Goal: Complete application form: Complete application form

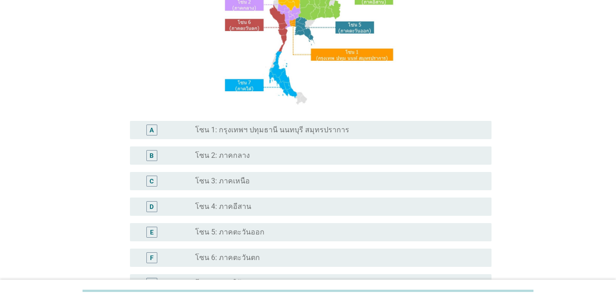
scroll to position [182, 0]
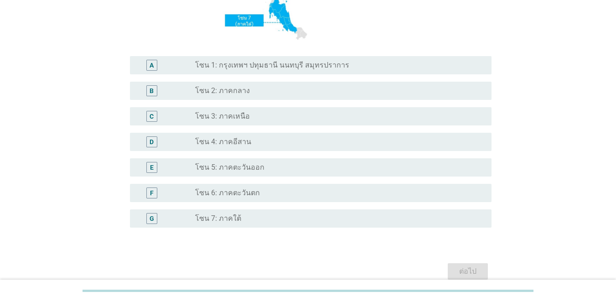
click at [192, 73] on div "A radio_button_unchecked โซน 1: กรุงเทพฯ ปทุมธานี นนทบุรี สมุทรปราการ" at bounding box center [311, 65] width 362 height 18
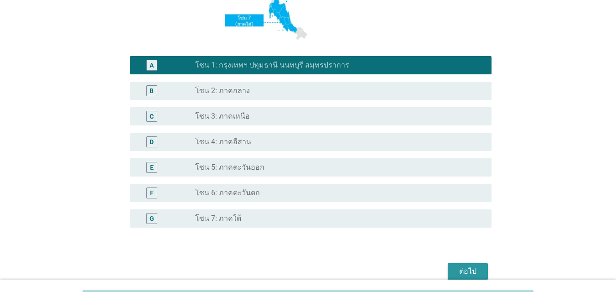
click at [449, 266] on div "ต่อไป" at bounding box center [468, 271] width 26 height 11
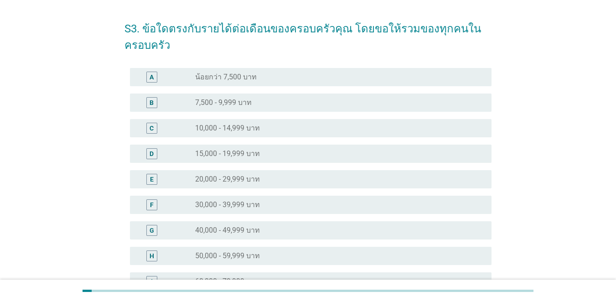
scroll to position [91, 0]
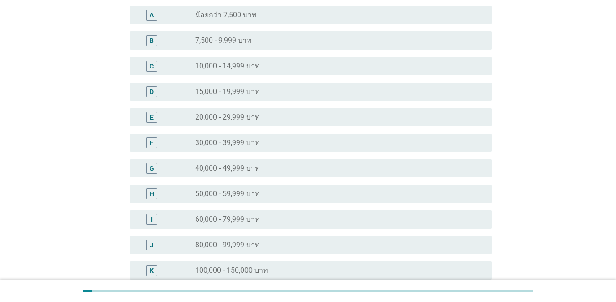
click at [202, 223] on label "60,000 - 79,999 บาท" at bounding box center [227, 219] width 65 height 9
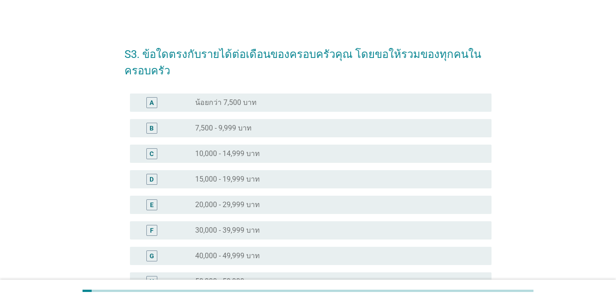
scroll to position [228, 0]
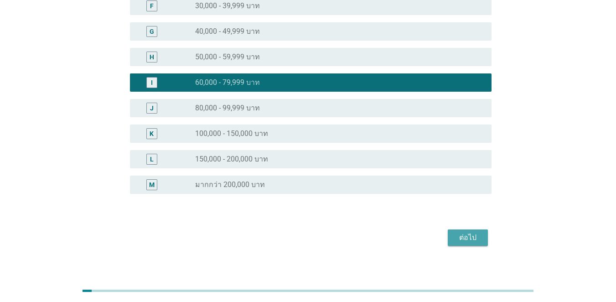
click at [449, 239] on button "ต่อไป" at bounding box center [468, 237] width 40 height 16
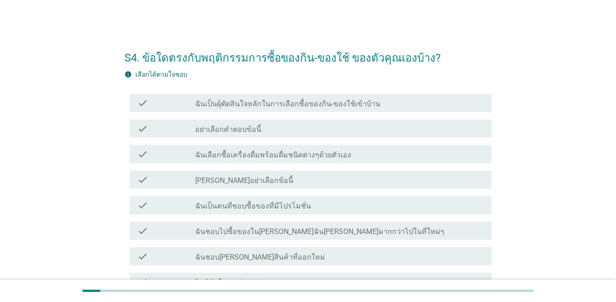
drag, startPoint x: 288, startPoint y: 106, endPoint x: 285, endPoint y: 112, distance: 6.3
click at [288, 107] on label "ฉันเป็นผุ้ตัดสินใจหลักในการเลือกซื้อของกิน-ของใช้เข้าบ้าน" at bounding box center [287, 103] width 185 height 9
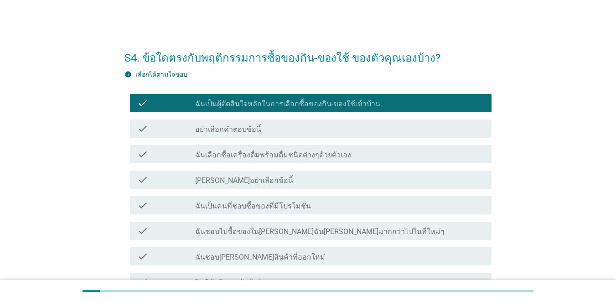
click at [268, 152] on label "ฉันเลือกซื้อเครื่องดื่มพร้อมดื่มชนิดต่างๆด้วยตัวเอง" at bounding box center [273, 154] width 156 height 9
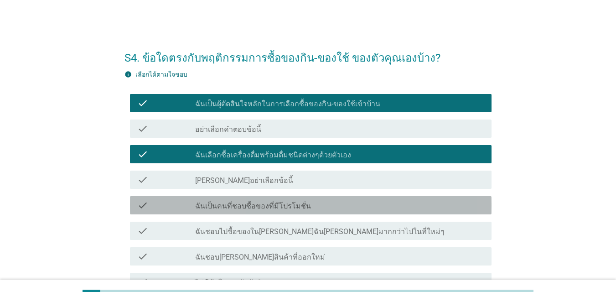
click at [240, 202] on label "ฉันเป็นคนที่ชอบซื้อของที่มีโปรโมชั่น" at bounding box center [253, 206] width 116 height 9
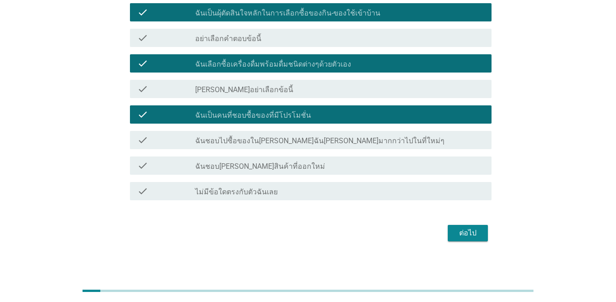
scroll to position [91, 0]
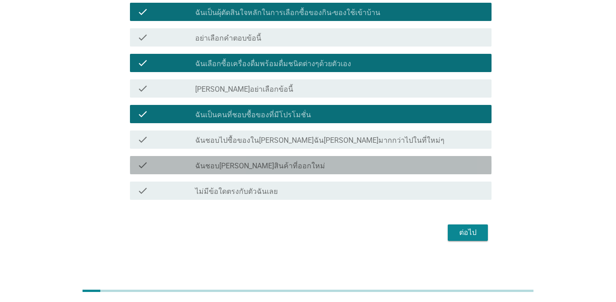
click at [279, 162] on div "check_box_outline_blank ฉันชอบ[PERSON_NAME]สินค้าที่ออกใหม่" at bounding box center [339, 165] width 289 height 11
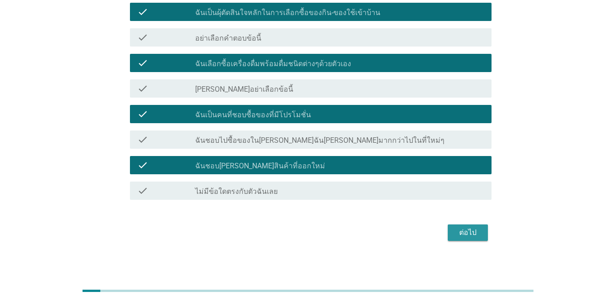
click at [449, 237] on div "ต่อไป" at bounding box center [468, 232] width 26 height 11
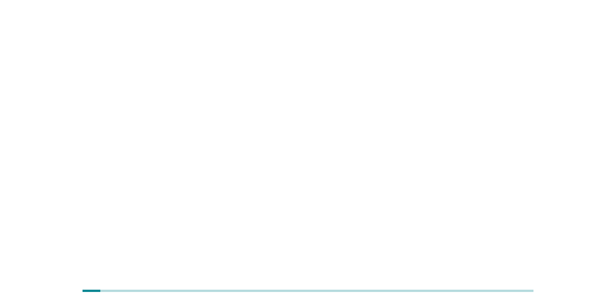
scroll to position [0, 0]
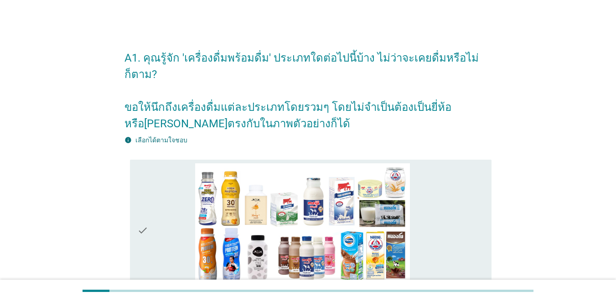
click at [164, 197] on div "check" at bounding box center [166, 230] width 58 height 135
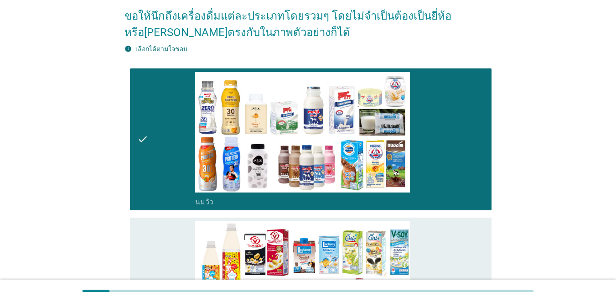
click at [155, 222] on div "check" at bounding box center [166, 288] width 58 height 135
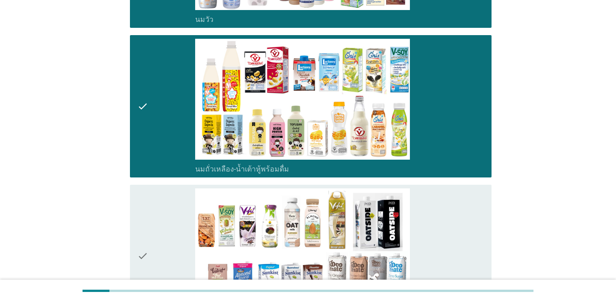
click at [155, 216] on div "check" at bounding box center [166, 255] width 58 height 135
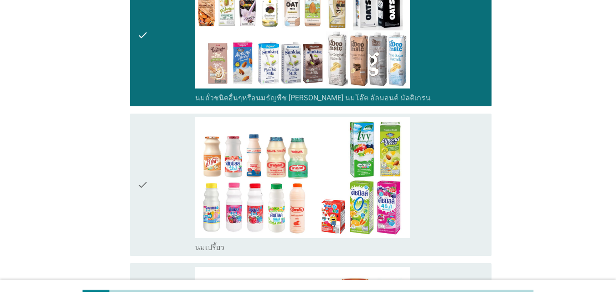
scroll to position [502, 0]
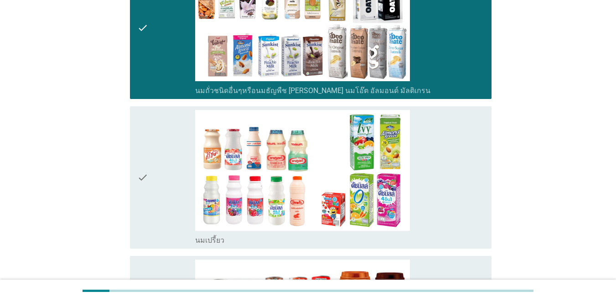
click at [160, 198] on div "check" at bounding box center [166, 177] width 58 height 135
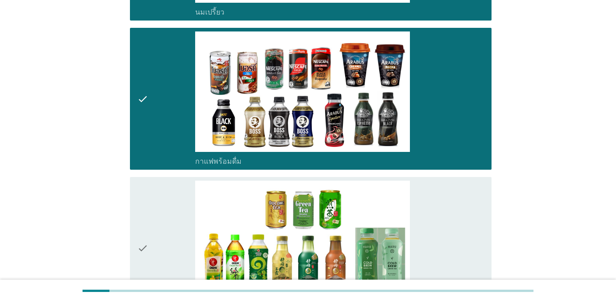
click at [170, 209] on div "check" at bounding box center [166, 248] width 58 height 135
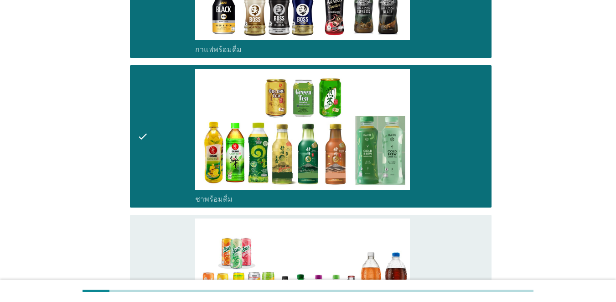
scroll to position [957, 0]
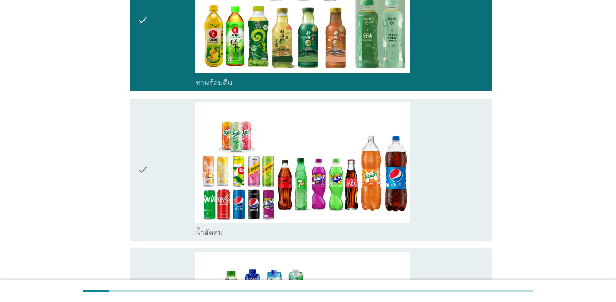
click at [160, 176] on div "check" at bounding box center [166, 169] width 58 height 135
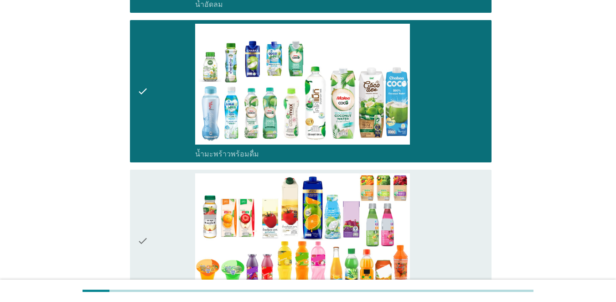
click at [159, 200] on div "check" at bounding box center [166, 240] width 58 height 135
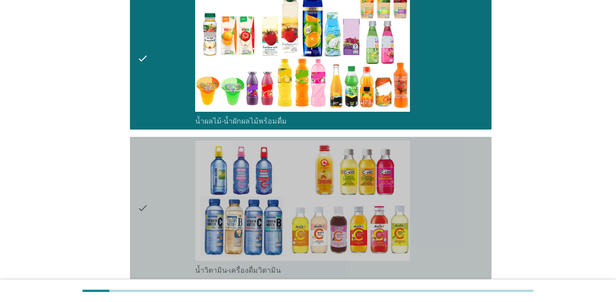
click at [167, 178] on div "check" at bounding box center [166, 207] width 58 height 135
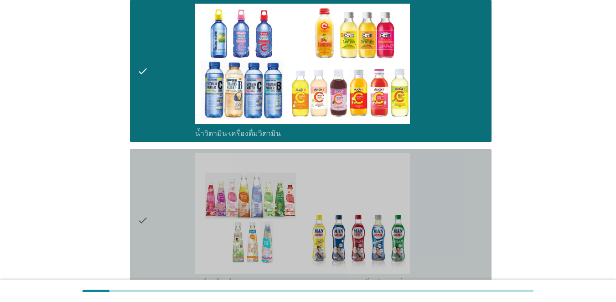
drag, startPoint x: 170, startPoint y: 173, endPoint x: 166, endPoint y: 192, distance: 19.6
click at [171, 173] on div "check" at bounding box center [166, 220] width 58 height 135
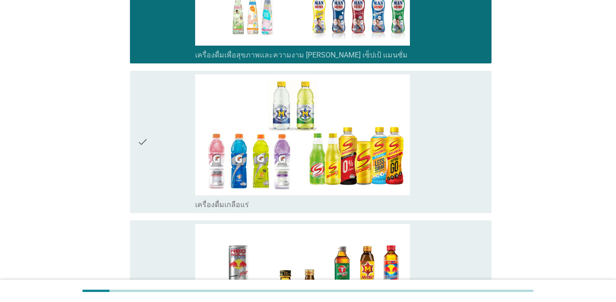
click at [171, 169] on div "check" at bounding box center [166, 141] width 58 height 135
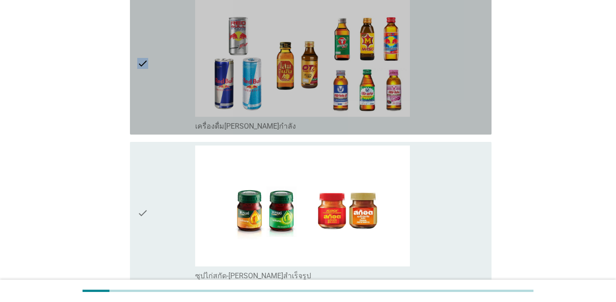
click at [175, 69] on div "check" at bounding box center [166, 63] width 58 height 135
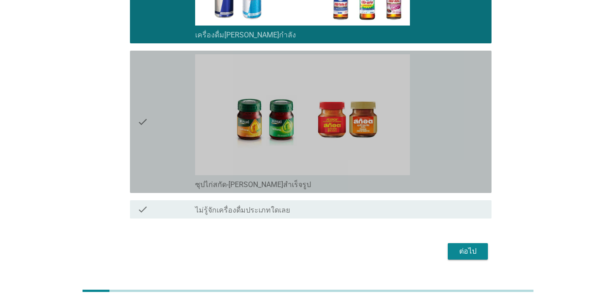
click at [159, 110] on div "check" at bounding box center [166, 121] width 58 height 135
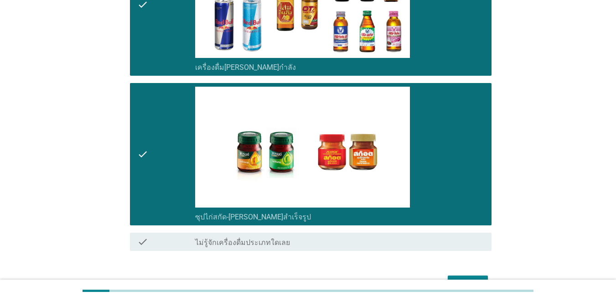
scroll to position [2058, 0]
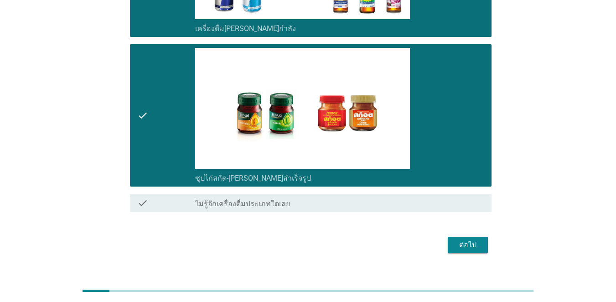
click at [449, 239] on div "ต่อไป" at bounding box center [468, 244] width 26 height 11
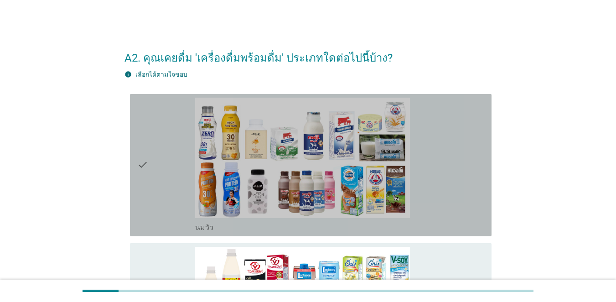
click at [160, 152] on div "check" at bounding box center [166, 165] width 58 height 135
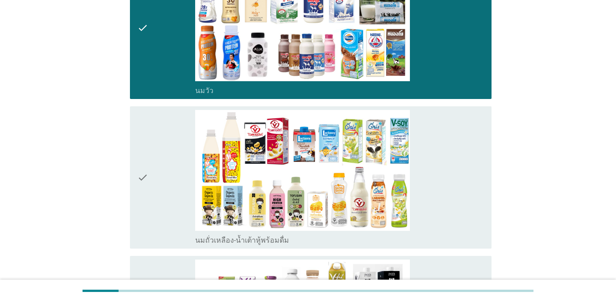
click at [163, 154] on div "check" at bounding box center [166, 177] width 58 height 135
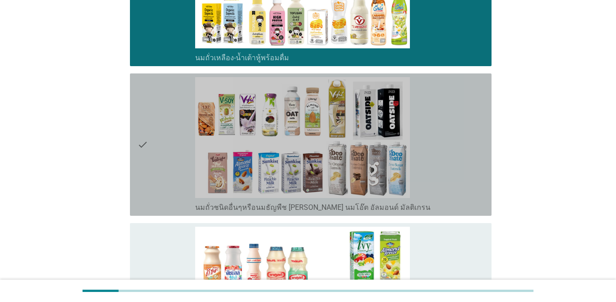
click at [162, 151] on div "check" at bounding box center [166, 144] width 58 height 135
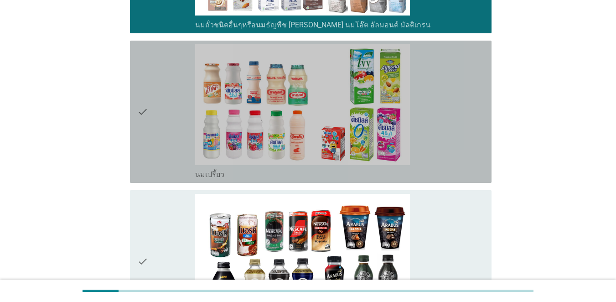
drag, startPoint x: 157, startPoint y: 133, endPoint x: 159, endPoint y: 178, distance: 45.2
click at [157, 132] on div "check" at bounding box center [166, 111] width 58 height 135
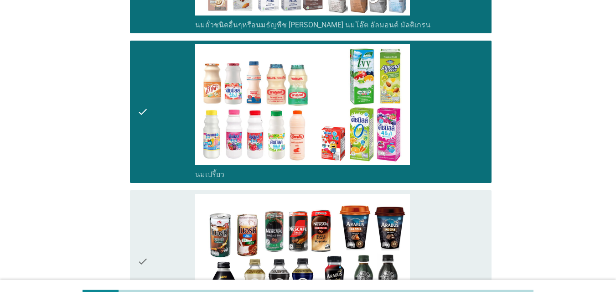
click at [160, 213] on div "check" at bounding box center [166, 261] width 58 height 135
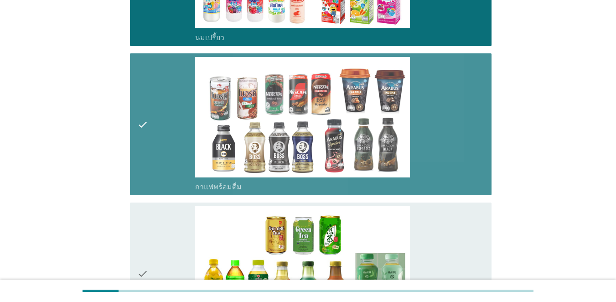
click at [166, 178] on div "check" at bounding box center [166, 124] width 58 height 135
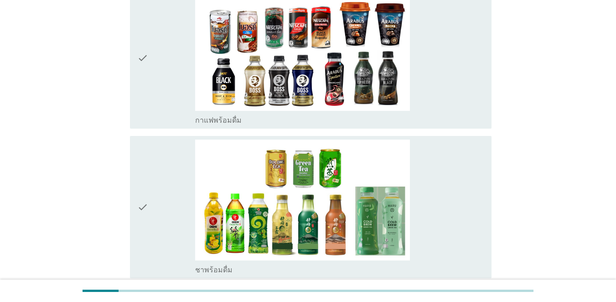
scroll to position [775, 0]
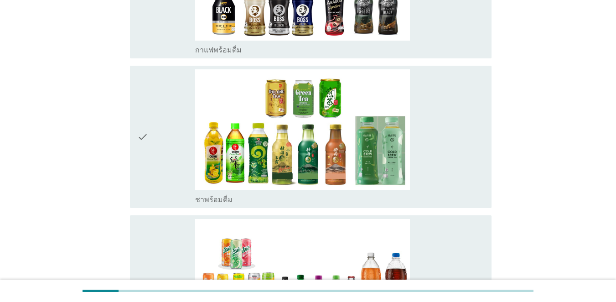
click at [160, 153] on div "check" at bounding box center [166, 136] width 58 height 135
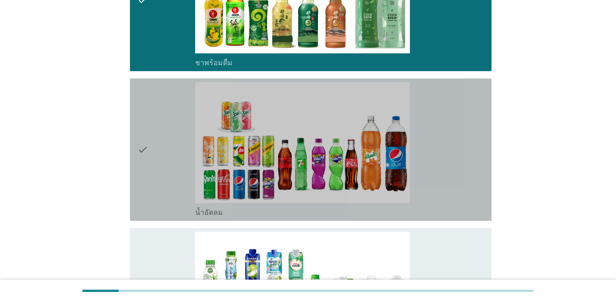
click at [156, 134] on div "check" at bounding box center [166, 149] width 58 height 135
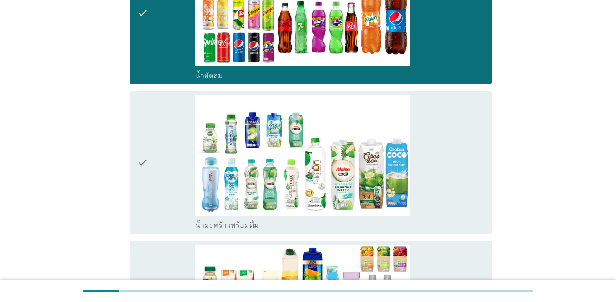
click at [156, 140] on div "check" at bounding box center [166, 162] width 58 height 135
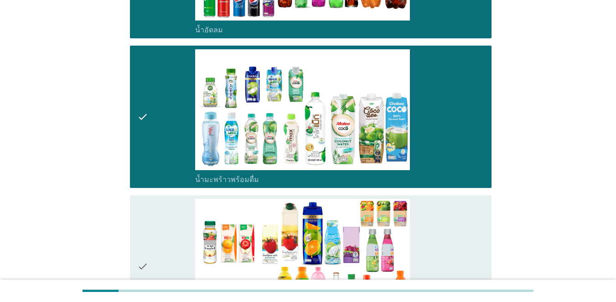
click at [168, 233] on div "check" at bounding box center [166, 266] width 58 height 135
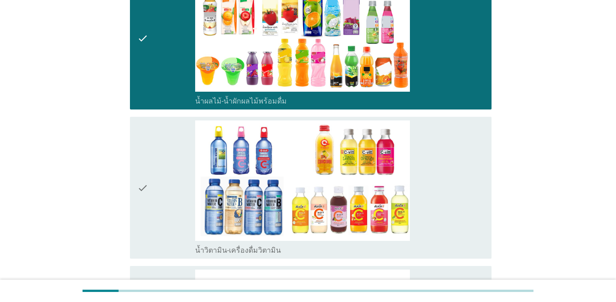
click at [160, 188] on div "check" at bounding box center [166, 187] width 58 height 135
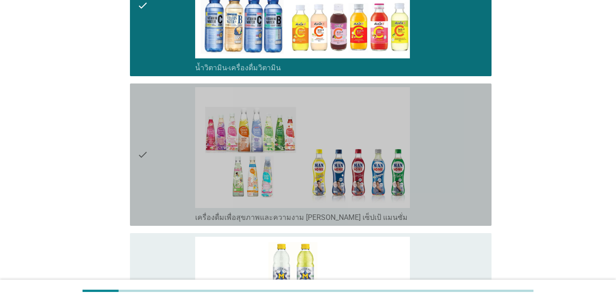
click at [157, 181] on div "check" at bounding box center [166, 154] width 58 height 135
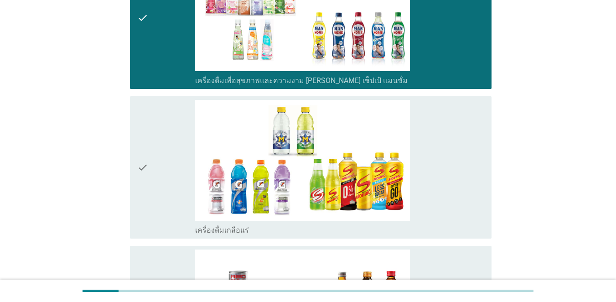
click at [157, 182] on div "check" at bounding box center [166, 167] width 58 height 135
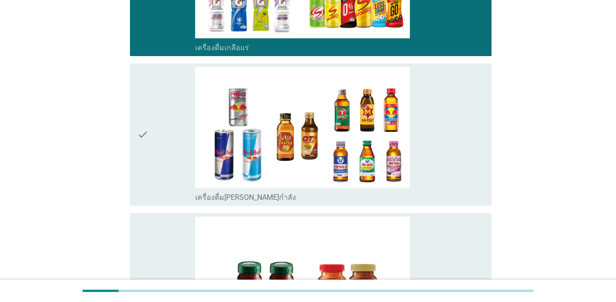
click at [158, 185] on div "check" at bounding box center [166, 134] width 58 height 135
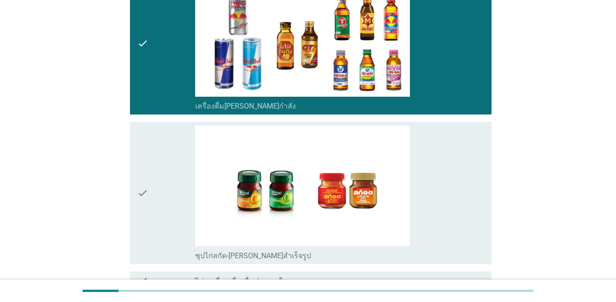
click at [158, 189] on div "check" at bounding box center [166, 192] width 58 height 135
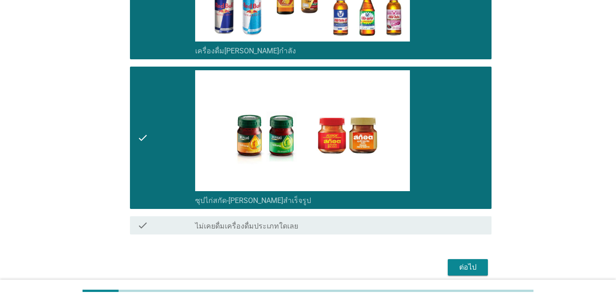
scroll to position [2009, 0]
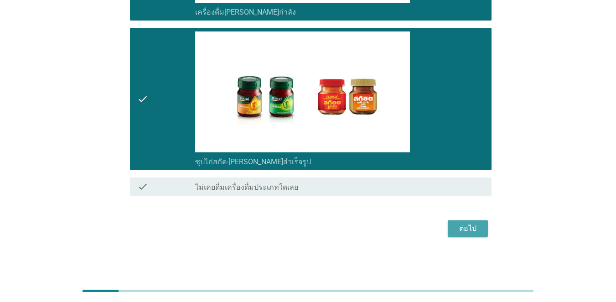
click at [449, 233] on div "ต่อไป" at bounding box center [468, 228] width 26 height 11
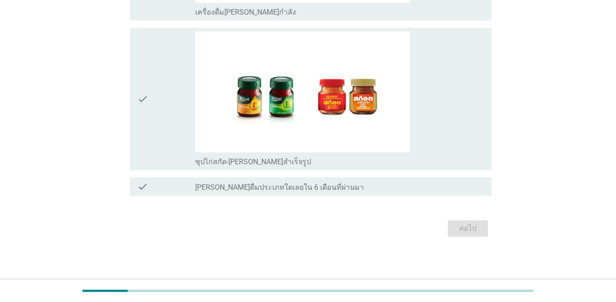
scroll to position [0, 0]
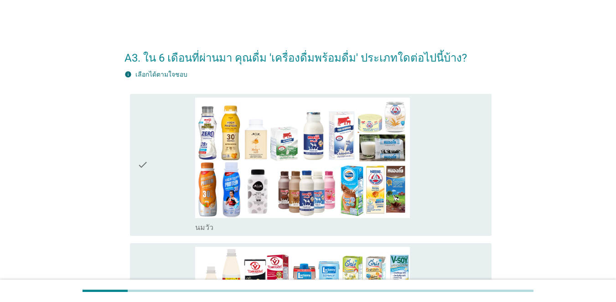
click at [147, 152] on icon "check" at bounding box center [142, 165] width 11 height 135
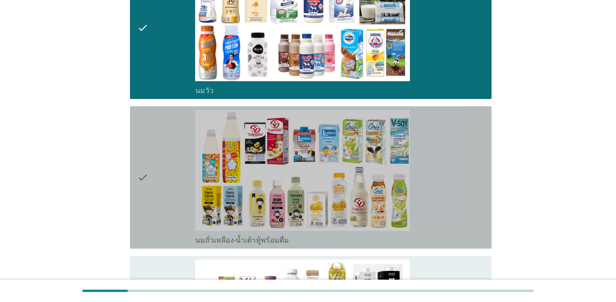
click at [152, 165] on div "check" at bounding box center [166, 177] width 58 height 135
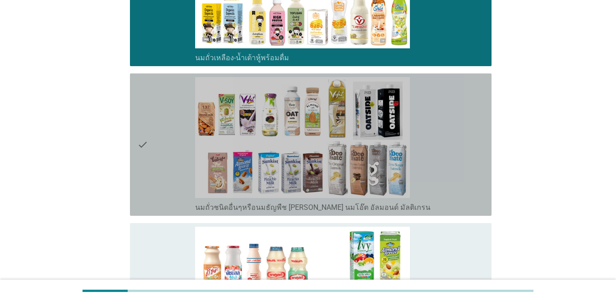
click at [151, 166] on div "check" at bounding box center [166, 144] width 58 height 135
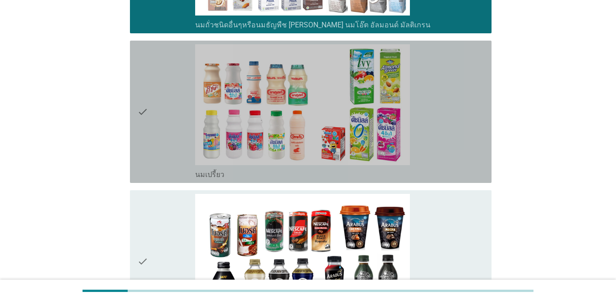
click at [151, 166] on div "check" at bounding box center [166, 111] width 58 height 135
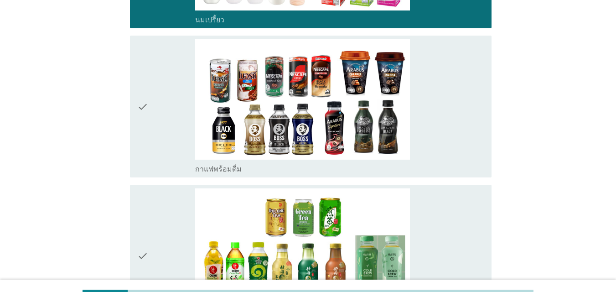
scroll to position [684, 0]
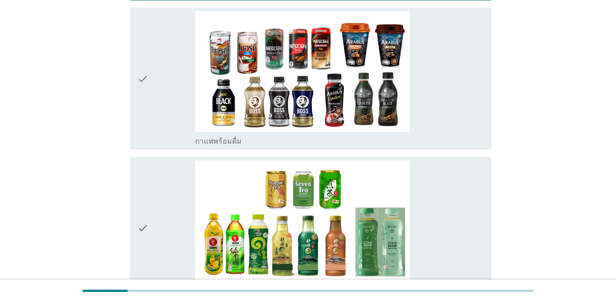
click at [151, 167] on div "check" at bounding box center [166, 227] width 58 height 135
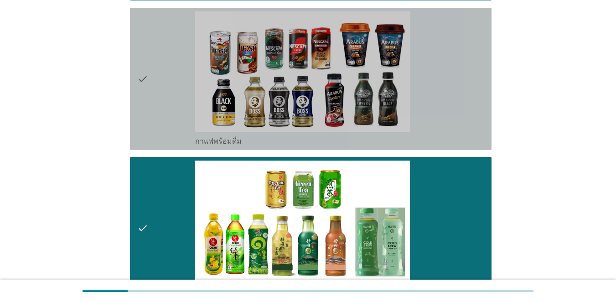
click at [155, 114] on div "check" at bounding box center [166, 78] width 58 height 135
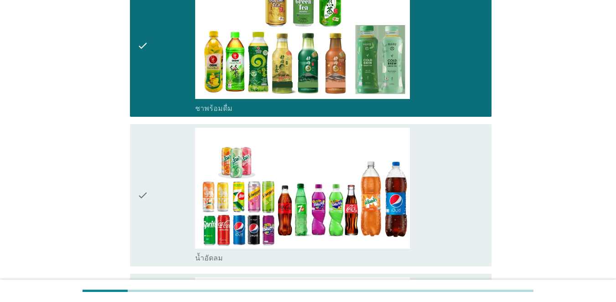
click at [156, 187] on div "check" at bounding box center [166, 195] width 58 height 135
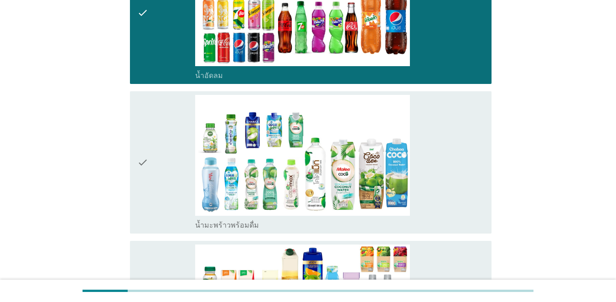
click at [156, 187] on div "check" at bounding box center [166, 162] width 58 height 135
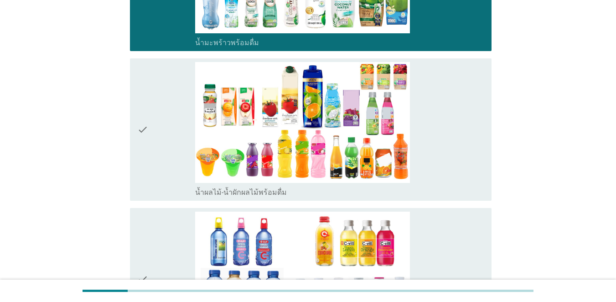
click at [156, 188] on div "check" at bounding box center [166, 129] width 58 height 135
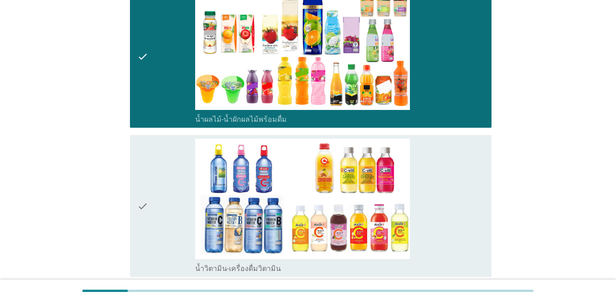
scroll to position [1413, 0]
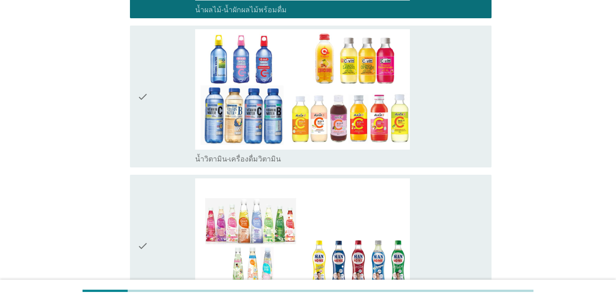
click at [148, 197] on icon "check" at bounding box center [142, 245] width 11 height 135
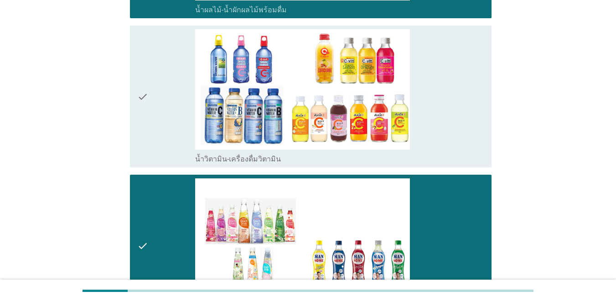
click at [157, 126] on div "check" at bounding box center [166, 96] width 58 height 135
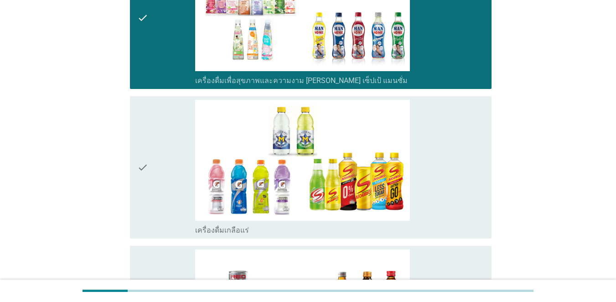
click at [155, 149] on div "check" at bounding box center [166, 167] width 58 height 135
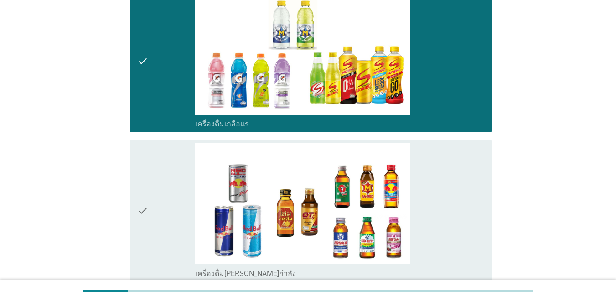
scroll to position [1869, 0]
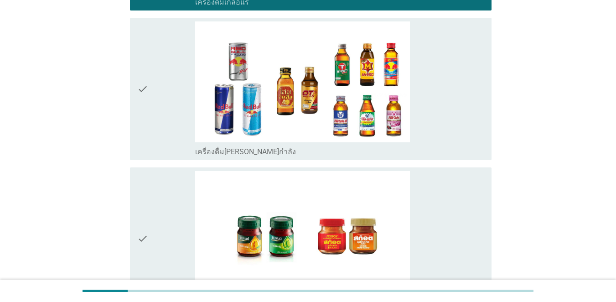
click at [154, 150] on div "check" at bounding box center [166, 88] width 58 height 135
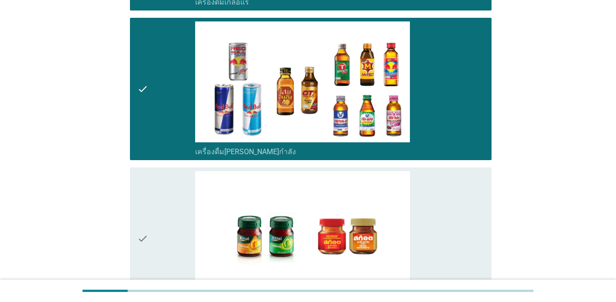
click at [157, 201] on div "check" at bounding box center [166, 238] width 58 height 135
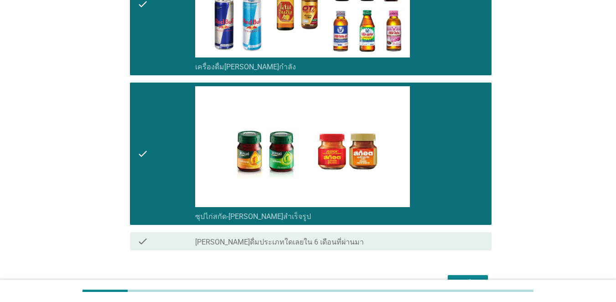
scroll to position [2009, 0]
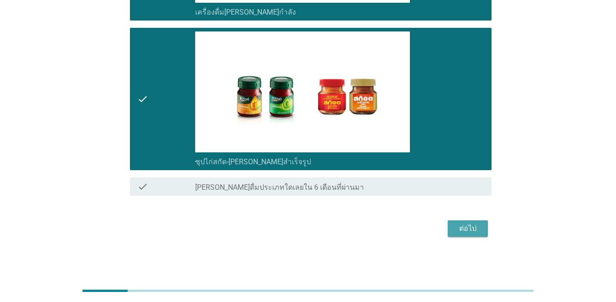
click at [449, 236] on button "ต่อไป" at bounding box center [468, 228] width 40 height 16
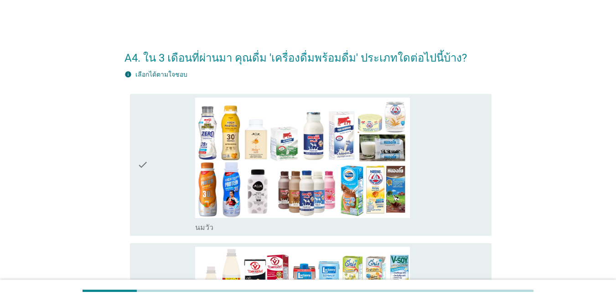
click at [175, 177] on div "check" at bounding box center [166, 165] width 58 height 135
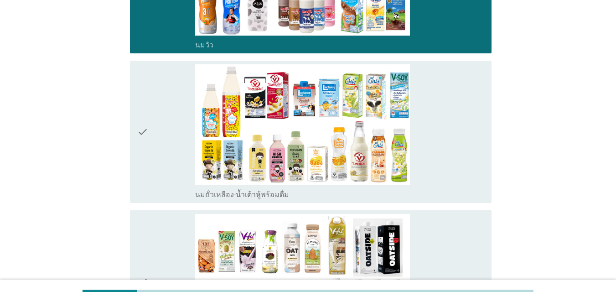
click at [169, 151] on div "check" at bounding box center [166, 131] width 58 height 135
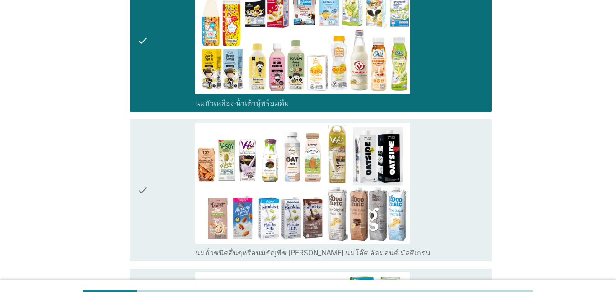
click at [169, 152] on div "check" at bounding box center [166, 190] width 58 height 135
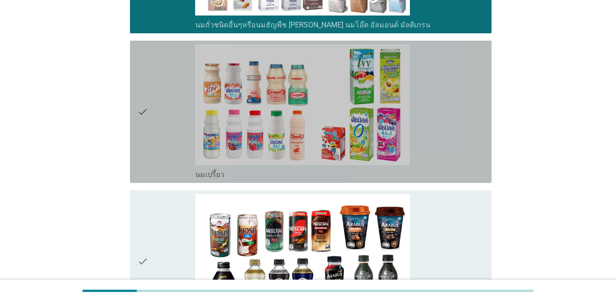
click at [169, 152] on div "check" at bounding box center [166, 111] width 58 height 135
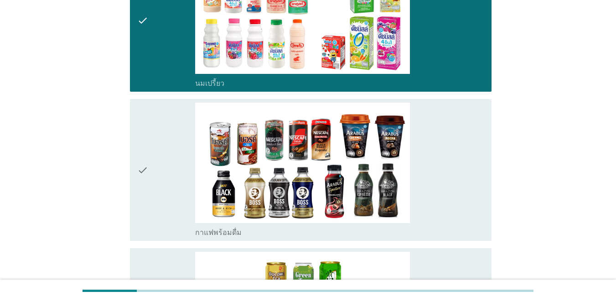
click at [170, 157] on div "check" at bounding box center [166, 170] width 58 height 135
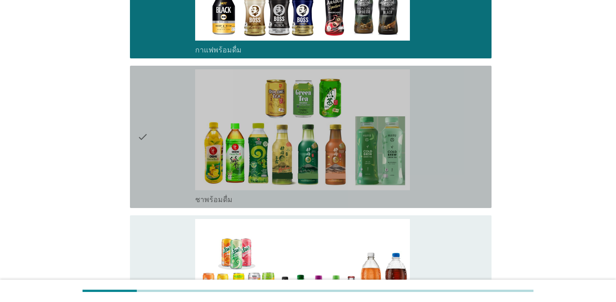
click at [169, 163] on div "check" at bounding box center [166, 136] width 58 height 135
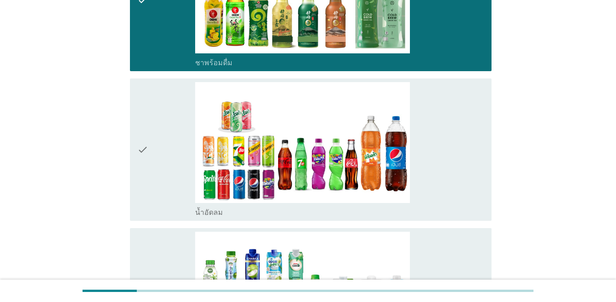
click at [167, 164] on div "check" at bounding box center [166, 149] width 58 height 135
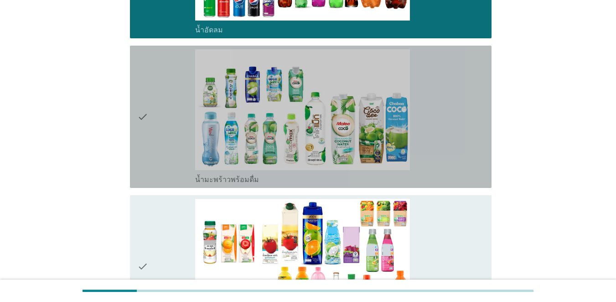
click at [166, 164] on div "check" at bounding box center [166, 116] width 58 height 135
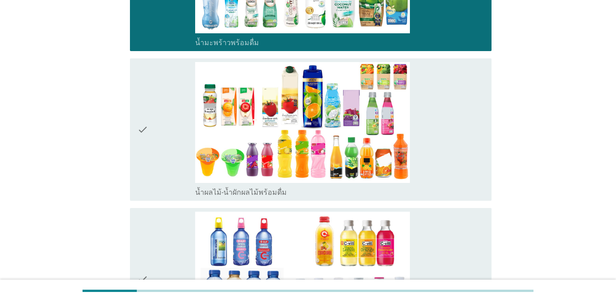
click at [166, 164] on div "check" at bounding box center [166, 129] width 58 height 135
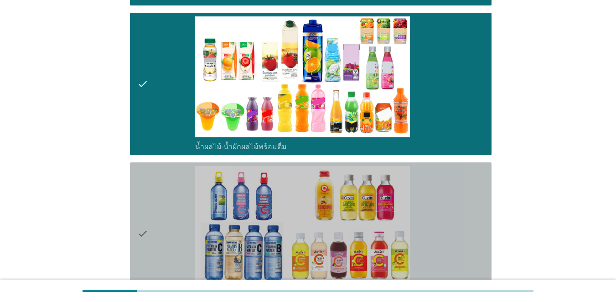
click at [166, 165] on div "check check_box_outline_blank น้ำวิตามิน-เครื่องดื่มวิตามิน" at bounding box center [311, 233] width 362 height 142
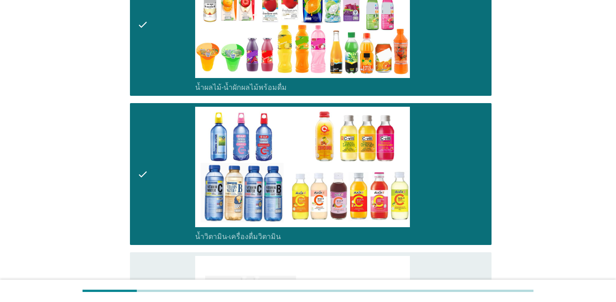
scroll to position [1459, 0]
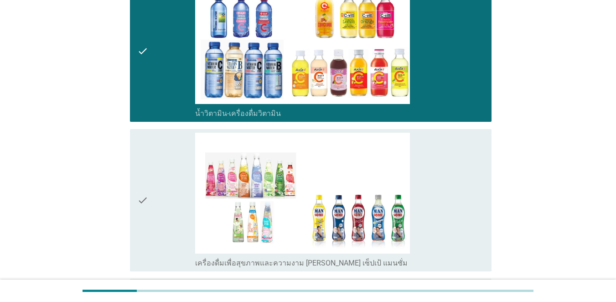
click at [164, 174] on div "check" at bounding box center [166, 200] width 58 height 135
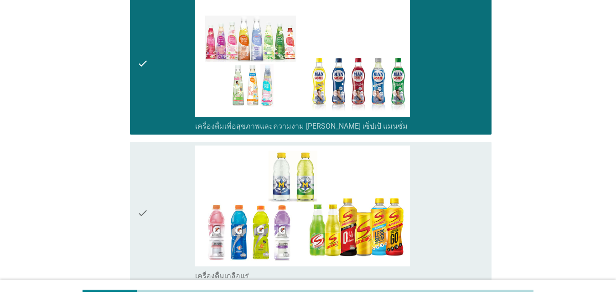
click at [164, 174] on div "check" at bounding box center [166, 212] width 58 height 135
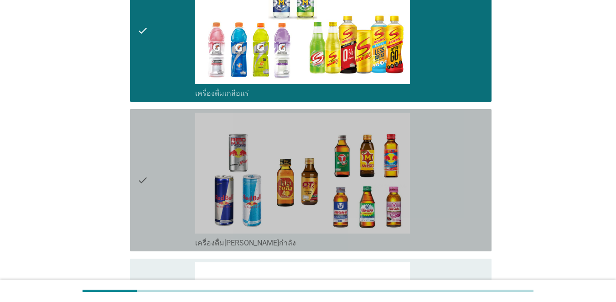
click at [163, 174] on div "check" at bounding box center [166, 180] width 58 height 135
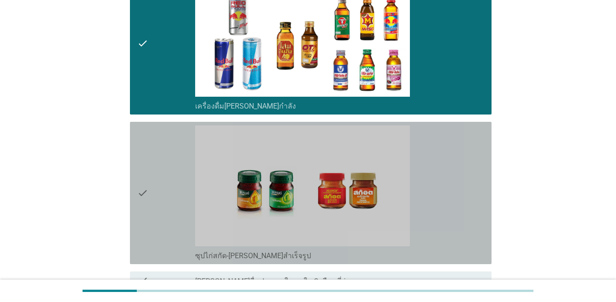
click at [163, 174] on div "check" at bounding box center [166, 192] width 58 height 135
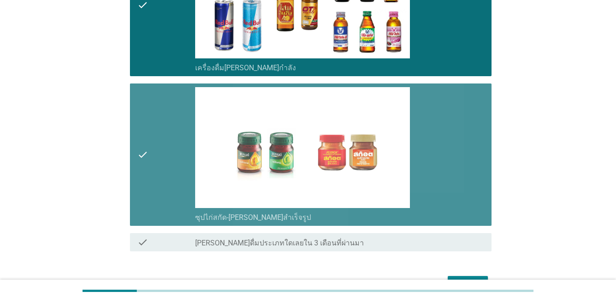
scroll to position [2009, 0]
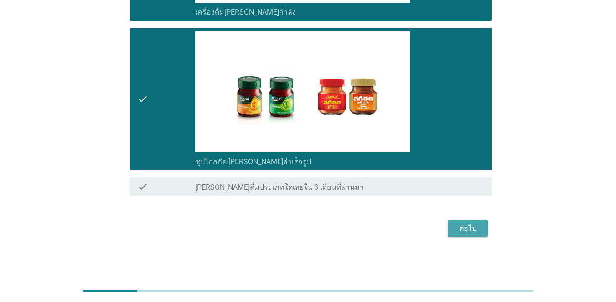
click at [449, 228] on div "ต่อไป" at bounding box center [468, 228] width 26 height 11
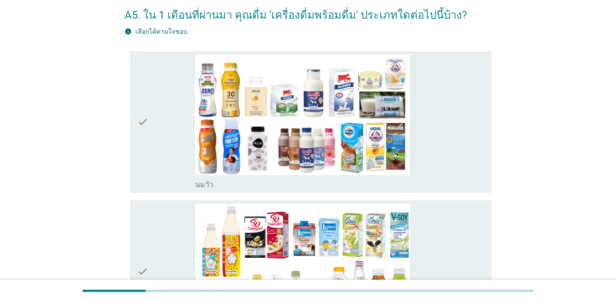
scroll to position [91, 0]
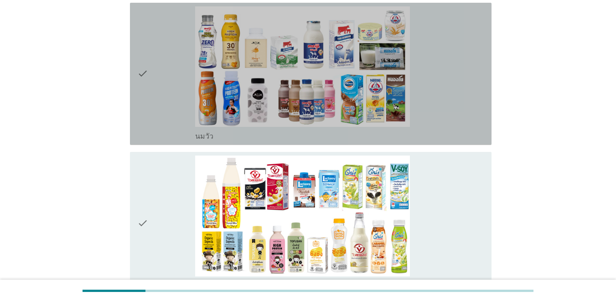
click at [155, 88] on div "check" at bounding box center [166, 73] width 58 height 135
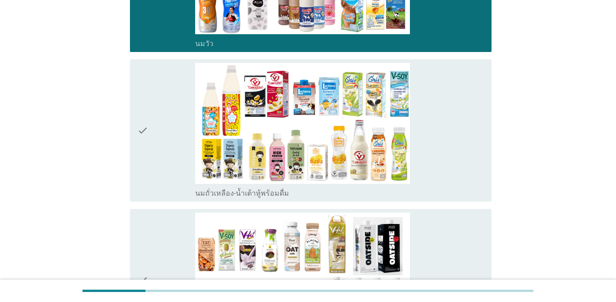
scroll to position [274, 0]
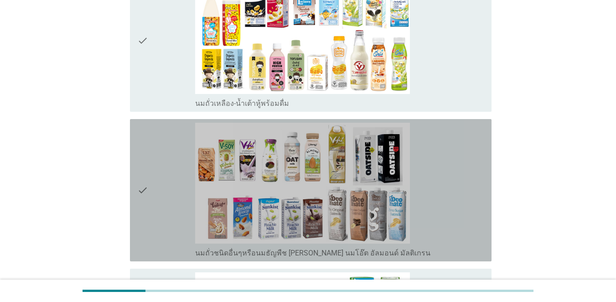
click at [156, 169] on div "check" at bounding box center [166, 190] width 58 height 135
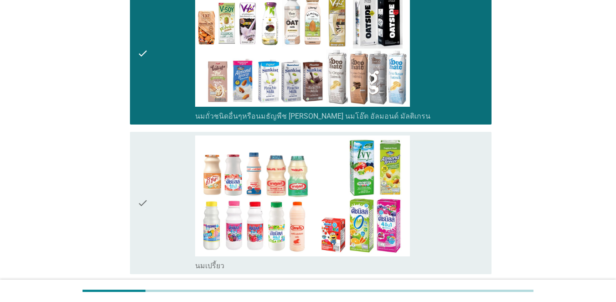
scroll to position [547, 0]
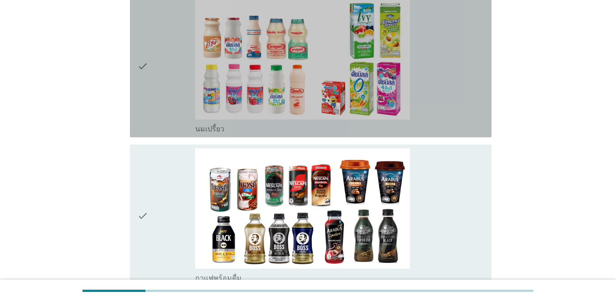
click at [154, 89] on div "check" at bounding box center [166, 66] width 58 height 135
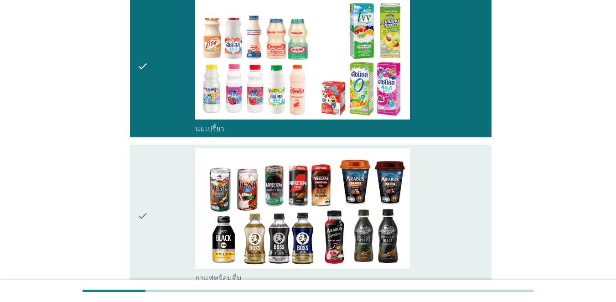
click at [156, 182] on div "check" at bounding box center [166, 215] width 58 height 135
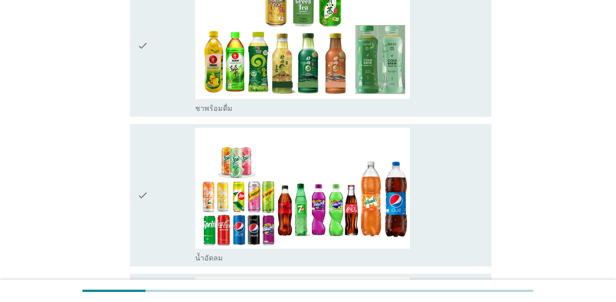
click at [149, 96] on div "check" at bounding box center [166, 45] width 58 height 135
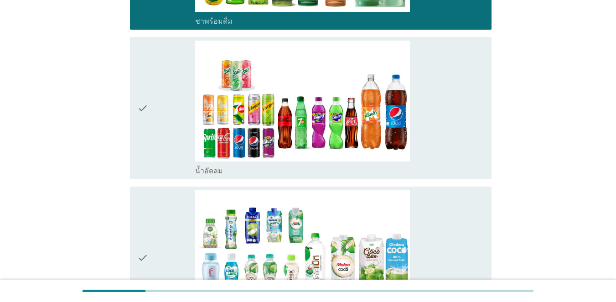
drag, startPoint x: 150, startPoint y: 180, endPoint x: 146, endPoint y: 154, distance: 26.3
click at [150, 180] on div "check check_box_outline_blank นมวัว check check_box_outline_blank นมถั่วเหลือง-…" at bounding box center [307, 196] width 367 height 2118
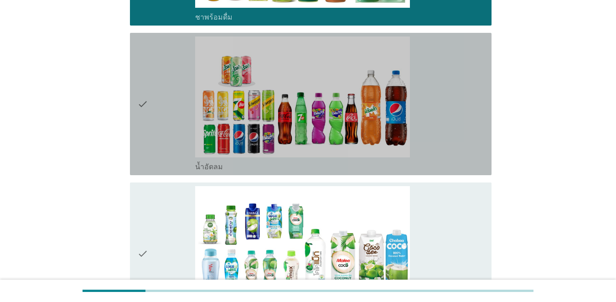
click at [145, 128] on icon "check" at bounding box center [142, 103] width 11 height 135
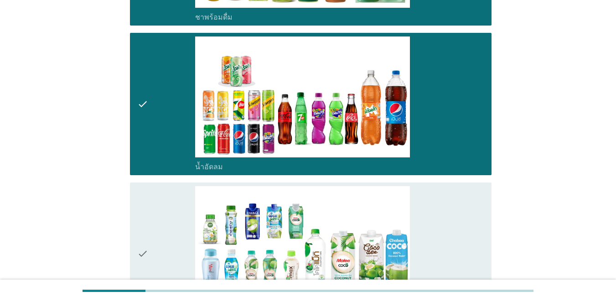
click at [150, 211] on div "check" at bounding box center [166, 253] width 58 height 135
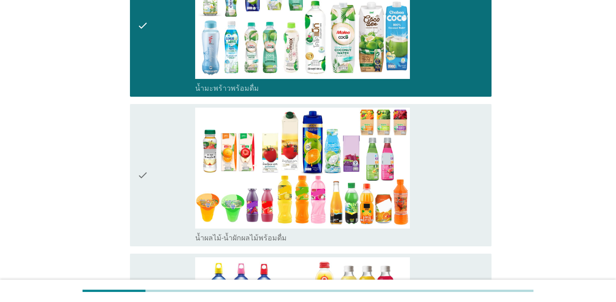
click at [155, 184] on div "check" at bounding box center [166, 175] width 58 height 135
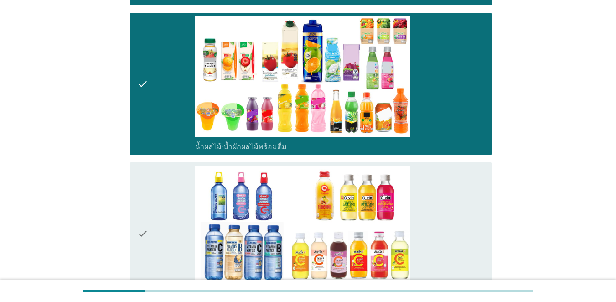
click at [156, 183] on div "check" at bounding box center [166, 233] width 58 height 135
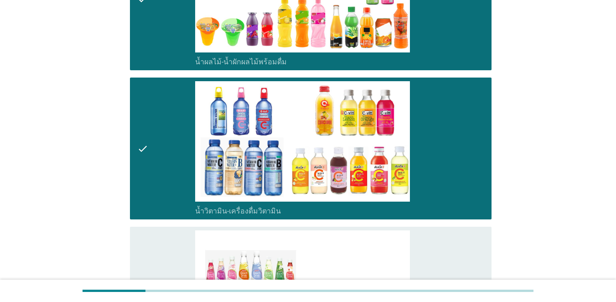
scroll to position [1459, 0]
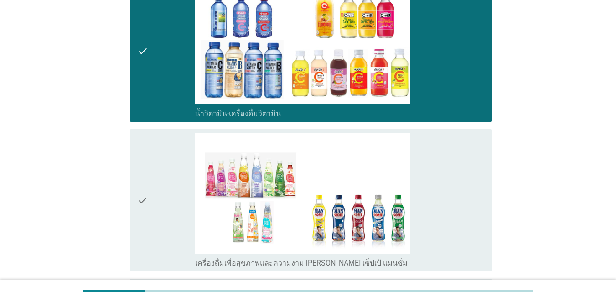
click at [149, 180] on div "check" at bounding box center [166, 200] width 58 height 135
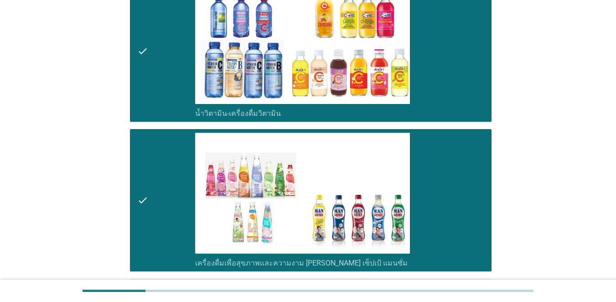
click at [156, 81] on div "check" at bounding box center [166, 51] width 58 height 135
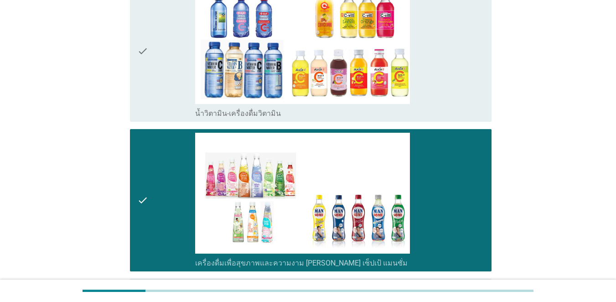
click at [162, 181] on div "check" at bounding box center [166, 200] width 58 height 135
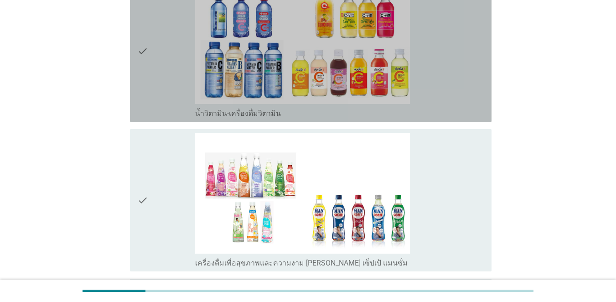
click at [169, 92] on div "check" at bounding box center [166, 51] width 58 height 135
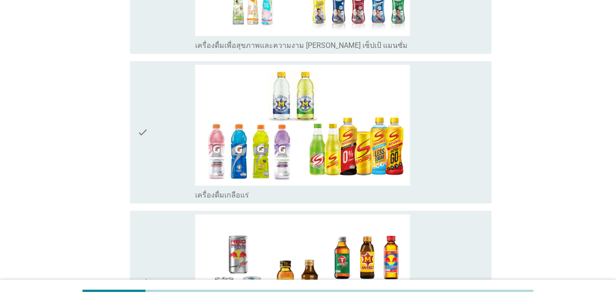
scroll to position [1687, 0]
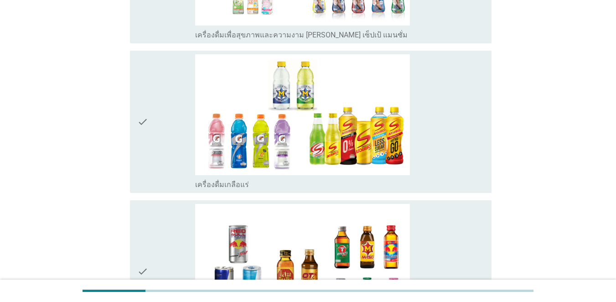
click at [173, 115] on div "check" at bounding box center [166, 121] width 58 height 135
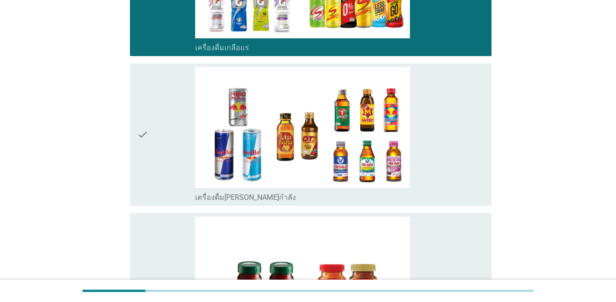
click at [179, 158] on div "check" at bounding box center [166, 134] width 58 height 135
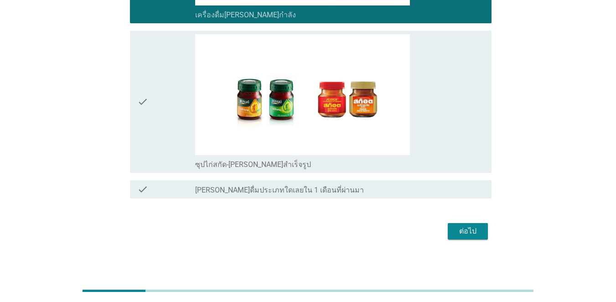
click at [174, 118] on div "check" at bounding box center [166, 101] width 58 height 135
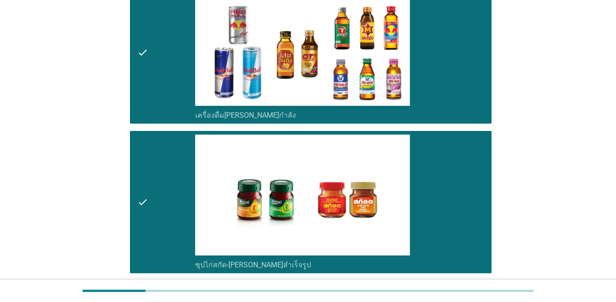
scroll to position [2006, 0]
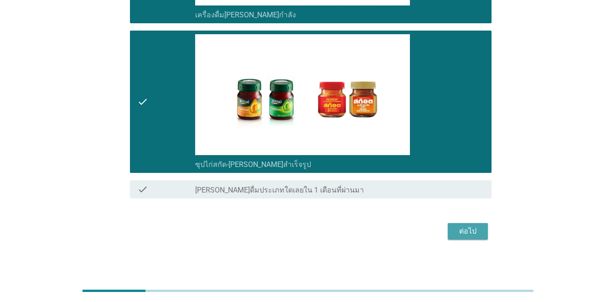
click at [449, 233] on div "ต่อไป" at bounding box center [468, 231] width 26 height 11
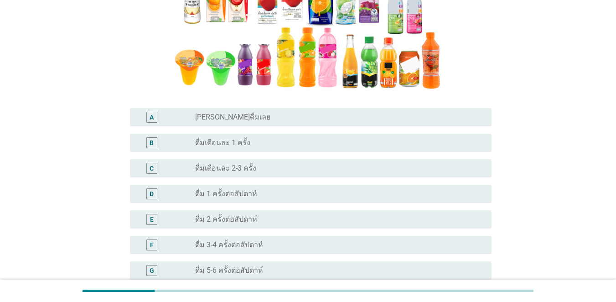
scroll to position [182, 0]
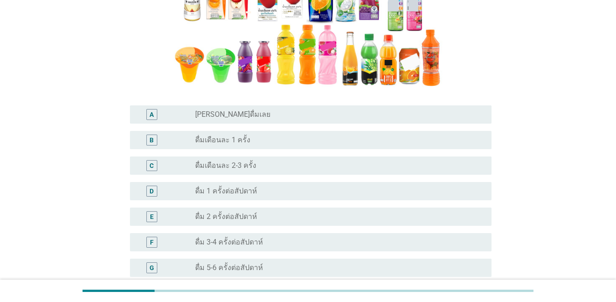
click at [163, 239] on div "F" at bounding box center [151, 242] width 29 height 11
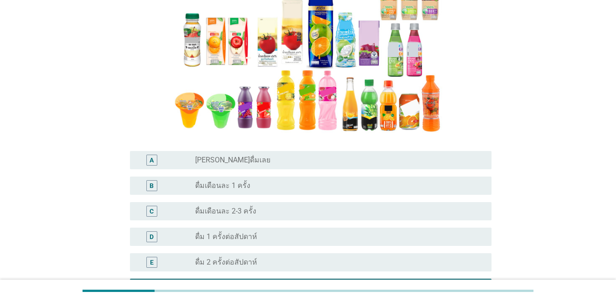
scroll to position [319, 0]
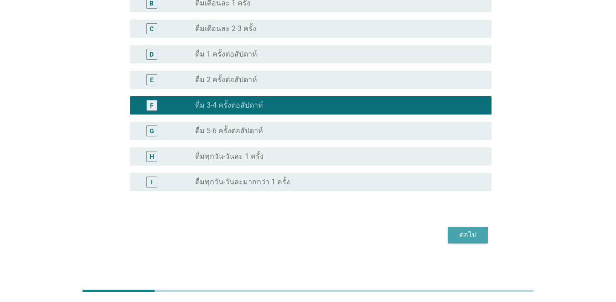
click at [449, 238] on button "ต่อไป" at bounding box center [468, 235] width 40 height 16
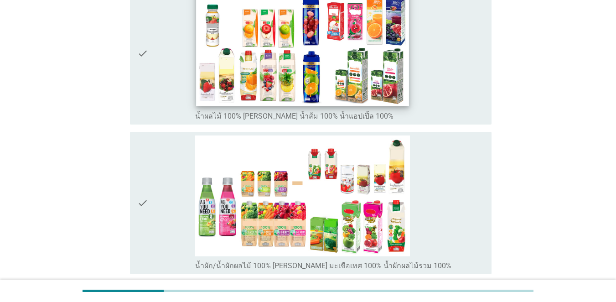
scroll to position [0, 0]
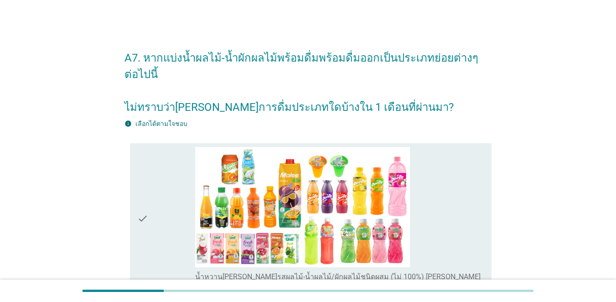
click at [152, 206] on div "check" at bounding box center [166, 219] width 58 height 144
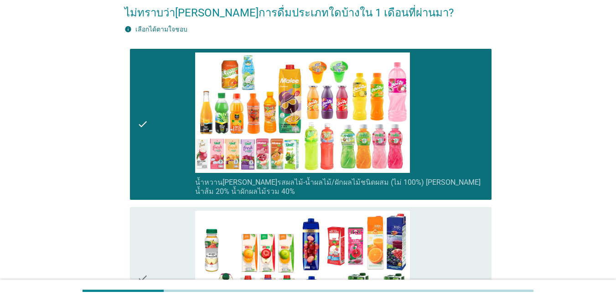
scroll to position [228, 0]
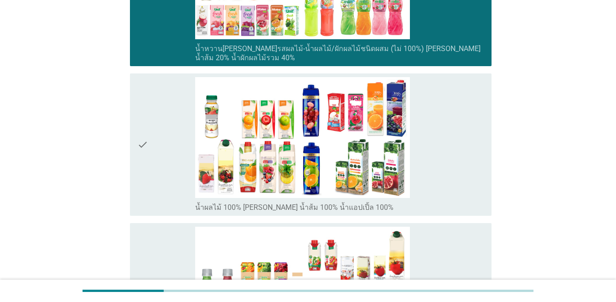
click at [160, 179] on div "check" at bounding box center [166, 144] width 58 height 135
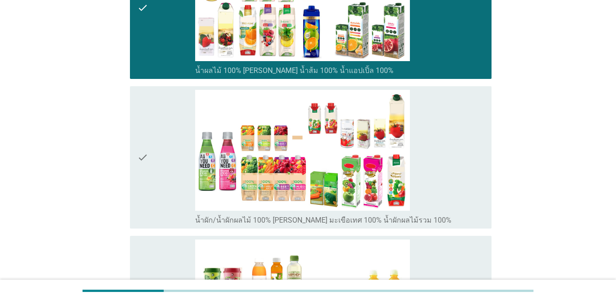
click at [161, 178] on div "check" at bounding box center [166, 157] width 58 height 135
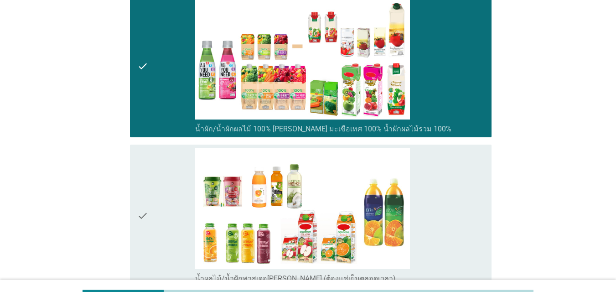
click at [161, 178] on div "check" at bounding box center [166, 215] width 58 height 135
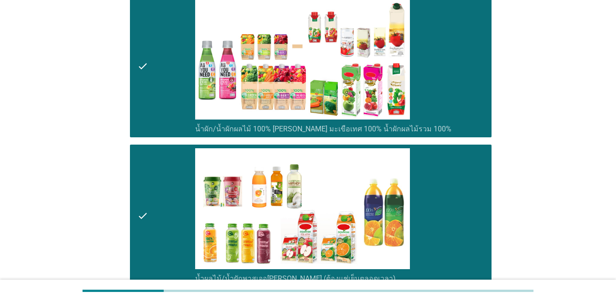
scroll to position [598, 0]
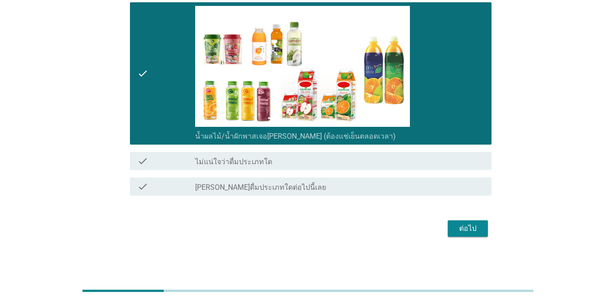
click at [449, 229] on div "ต่อไป" at bounding box center [468, 228] width 26 height 11
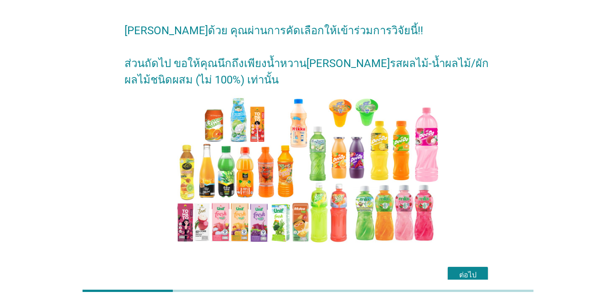
scroll to position [74, 0]
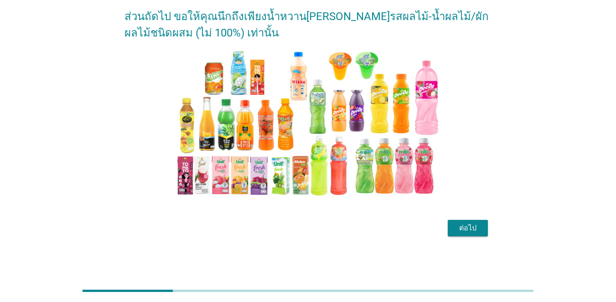
click at [449, 230] on div "ต่อไป" at bounding box center [468, 227] width 26 height 11
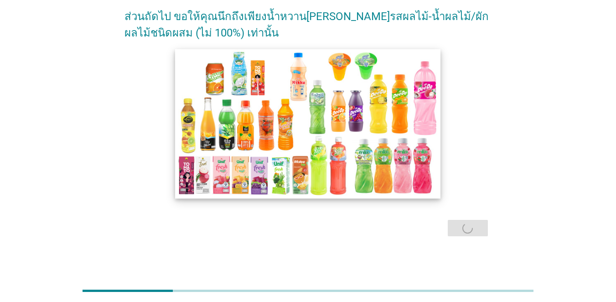
scroll to position [0, 0]
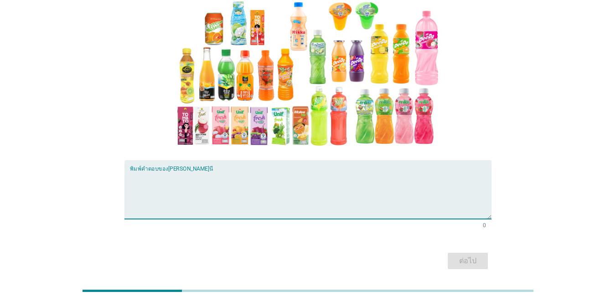
click at [163, 184] on textarea "พิมพ์คำตอบของคุณ ที่นี่" at bounding box center [311, 195] width 362 height 48
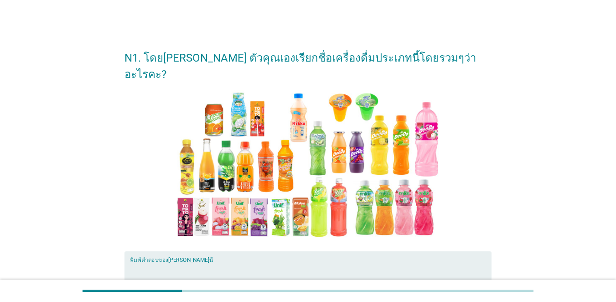
type textarea "o"
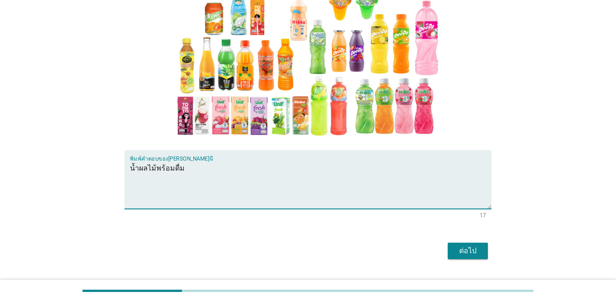
scroll to position [108, 0]
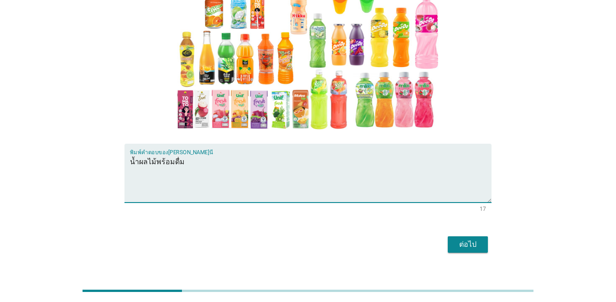
type textarea "น้ำผลไม้พร้อมดื่ม"
click at [449, 239] on div "ต่อไป" at bounding box center [468, 244] width 26 height 11
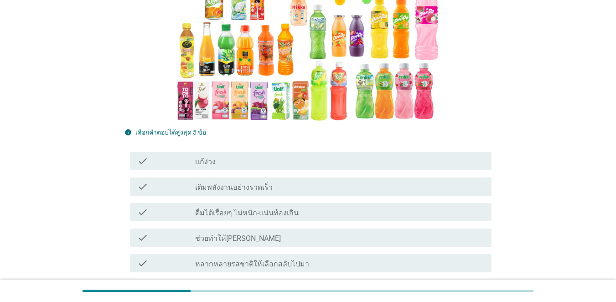
scroll to position [319, 0]
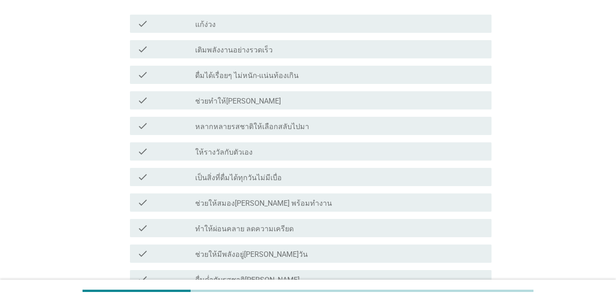
click at [213, 91] on div "check check_box_outline_blank ช่วยทำให้[PERSON_NAME]" at bounding box center [311, 100] width 362 height 18
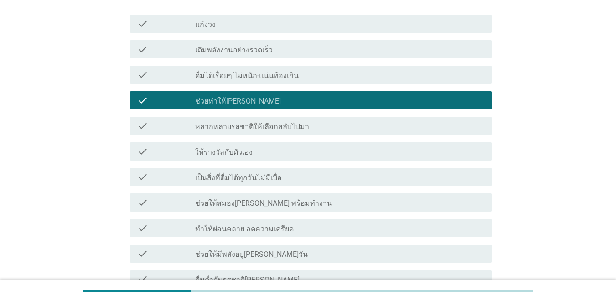
click at [214, 199] on label "ช่วยให้สมอง[PERSON_NAME] พร้อมทำงาน" at bounding box center [263, 203] width 137 height 9
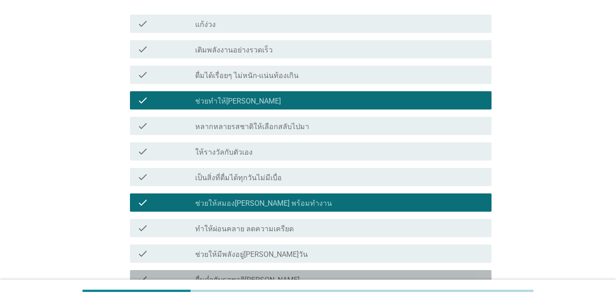
click at [232, 275] on label "ดื่มด่ำกับรสชาติ[PERSON_NAME]" at bounding box center [247, 279] width 104 height 9
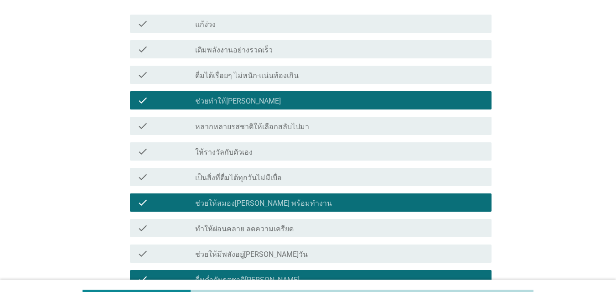
click at [232, 221] on div "check check_box_outline_blank ทำให้ผ่อนคลาย ลดความเครียด" at bounding box center [311, 228] width 362 height 18
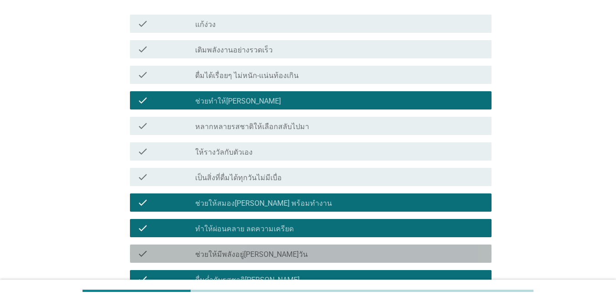
click at [231, 248] on div "check_box_outline_blank ช่วยให้มีพลังอยู่[PERSON_NAME]วัน" at bounding box center [339, 253] width 289 height 11
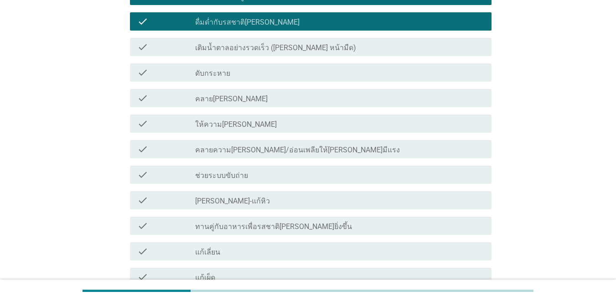
scroll to position [593, 0]
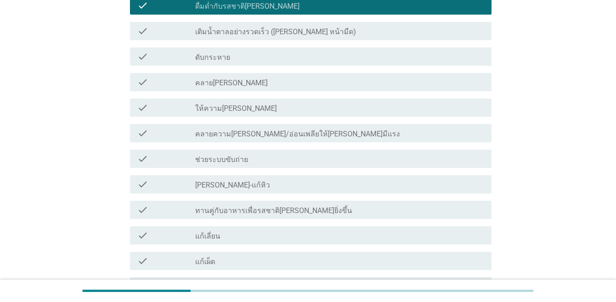
click at [226, 104] on label "ให้ความ[PERSON_NAME]" at bounding box center [236, 108] width 82 height 9
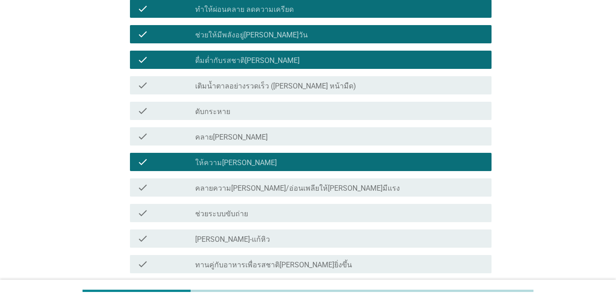
scroll to position [418, 0]
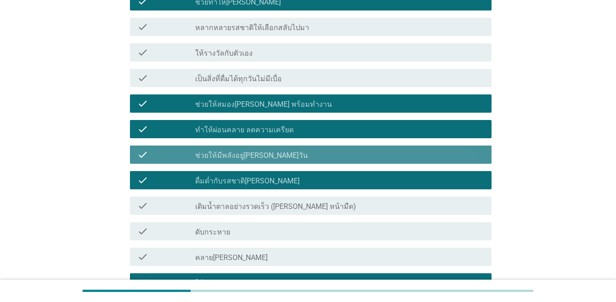
click at [220, 151] on label "ช่วยให้มีพลังอยู่[PERSON_NAME]วัน" at bounding box center [251, 155] width 113 height 9
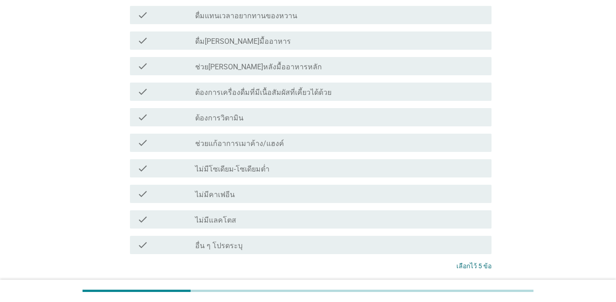
scroll to position [920, 0]
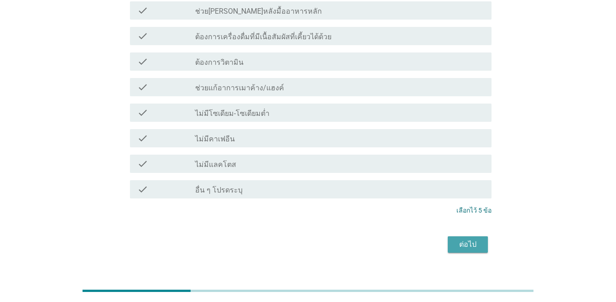
click at [449, 239] on div "ต่อไป" at bounding box center [468, 244] width 26 height 11
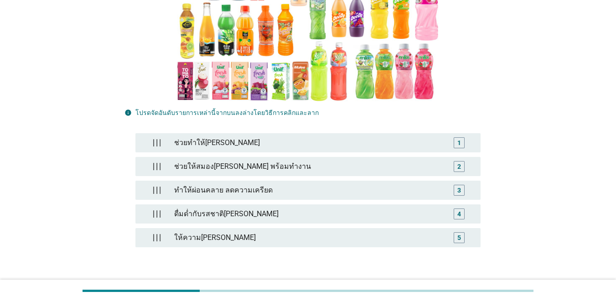
scroll to position [221, 0]
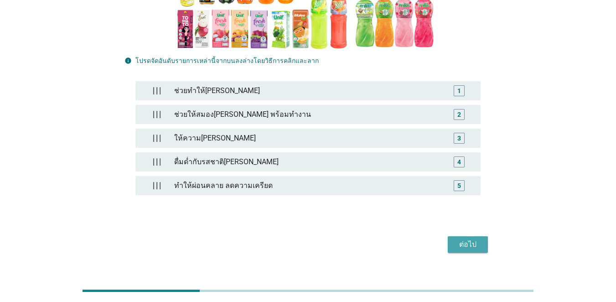
click at [449, 239] on div "ต่อไป" at bounding box center [468, 244] width 26 height 11
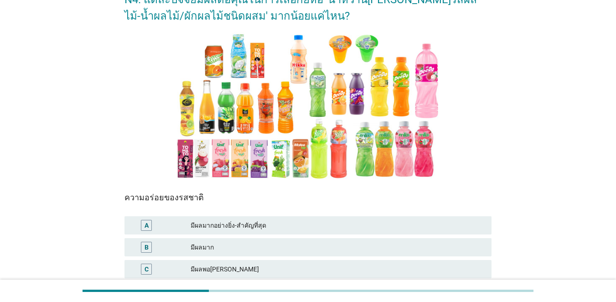
scroll to position [91, 0]
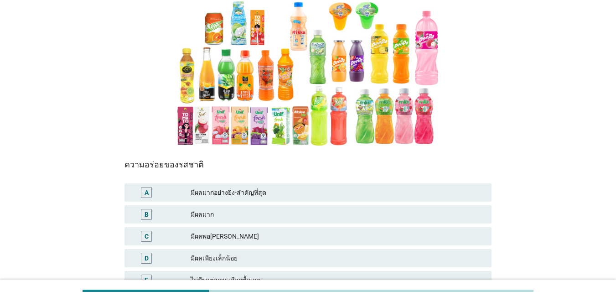
click at [166, 208] on div "B มีผลมาก" at bounding box center [307, 214] width 367 height 18
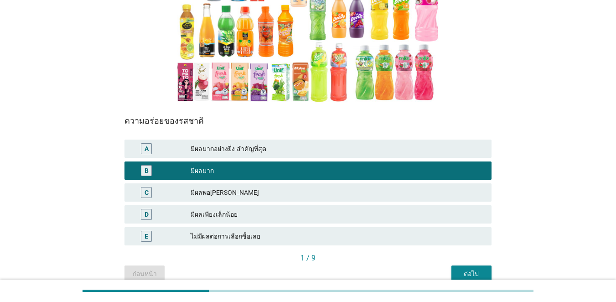
scroll to position [178, 0]
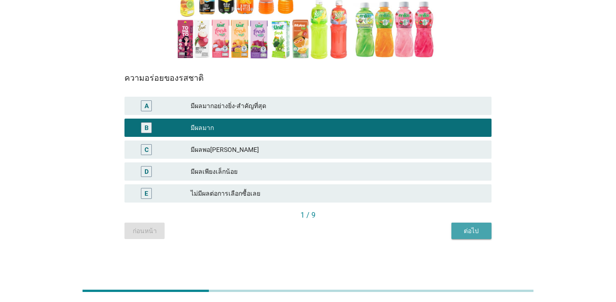
click at [449, 232] on div "ต่อไป" at bounding box center [472, 231] width 26 height 10
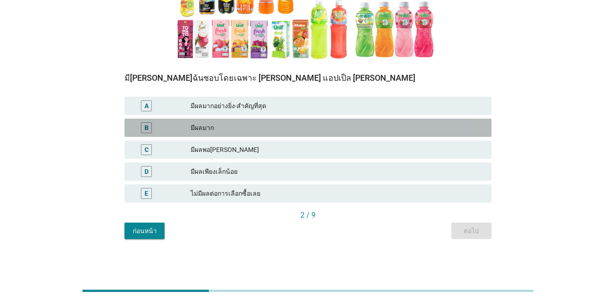
click at [224, 129] on div "มีผลมาก" at bounding box center [338, 127] width 294 height 11
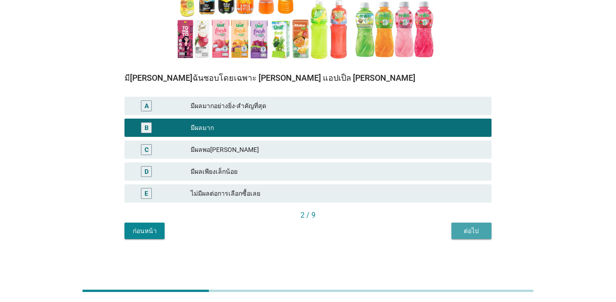
click at [449, 234] on div "ต่อไป" at bounding box center [472, 231] width 26 height 10
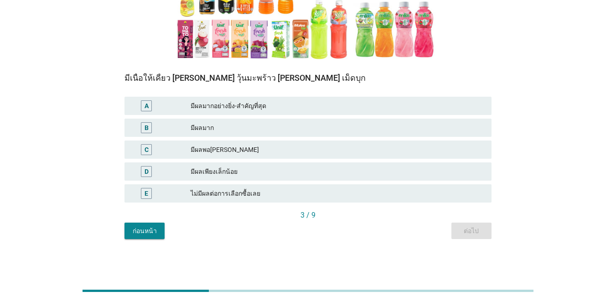
click at [195, 120] on div "B มีผลมาก" at bounding box center [307, 128] width 367 height 18
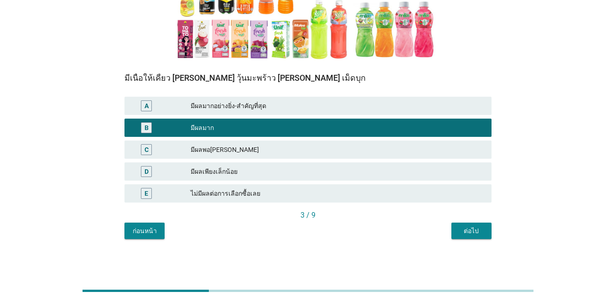
click at [449, 227] on div "ต่อไป" at bounding box center [472, 231] width 26 height 10
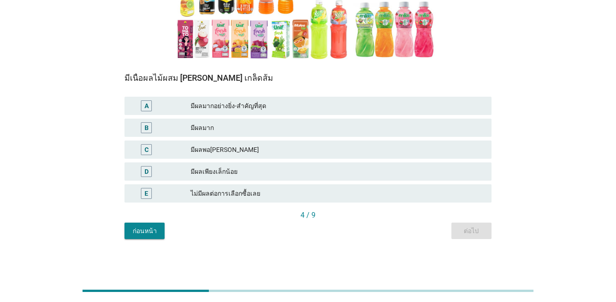
click at [233, 109] on div "มีผลมากอย่างยิ่ง-สำคัญที่สุด" at bounding box center [338, 105] width 294 height 11
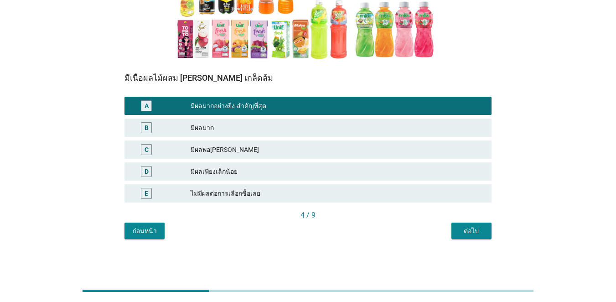
click at [236, 122] on div "มีผลมาก" at bounding box center [338, 127] width 294 height 11
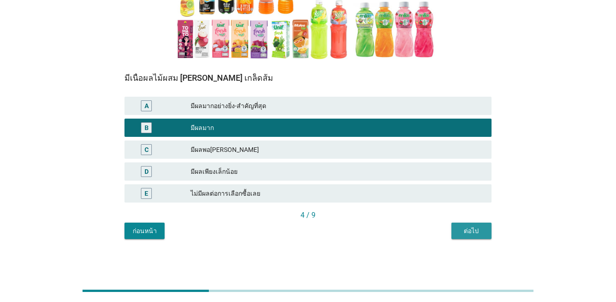
drag, startPoint x: 475, startPoint y: 233, endPoint x: 467, endPoint y: 228, distance: 9.2
click at [449, 233] on div "ต่อไป" at bounding box center [472, 231] width 26 height 10
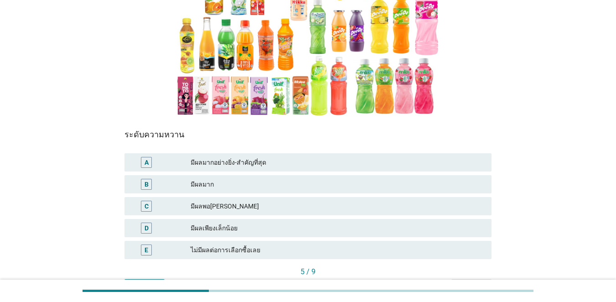
scroll to position [137, 0]
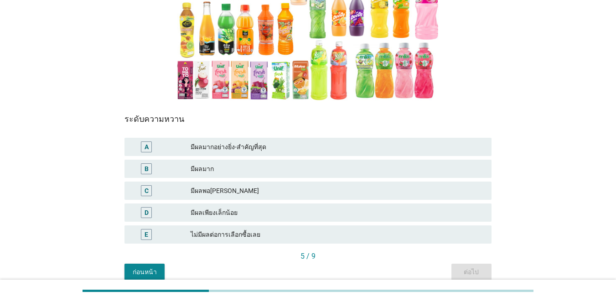
click at [194, 191] on div "มีผลพอ[PERSON_NAME]" at bounding box center [338, 190] width 294 height 11
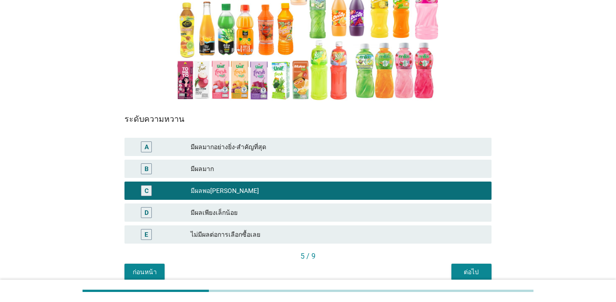
drag, startPoint x: 467, startPoint y: 274, endPoint x: 460, endPoint y: 273, distance: 7.4
click at [449, 274] on div "ต่อไป" at bounding box center [472, 272] width 26 height 10
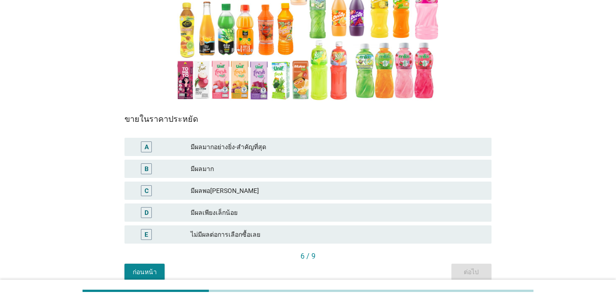
click at [188, 219] on div "D มีผลเพียงเล็กน้อย" at bounding box center [307, 212] width 367 height 18
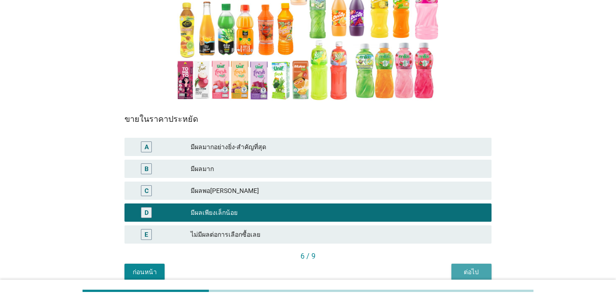
click at [449, 269] on div "ต่อไป" at bounding box center [472, 272] width 26 height 10
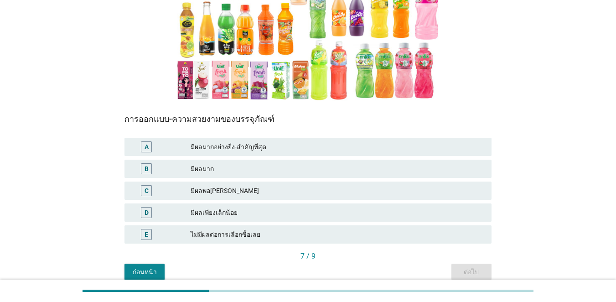
click at [174, 193] on div "C" at bounding box center [161, 190] width 59 height 11
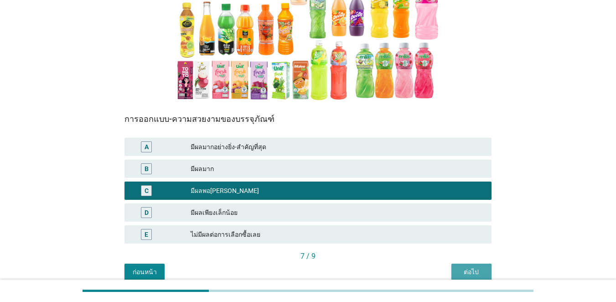
click at [449, 270] on div "ต่อไป" at bounding box center [472, 272] width 26 height 10
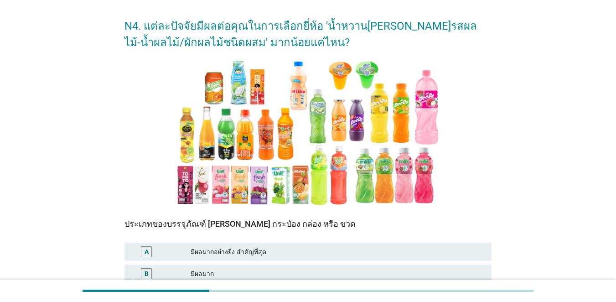
scroll to position [178, 0]
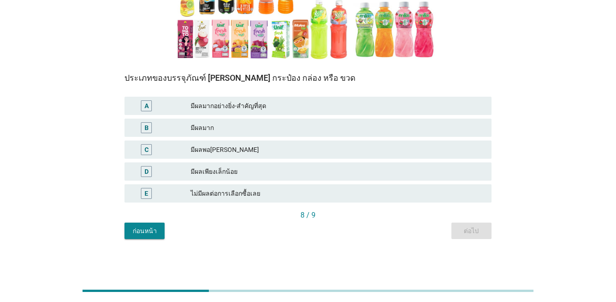
click at [231, 134] on div "B มีผลมาก" at bounding box center [307, 128] width 367 height 18
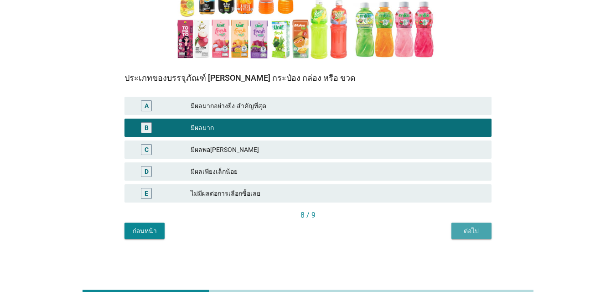
click at [449, 233] on div "ต่อไป" at bounding box center [472, 231] width 26 height 10
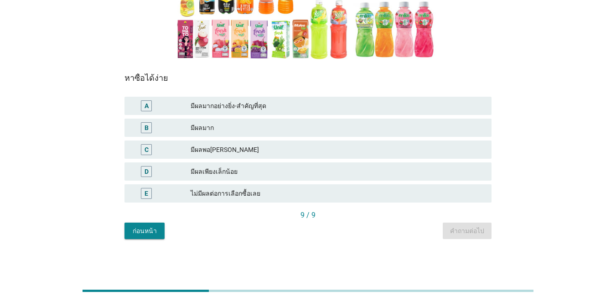
click at [217, 134] on div "B มีผลมาก" at bounding box center [307, 128] width 367 height 18
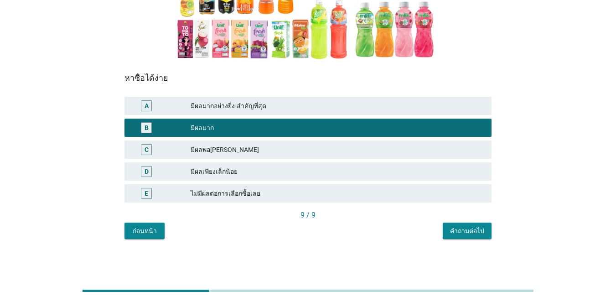
click at [449, 233] on div "คำถามต่อไป" at bounding box center [467, 231] width 34 height 10
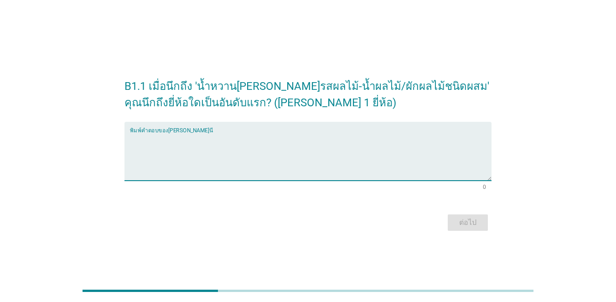
click at [241, 164] on textarea "พิมพ์คำตอบของคุณ ที่นี่" at bounding box center [311, 157] width 362 height 48
type textarea "ม"
type textarea "[PERSON_NAME]นิฟ"
click at [449, 225] on div "ต่อไป" at bounding box center [468, 222] width 26 height 11
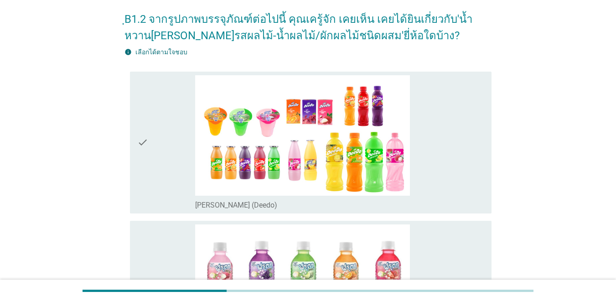
scroll to position [91, 0]
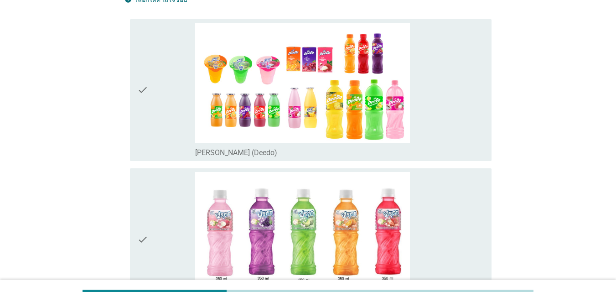
click at [161, 109] on div "check" at bounding box center [166, 90] width 58 height 135
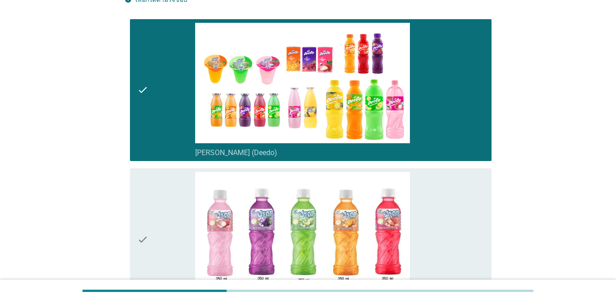
click at [164, 191] on div "check" at bounding box center [166, 239] width 58 height 135
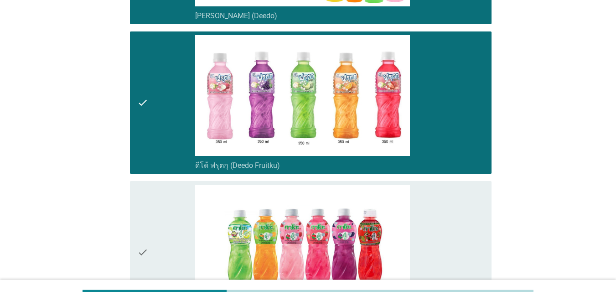
click at [161, 207] on div "check" at bounding box center [166, 252] width 58 height 135
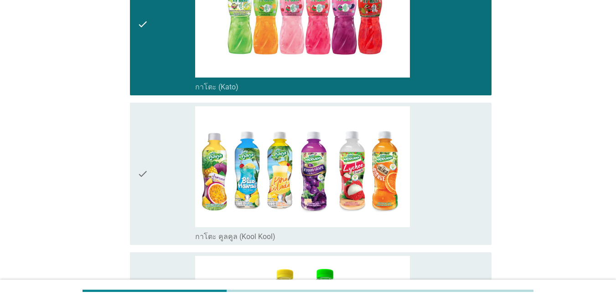
click at [164, 198] on div "check" at bounding box center [166, 173] width 58 height 135
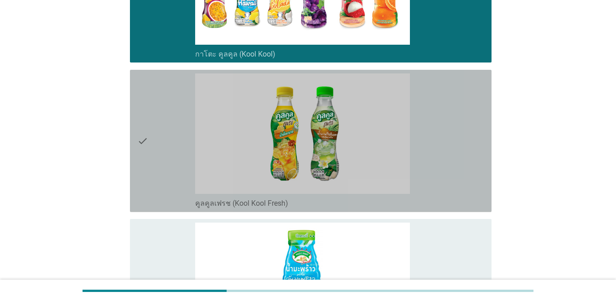
click at [165, 160] on div "check" at bounding box center [166, 140] width 58 height 135
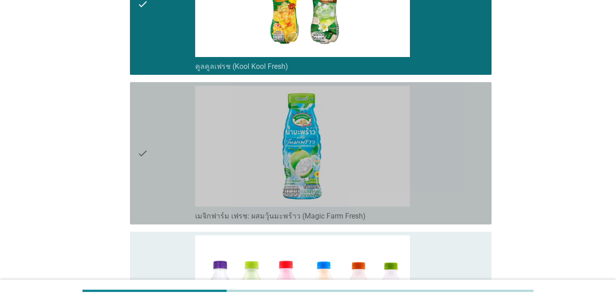
click at [155, 191] on div "check" at bounding box center [166, 153] width 58 height 135
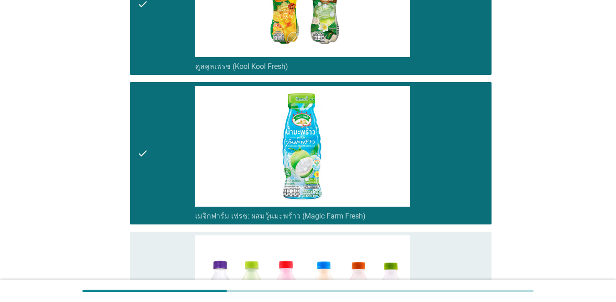
scroll to position [957, 0]
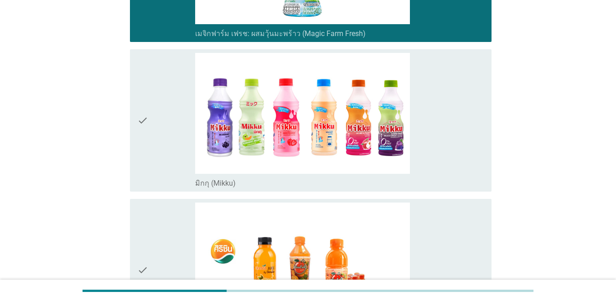
click at [163, 165] on div "check" at bounding box center [166, 120] width 58 height 135
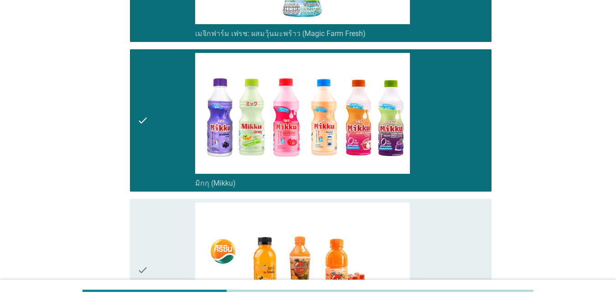
click at [166, 248] on div "check" at bounding box center [166, 269] width 58 height 135
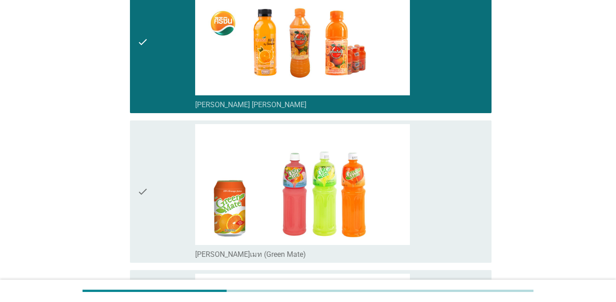
click at [165, 212] on div "check" at bounding box center [166, 191] width 58 height 135
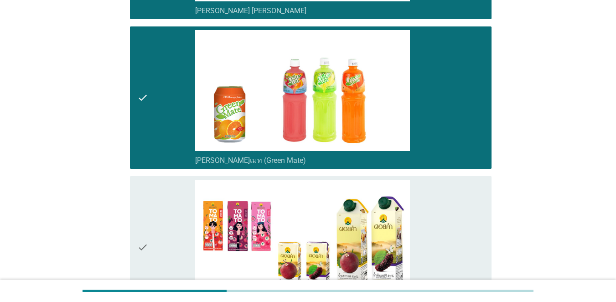
scroll to position [1413, 0]
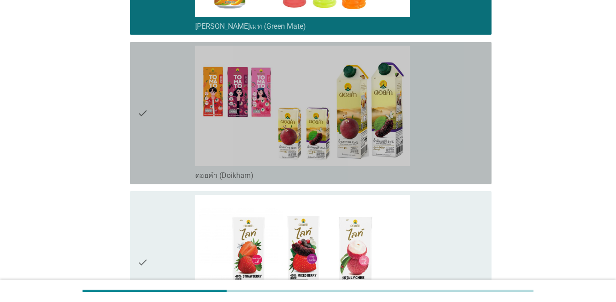
click at [161, 151] on div "check" at bounding box center [166, 113] width 58 height 135
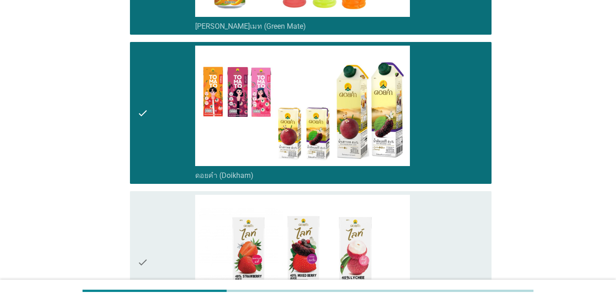
click at [162, 232] on div "check" at bounding box center [166, 262] width 58 height 135
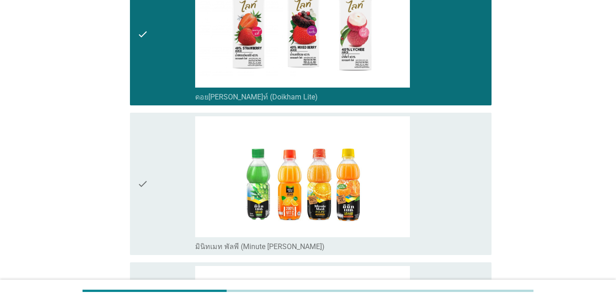
click at [166, 176] on div "check" at bounding box center [166, 183] width 58 height 135
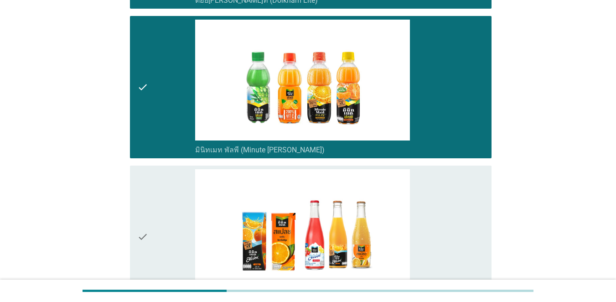
scroll to position [1869, 0]
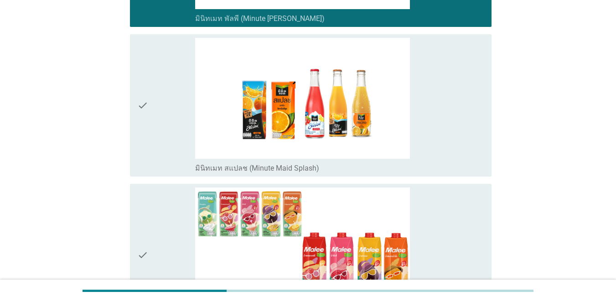
click at [129, 139] on div "check check_box_outline_blank มินิทเมท สแปลช (Minute Maid Splash)" at bounding box center [307, 106] width 367 height 150
drag, startPoint x: 147, startPoint y: 228, endPoint x: 152, endPoint y: 202, distance: 27.4
click at [148, 228] on icon "check" at bounding box center [142, 254] width 11 height 135
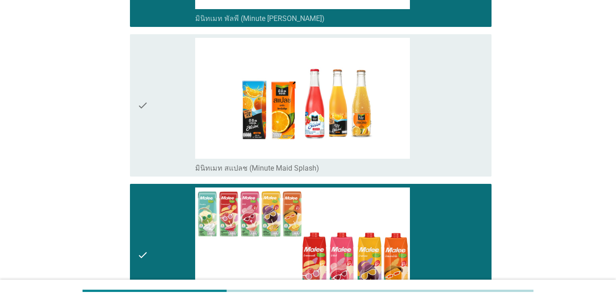
click at [173, 113] on div "check" at bounding box center [166, 105] width 58 height 135
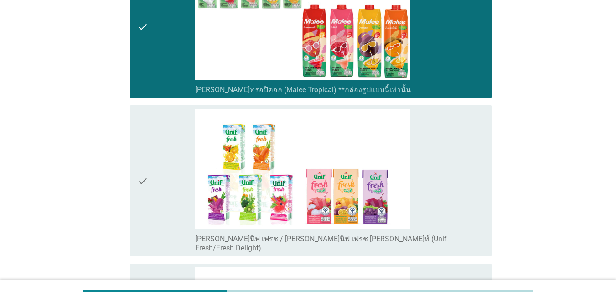
click at [172, 154] on div "check" at bounding box center [166, 181] width 58 height 144
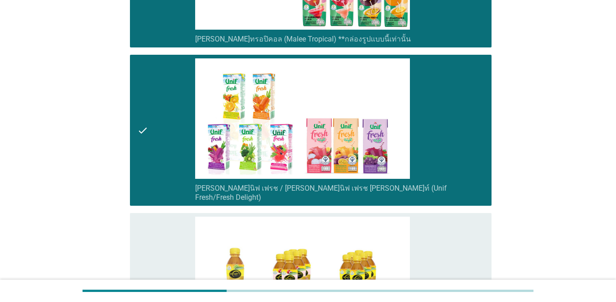
scroll to position [2325, 0]
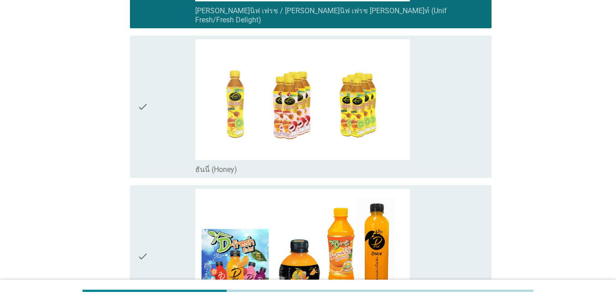
click at [152, 202] on div "check" at bounding box center [166, 256] width 58 height 135
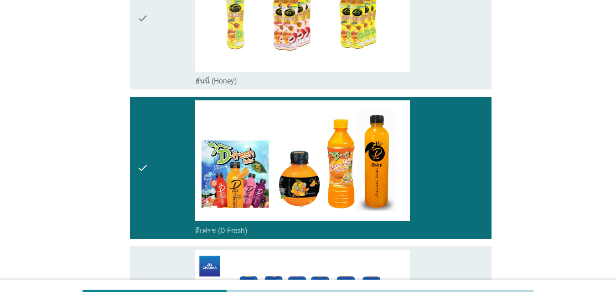
scroll to position [2553, 0]
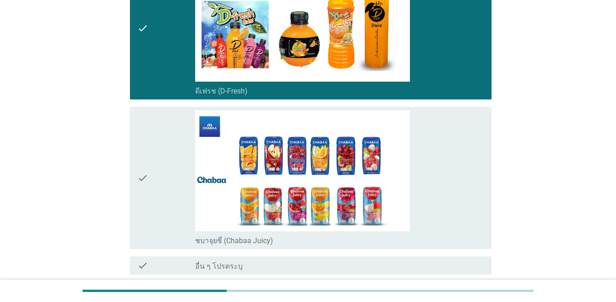
click at [169, 171] on div "check" at bounding box center [166, 177] width 58 height 135
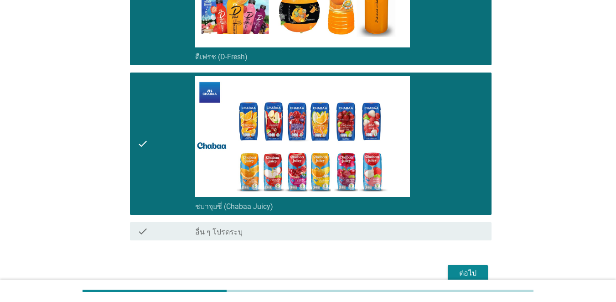
scroll to position [2623, 0]
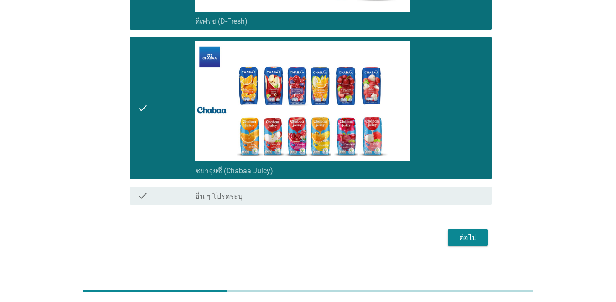
click at [449, 232] on div "ต่อไป" at bounding box center [468, 237] width 26 height 11
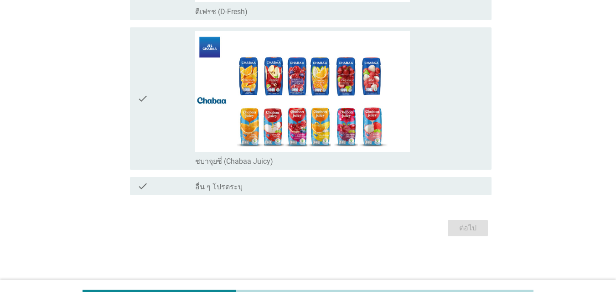
scroll to position [0, 0]
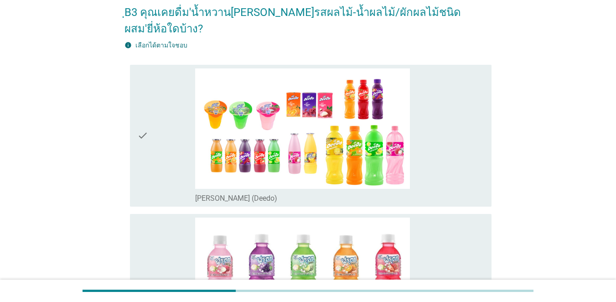
click at [151, 148] on div "check" at bounding box center [166, 135] width 58 height 135
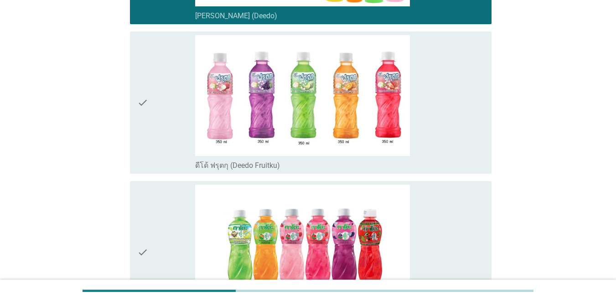
scroll to position [274, 0]
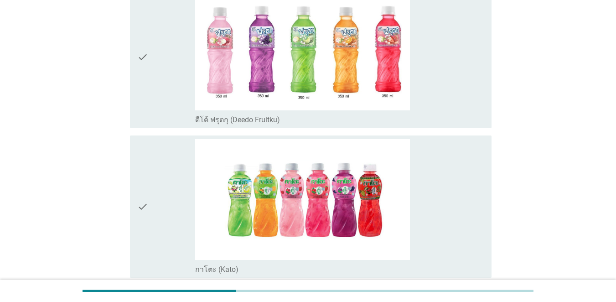
click at [154, 172] on div "check" at bounding box center [166, 206] width 58 height 135
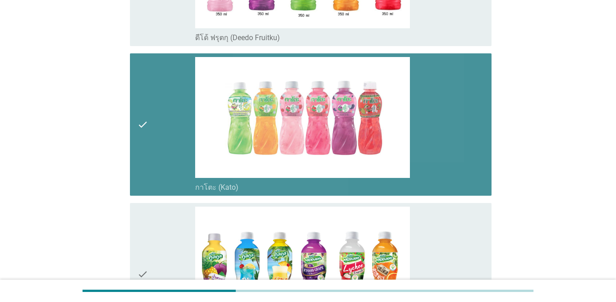
scroll to position [456, 0]
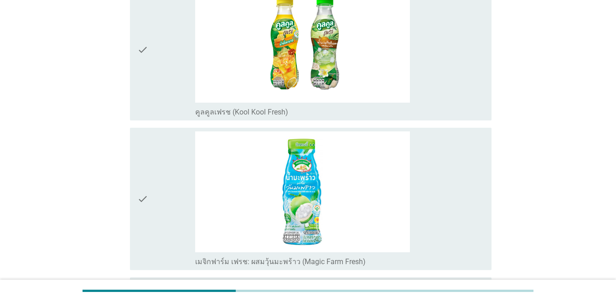
click at [154, 172] on div "check" at bounding box center [166, 198] width 58 height 135
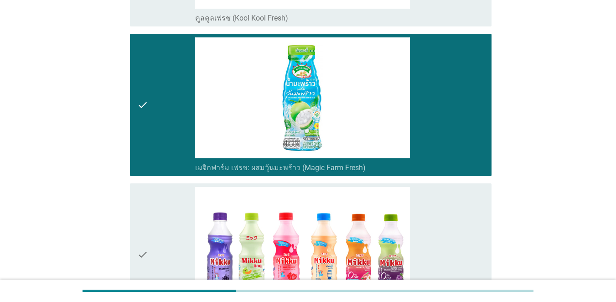
scroll to position [912, 0]
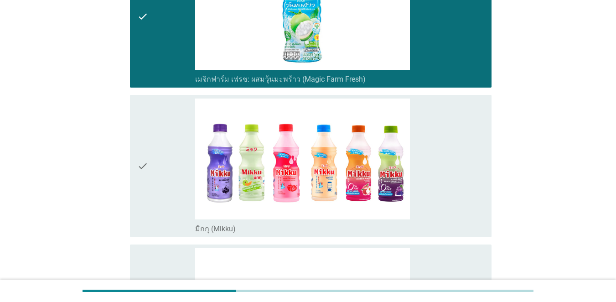
click at [154, 172] on div "check" at bounding box center [166, 165] width 58 height 135
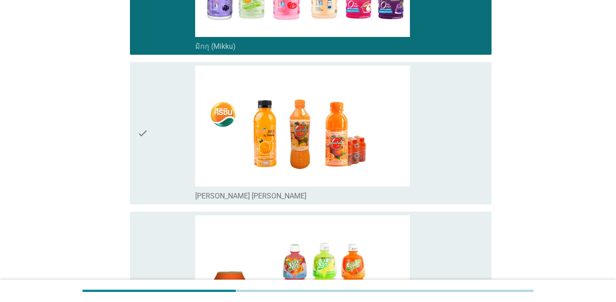
click at [154, 171] on div "check" at bounding box center [166, 133] width 58 height 135
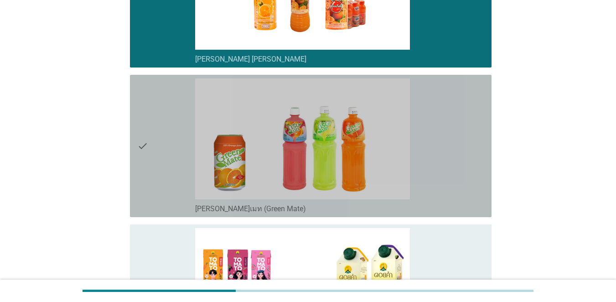
click at [154, 171] on div "check" at bounding box center [166, 145] width 58 height 135
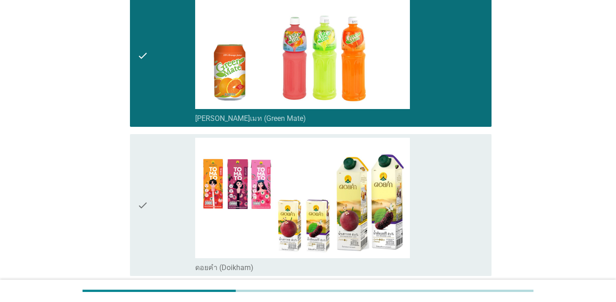
scroll to position [1231, 0]
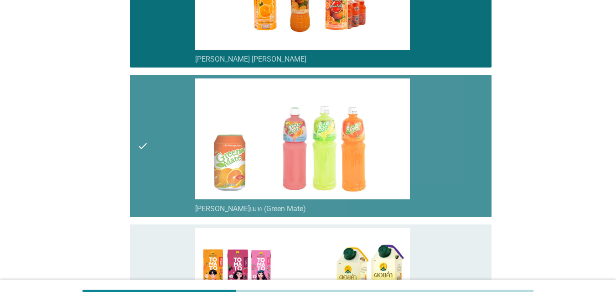
click at [163, 140] on div "check" at bounding box center [166, 145] width 58 height 135
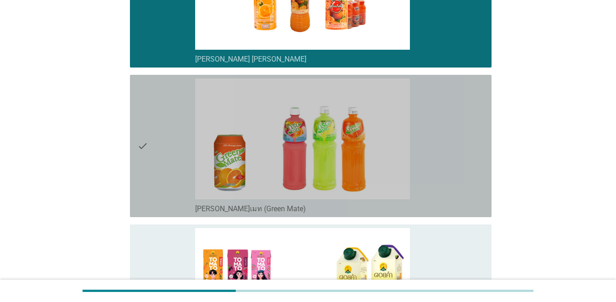
click at [160, 161] on div "check" at bounding box center [166, 145] width 58 height 135
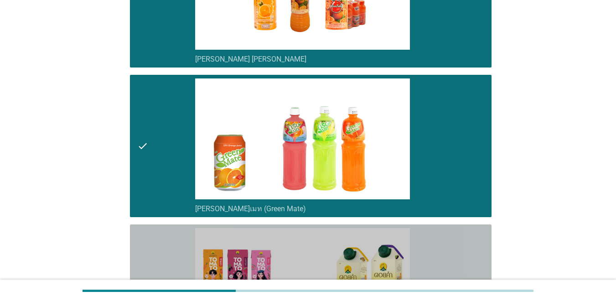
click at [149, 245] on div "check" at bounding box center [166, 295] width 58 height 135
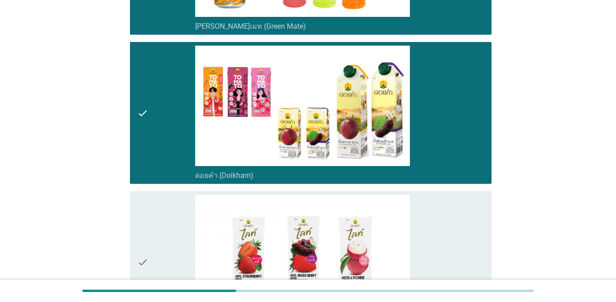
click at [151, 224] on div "check" at bounding box center [166, 262] width 58 height 135
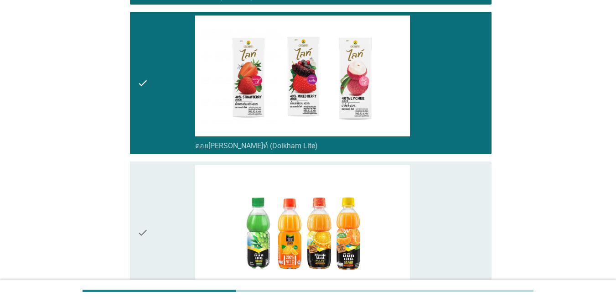
scroll to position [1596, 0]
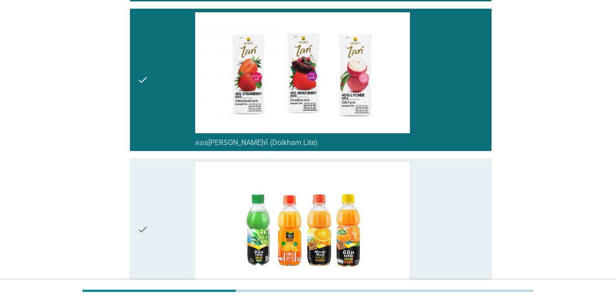
click at [165, 193] on div "check" at bounding box center [166, 229] width 58 height 135
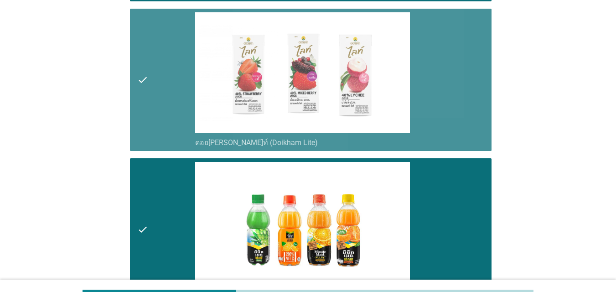
click at [158, 113] on div "check" at bounding box center [166, 79] width 58 height 135
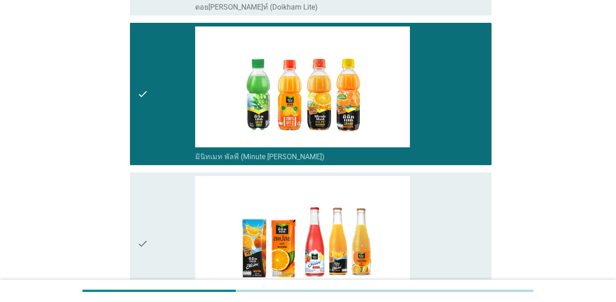
scroll to position [1824, 0]
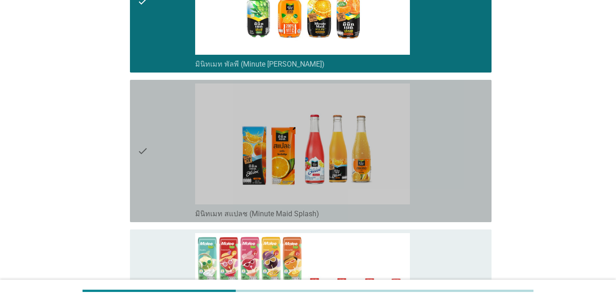
click at [158, 150] on div "check" at bounding box center [166, 150] width 58 height 135
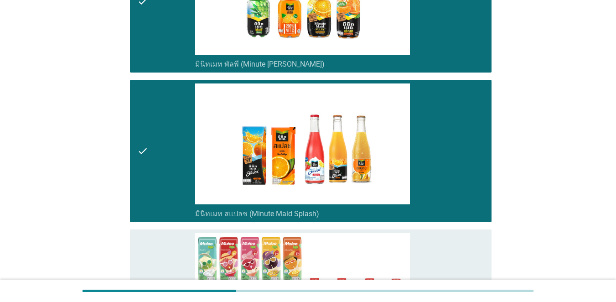
click at [166, 247] on div "check" at bounding box center [166, 300] width 58 height 135
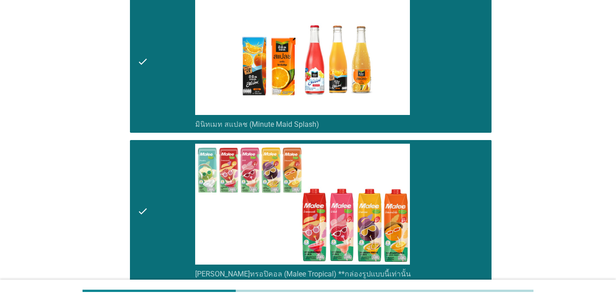
scroll to position [2006, 0]
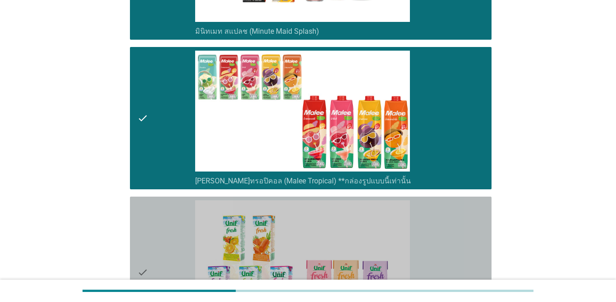
click at [165, 212] on div "check" at bounding box center [166, 272] width 58 height 144
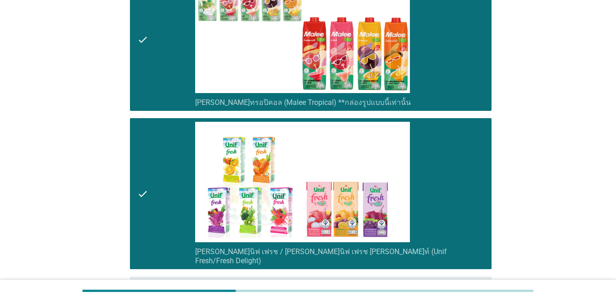
scroll to position [2188, 0]
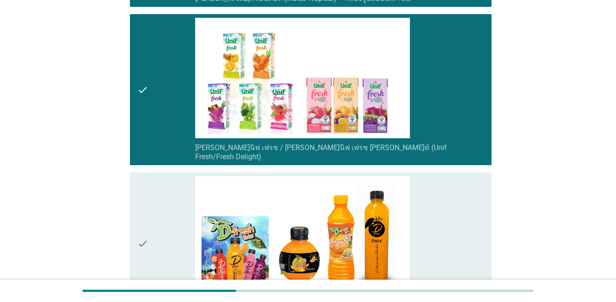
click at [177, 206] on div "check" at bounding box center [166, 243] width 58 height 135
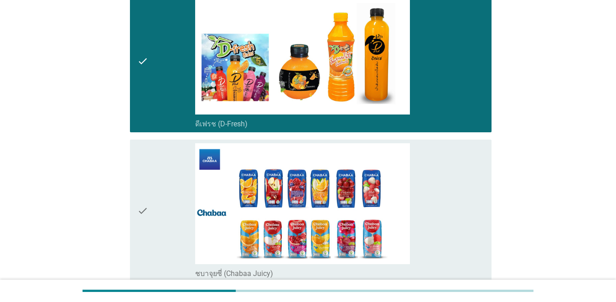
click at [180, 176] on div "check" at bounding box center [166, 210] width 58 height 135
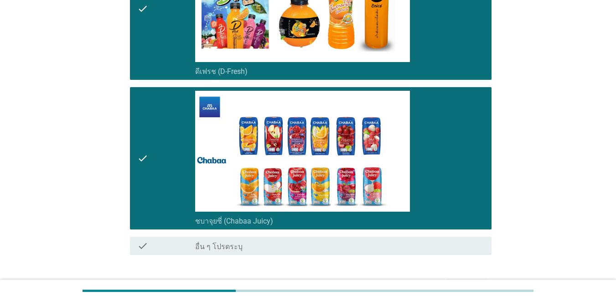
scroll to position [2457, 0]
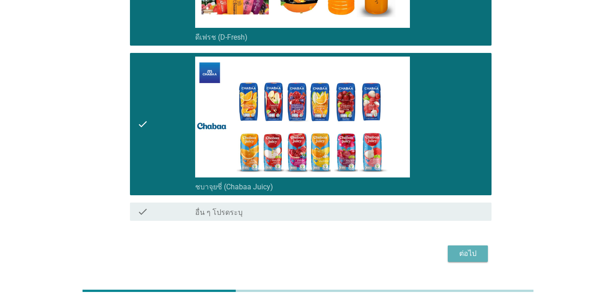
click at [449, 245] on button "ต่อไป" at bounding box center [468, 253] width 40 height 16
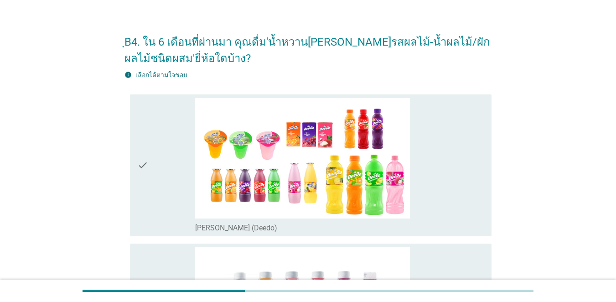
scroll to position [0, 0]
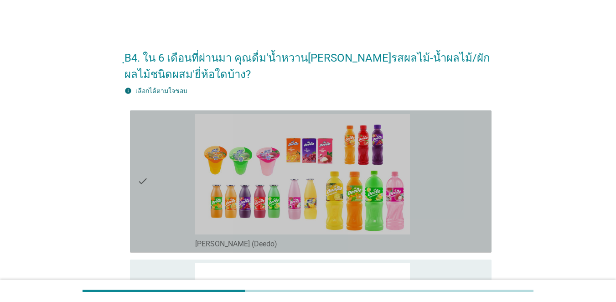
click at [155, 171] on div "check" at bounding box center [166, 181] width 58 height 135
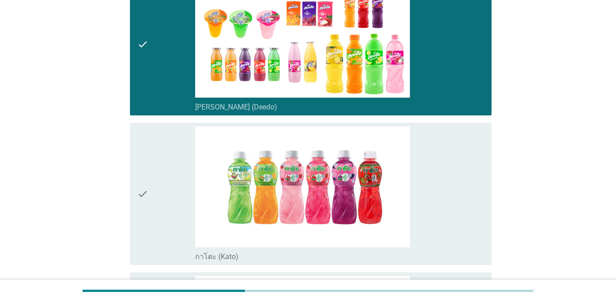
click at [156, 172] on div "check" at bounding box center [166, 193] width 58 height 135
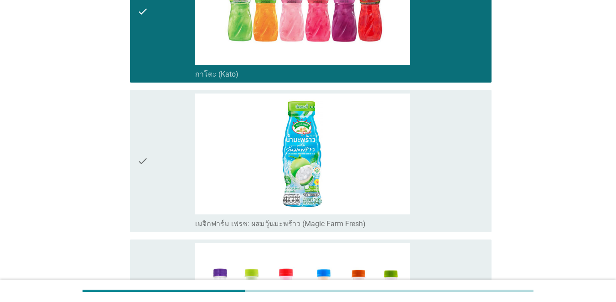
click at [155, 176] on div "check" at bounding box center [166, 160] width 58 height 135
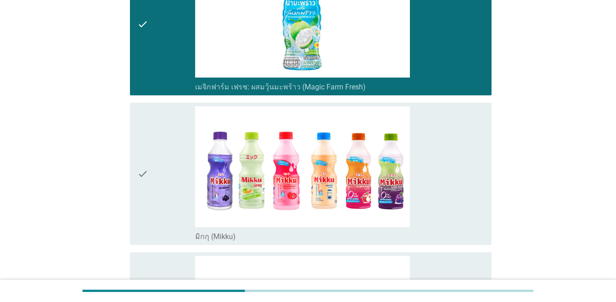
click at [157, 171] on div "check" at bounding box center [166, 173] width 58 height 135
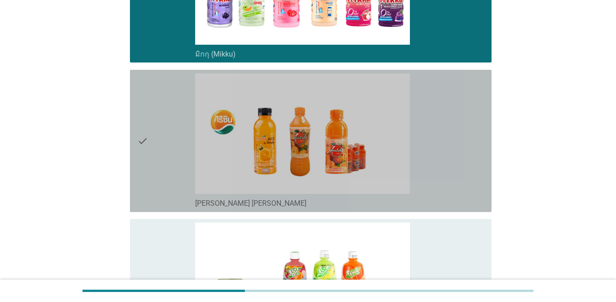
click at [157, 171] on div "check" at bounding box center [166, 140] width 58 height 135
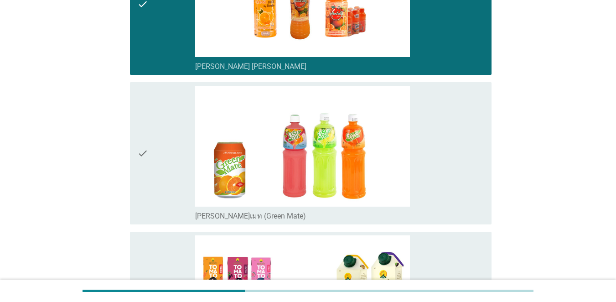
click at [158, 171] on div "check" at bounding box center [166, 153] width 58 height 135
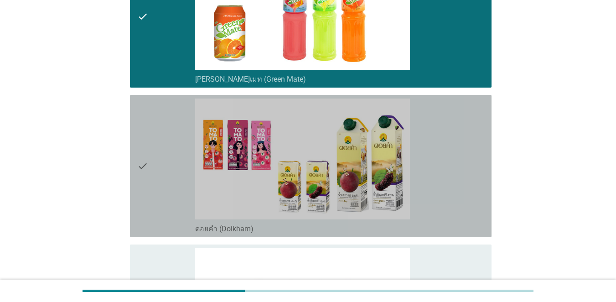
click at [158, 172] on div "check" at bounding box center [166, 165] width 58 height 135
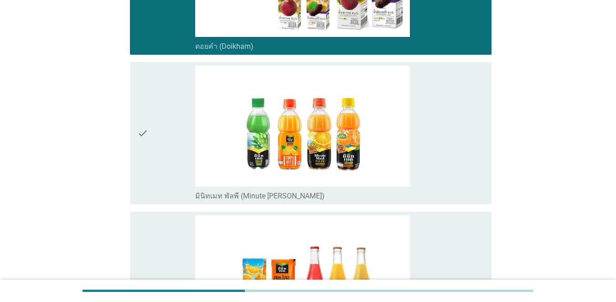
click at [158, 172] on div "check" at bounding box center [166, 133] width 58 height 135
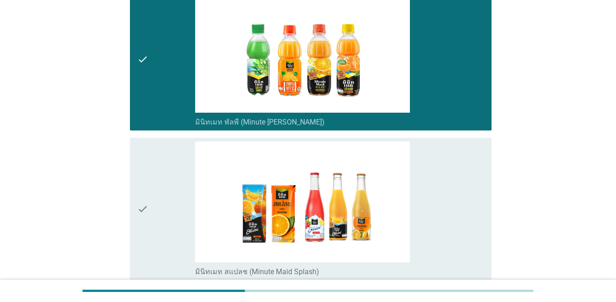
scroll to position [1277, 0]
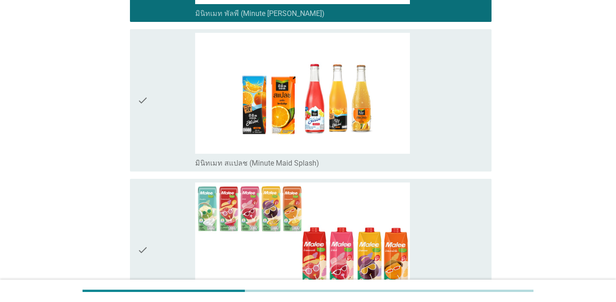
click at [158, 173] on div "check check_box มินิทเมท สแปลช (Minute Maid Splash)" at bounding box center [307, 101] width 367 height 150
click at [150, 211] on div "check" at bounding box center [166, 249] width 58 height 135
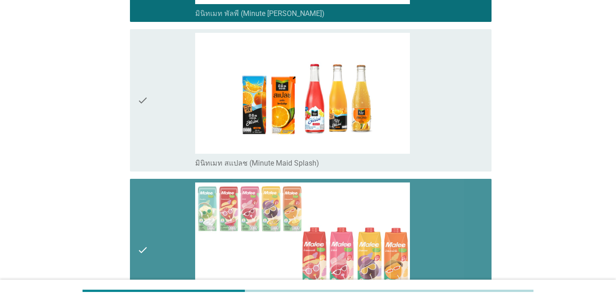
click at [146, 179] on div "check check_box [PERSON_NAME]ทรอปิคอล (Malee Tropical) **กล่องรูปแบบนี้เท่านั้น" at bounding box center [311, 250] width 362 height 142
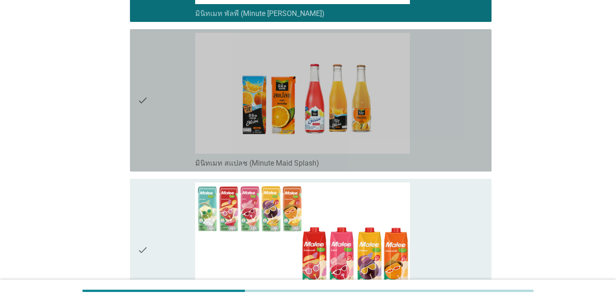
click at [155, 153] on div "check" at bounding box center [166, 100] width 58 height 135
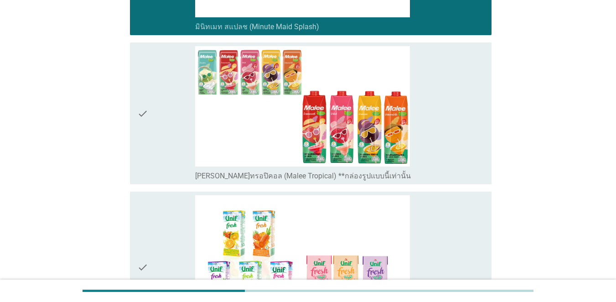
scroll to position [1413, 0]
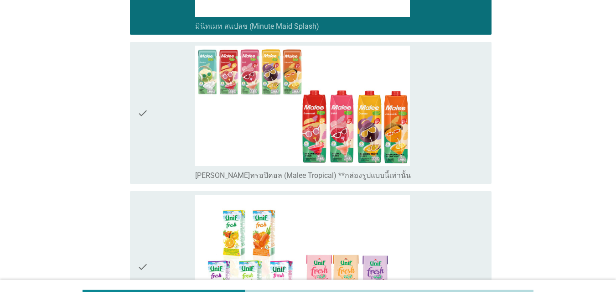
click at [153, 197] on div "check" at bounding box center [166, 267] width 58 height 144
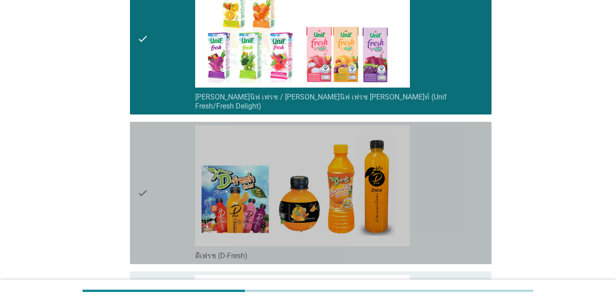
click at [155, 195] on div "check" at bounding box center [166, 192] width 58 height 135
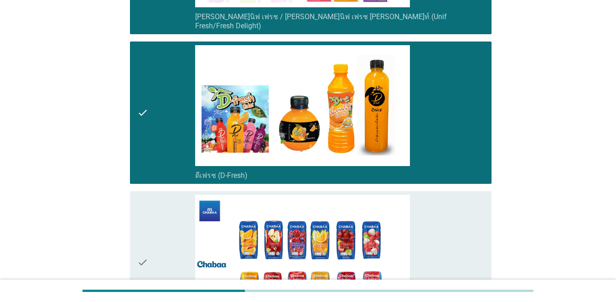
scroll to position [1778, 0]
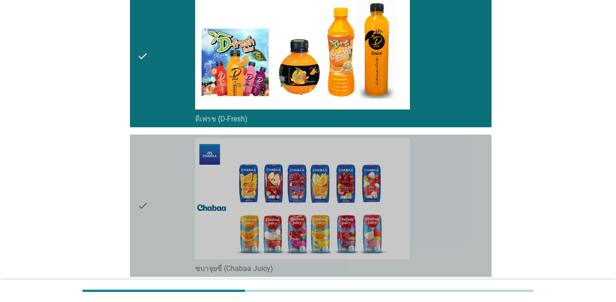
drag, startPoint x: 161, startPoint y: 175, endPoint x: 161, endPoint y: 148, distance: 27.4
click at [161, 174] on div "check" at bounding box center [166, 205] width 58 height 135
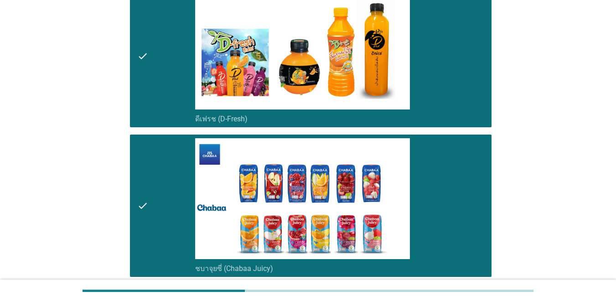
click at [164, 77] on div "check" at bounding box center [166, 56] width 58 height 135
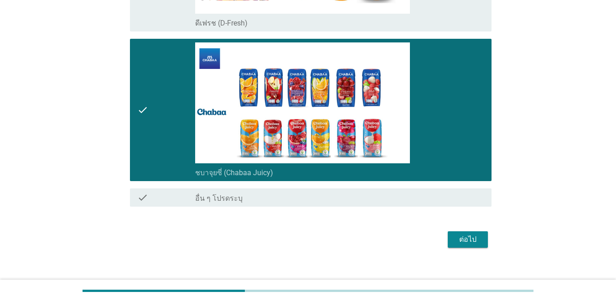
scroll to position [1876, 0]
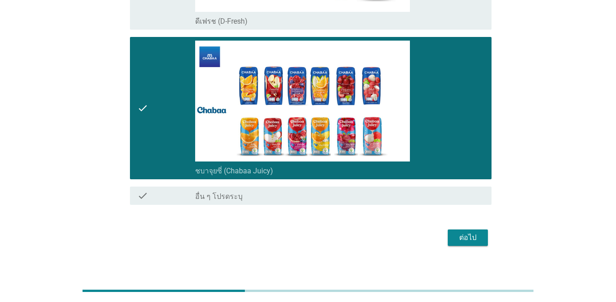
click at [449, 233] on div "ต่อไป" at bounding box center [468, 237] width 26 height 11
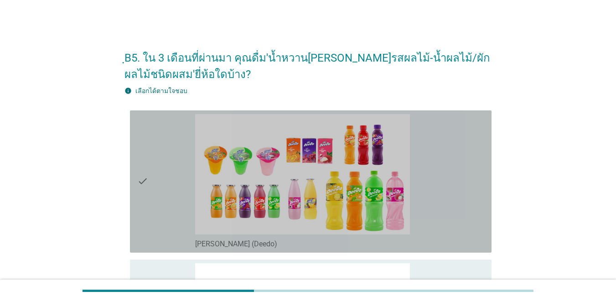
click at [174, 178] on div "check" at bounding box center [166, 181] width 58 height 135
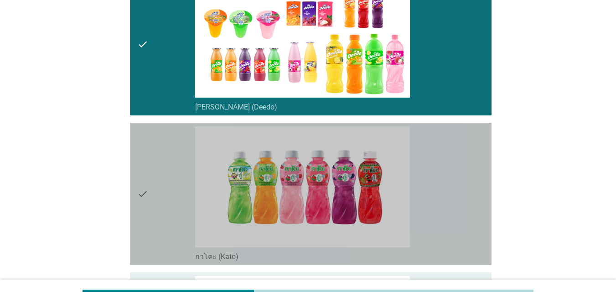
click at [175, 178] on div "check" at bounding box center [166, 193] width 58 height 135
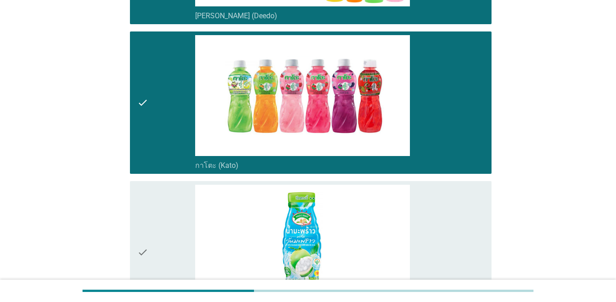
click at [176, 178] on div "check check_box เมจิกฟาร์ม เฟรช: ผสมวุ้นมะพร้าว (Magic Farm Fresh)" at bounding box center [307, 252] width 367 height 150
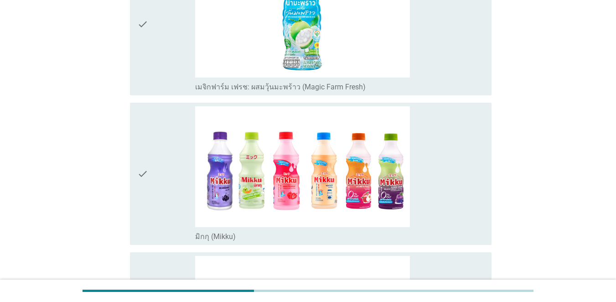
click at [166, 75] on div "check" at bounding box center [166, 24] width 58 height 135
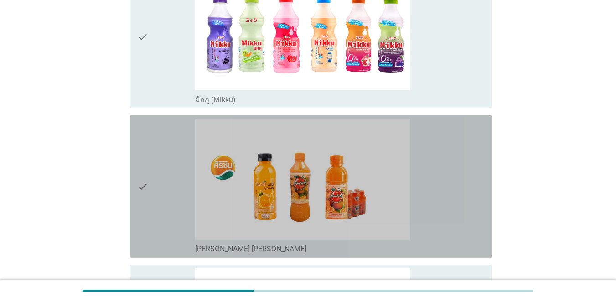
click at [151, 169] on div "check" at bounding box center [166, 186] width 58 height 135
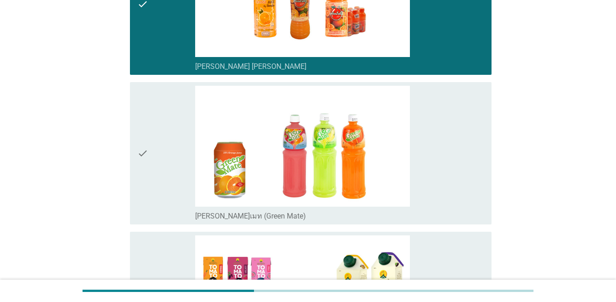
click at [154, 166] on div "check" at bounding box center [166, 153] width 58 height 135
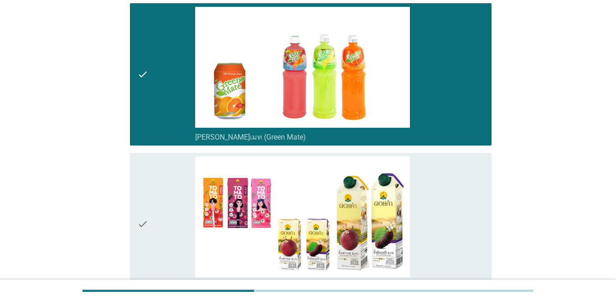
scroll to position [912, 0]
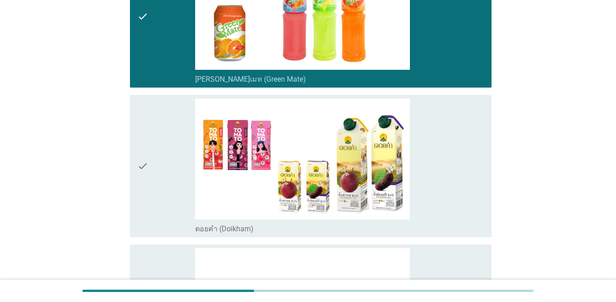
drag, startPoint x: 155, startPoint y: 165, endPoint x: 160, endPoint y: 134, distance: 31.0
click at [155, 164] on div "check" at bounding box center [166, 165] width 58 height 135
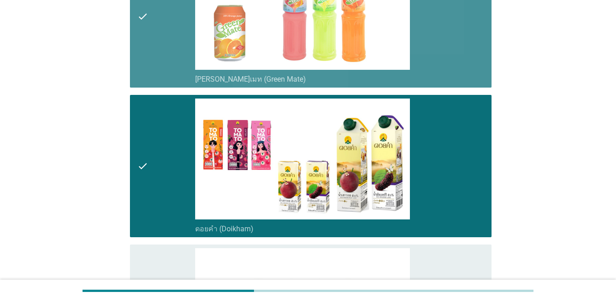
drag, startPoint x: 177, startPoint y: 38, endPoint x: 184, endPoint y: 67, distance: 29.5
click at [179, 37] on div "check" at bounding box center [166, 16] width 58 height 135
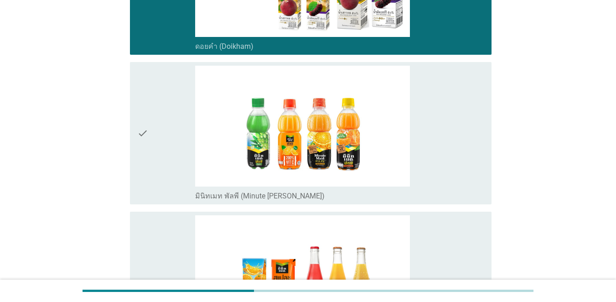
click at [184, 116] on div "check" at bounding box center [166, 133] width 58 height 135
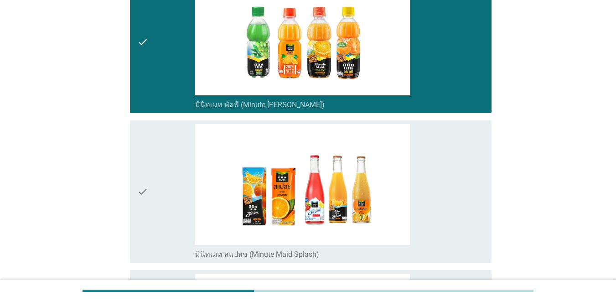
click at [184, 158] on div "check" at bounding box center [166, 191] width 58 height 135
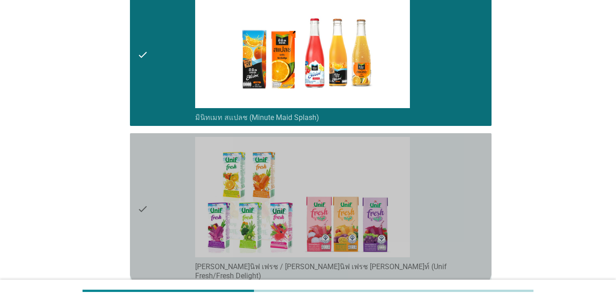
click at [163, 173] on div "check" at bounding box center [166, 209] width 58 height 144
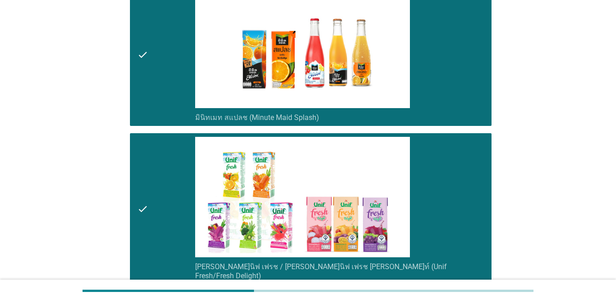
scroll to position [1550, 0]
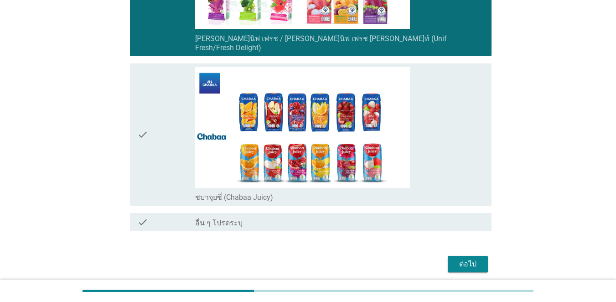
click at [140, 135] on icon "check" at bounding box center [142, 134] width 11 height 135
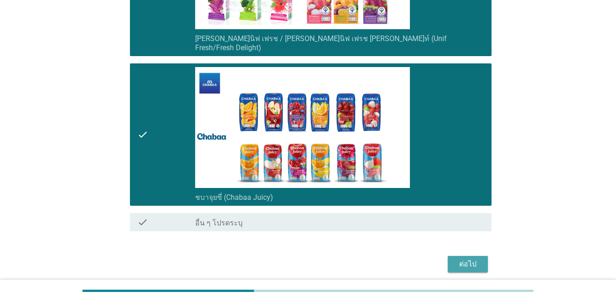
click at [449, 259] on div "ต่อไป" at bounding box center [468, 264] width 26 height 11
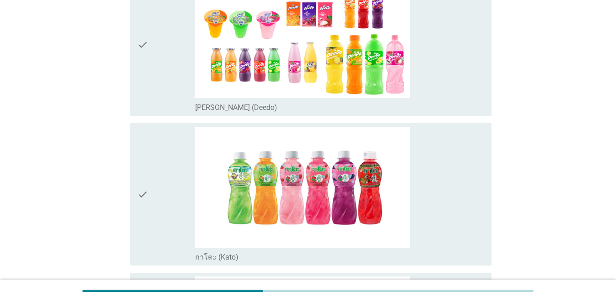
scroll to position [137, 0]
click at [156, 154] on div "check" at bounding box center [166, 193] width 58 height 135
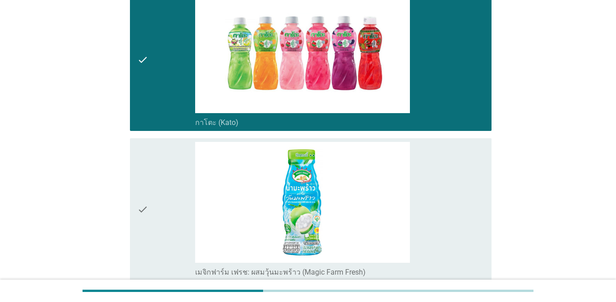
scroll to position [274, 0]
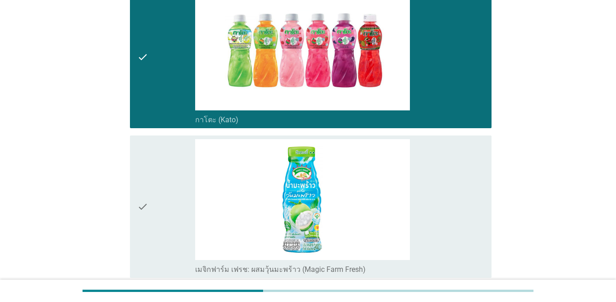
click at [157, 147] on div "check" at bounding box center [166, 206] width 58 height 135
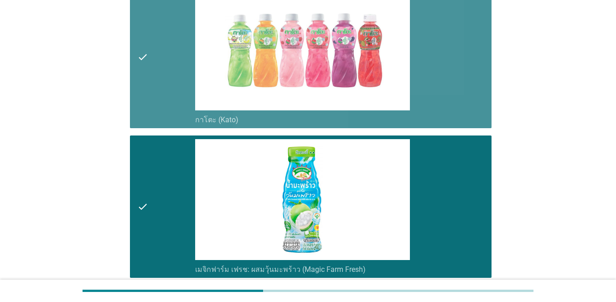
click at [163, 72] on div "check" at bounding box center [166, 57] width 58 height 135
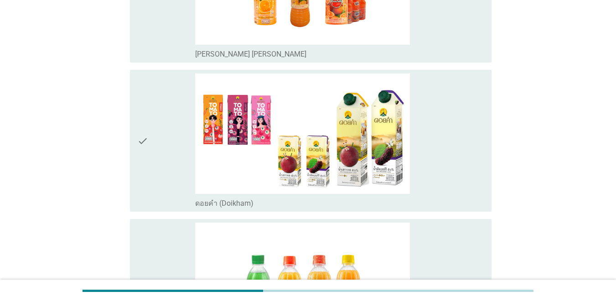
click at [157, 131] on div "check" at bounding box center [166, 140] width 58 height 135
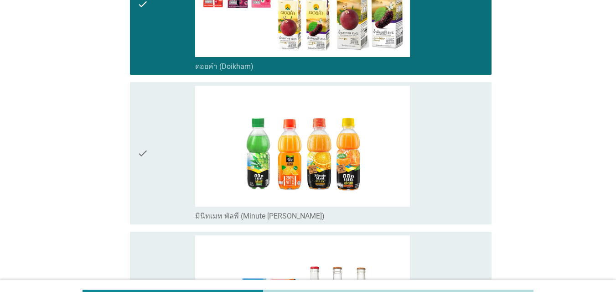
click at [157, 131] on div "check" at bounding box center [166, 153] width 58 height 135
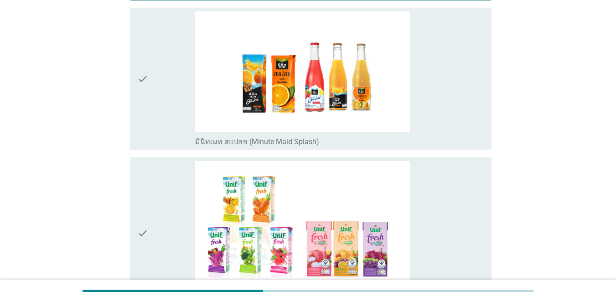
scroll to position [1049, 0]
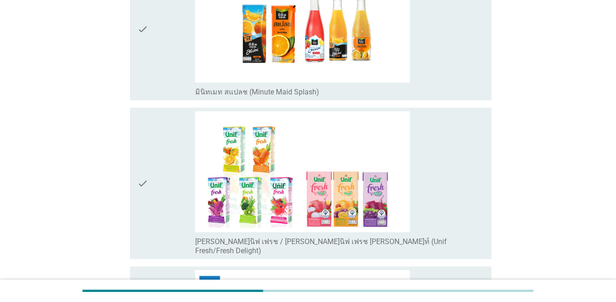
click at [157, 72] on div "check" at bounding box center [166, 29] width 58 height 135
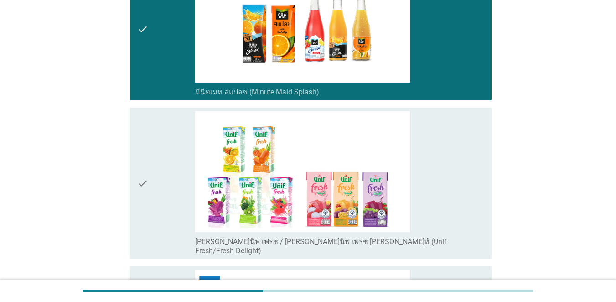
click at [160, 166] on div "check" at bounding box center [166, 183] width 58 height 144
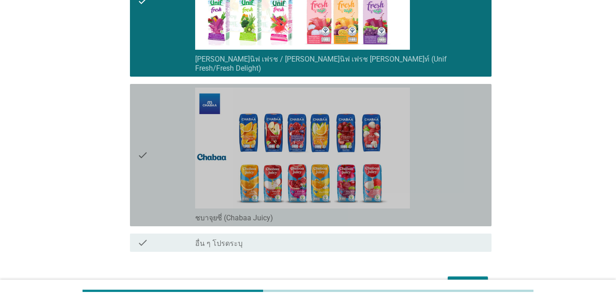
click at [160, 165] on div "check" at bounding box center [166, 155] width 58 height 135
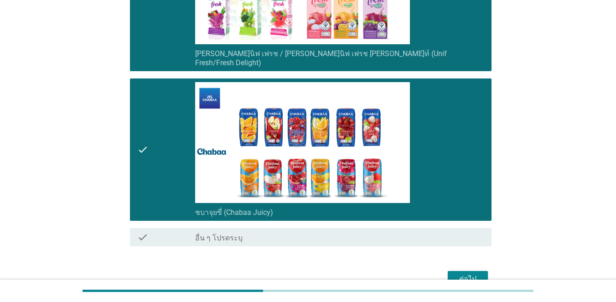
scroll to position [1278, 0]
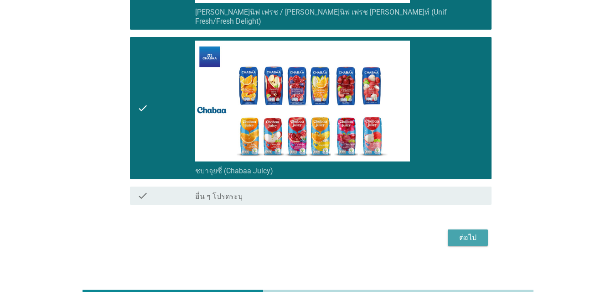
click at [449, 232] on div "ต่อไป" at bounding box center [468, 237] width 26 height 11
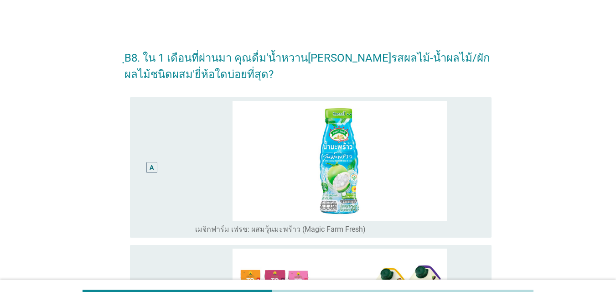
click at [155, 162] on div "A" at bounding box center [151, 167] width 11 height 11
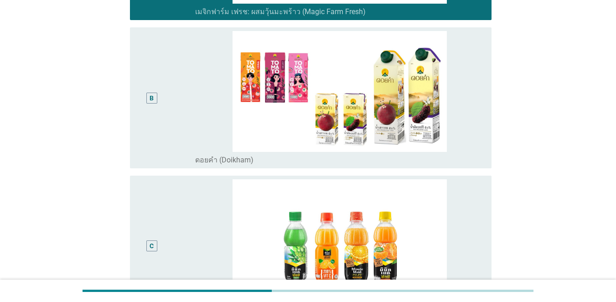
scroll to position [228, 0]
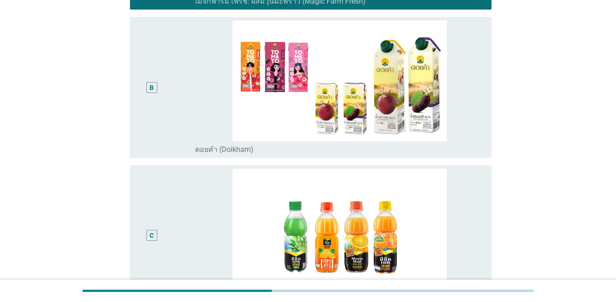
click at [164, 121] on div "B" at bounding box center [151, 88] width 29 height 134
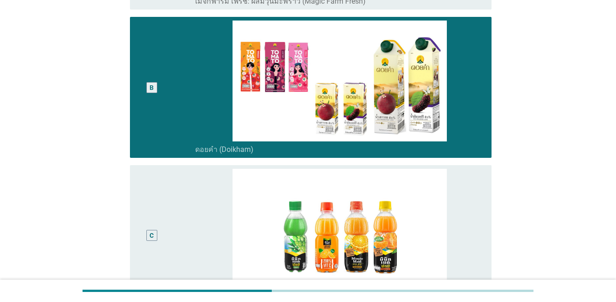
click at [164, 191] on div "C" at bounding box center [151, 236] width 29 height 134
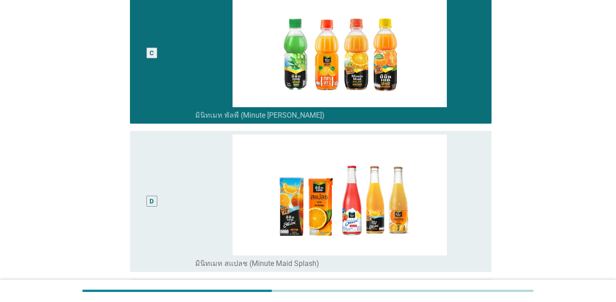
click at [169, 182] on div "D" at bounding box center [166, 201] width 58 height 134
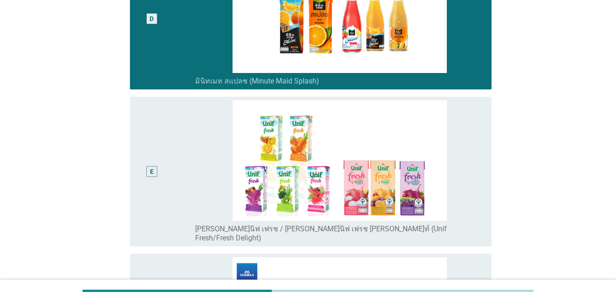
click at [169, 181] on div "E" at bounding box center [166, 171] width 58 height 143
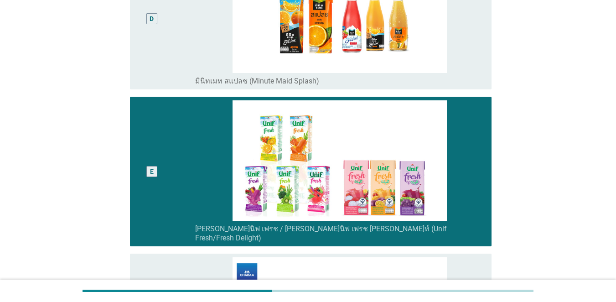
scroll to position [775, 0]
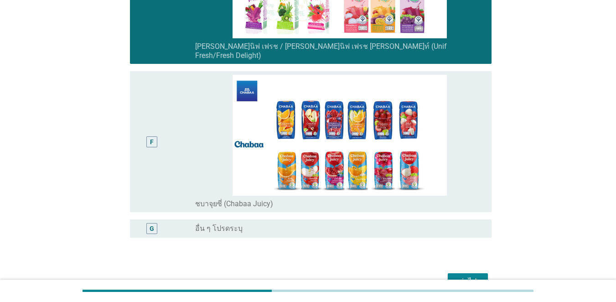
click at [448, 273] on button "ต่อไป" at bounding box center [468, 281] width 40 height 16
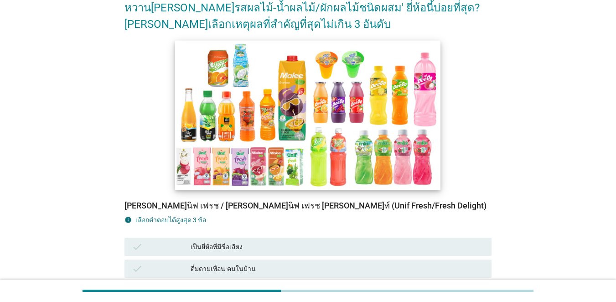
scroll to position [137, 0]
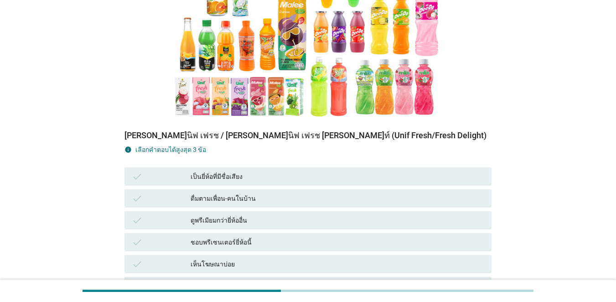
click at [142, 171] on icon "check" at bounding box center [137, 176] width 11 height 11
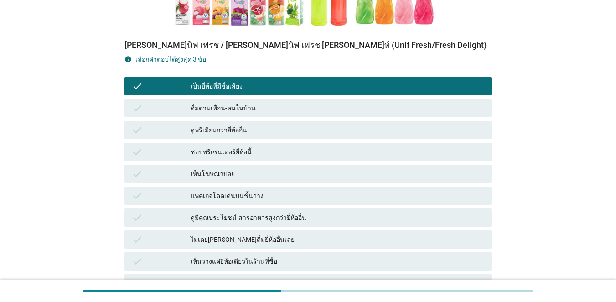
scroll to position [228, 0]
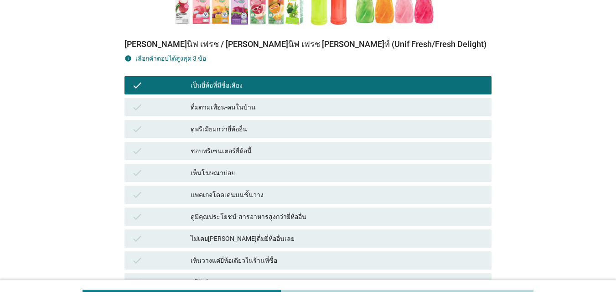
click at [154, 189] on div "check" at bounding box center [161, 194] width 59 height 11
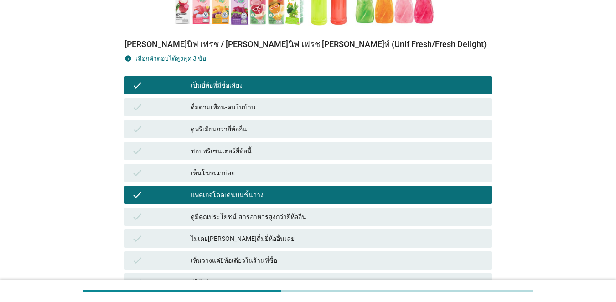
click at [160, 228] on div "check ไม่เคย[PERSON_NAME]ดื่มยี่ห้ออื่นเลย" at bounding box center [308, 239] width 371 height 22
click at [160, 186] on div "check แพคเกจโดดเด่นบนชั้นวาง" at bounding box center [307, 195] width 367 height 18
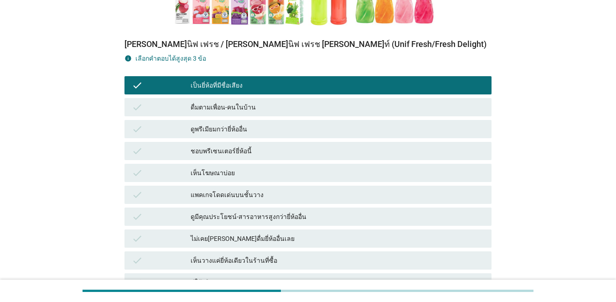
click at [149, 255] on div "check" at bounding box center [161, 260] width 59 height 11
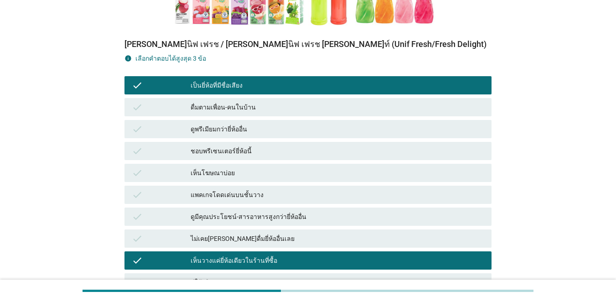
click at [154, 211] on div "check" at bounding box center [161, 216] width 59 height 11
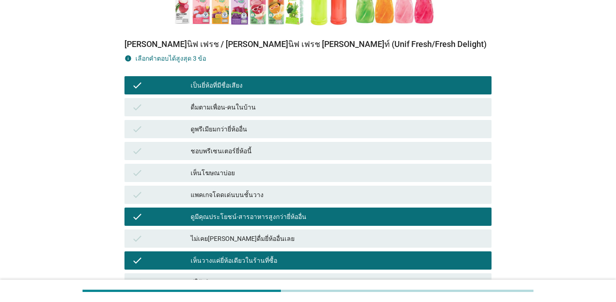
click at [161, 167] on div "check" at bounding box center [161, 172] width 59 height 11
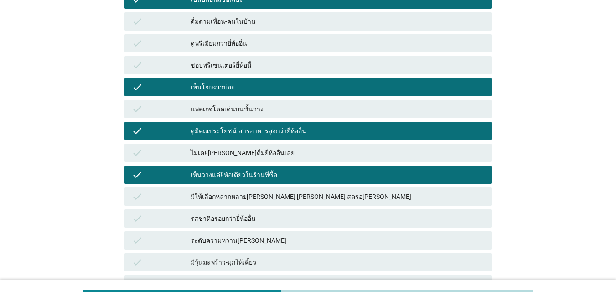
scroll to position [456, 0]
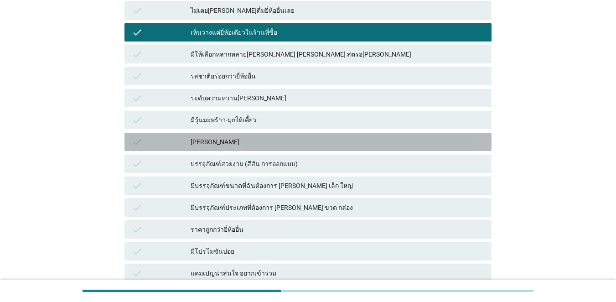
click at [158, 136] on div "check" at bounding box center [161, 141] width 59 height 11
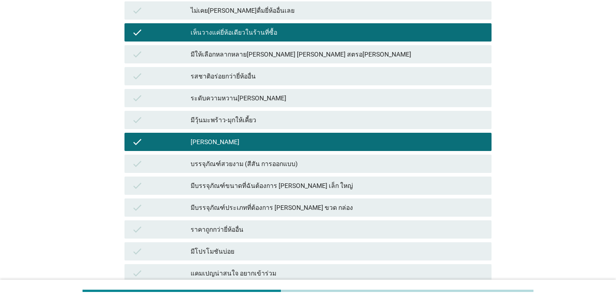
click at [160, 67] on div "check รสชาติอร่อยกว่ายี่ห้ออื่น" at bounding box center [307, 76] width 367 height 18
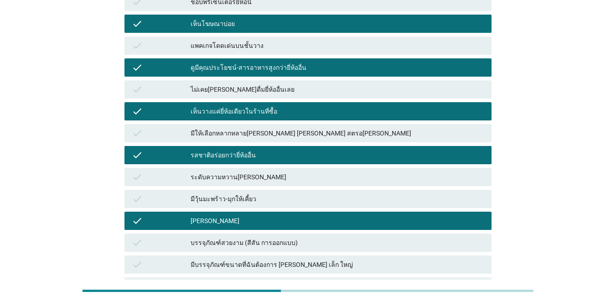
scroll to position [372, 0]
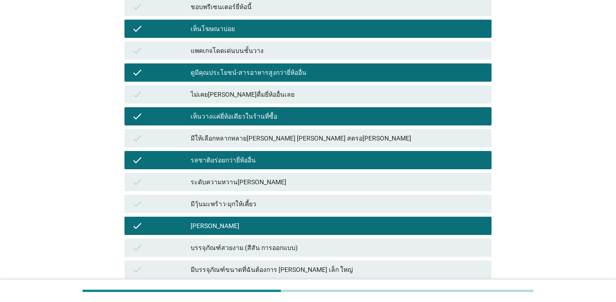
click at [154, 220] on div "check" at bounding box center [161, 225] width 59 height 11
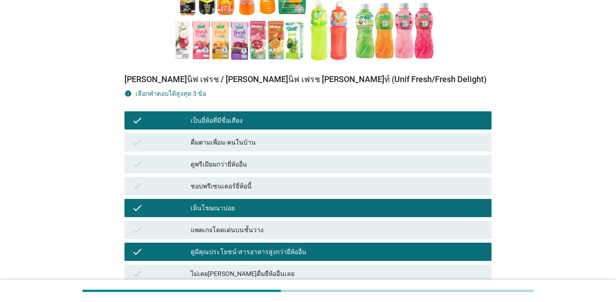
scroll to position [190, 0]
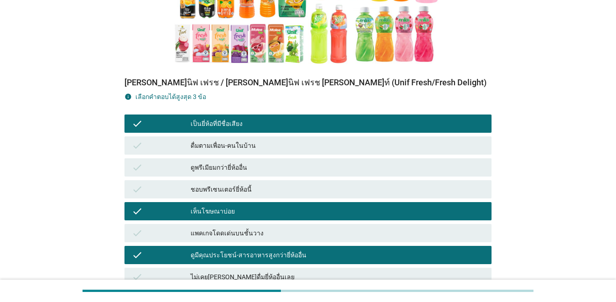
click at [155, 206] on div "check" at bounding box center [161, 211] width 59 height 11
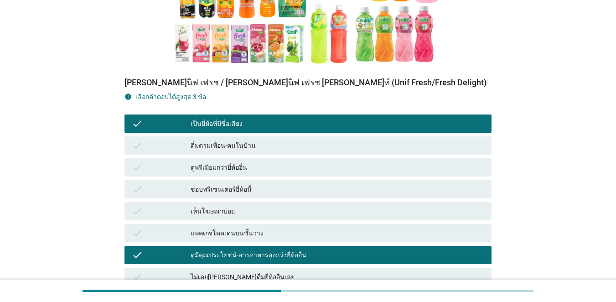
click at [178, 118] on div "check" at bounding box center [161, 123] width 59 height 11
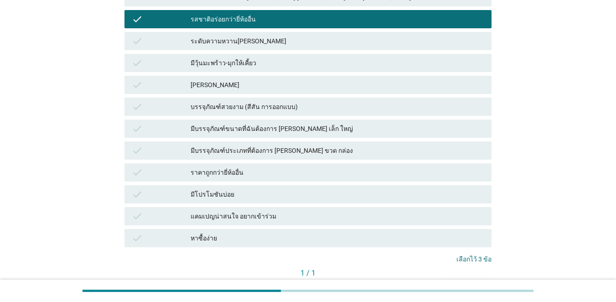
scroll to position [554, 0]
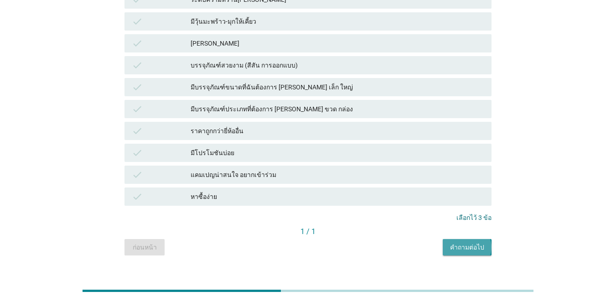
click at [449, 243] on div "คำถามต่อไป" at bounding box center [467, 248] width 34 height 10
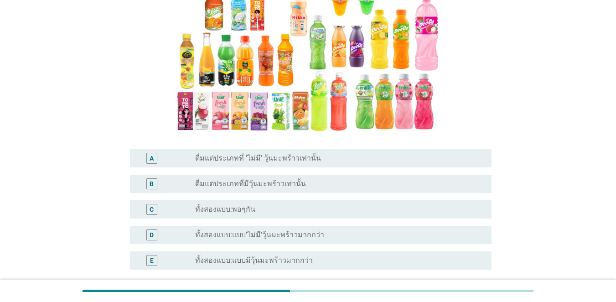
scroll to position [182, 0]
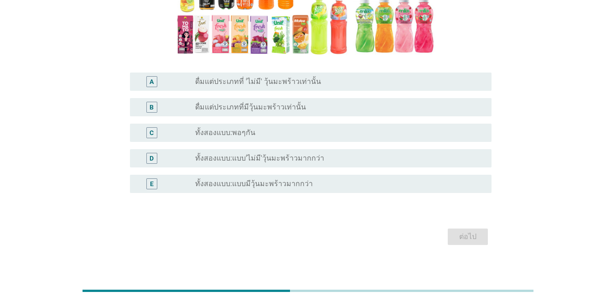
click at [205, 151] on div "D radio_button_unchecked ทั้งสองแบบ:แบบ'ไม่มี'วุ้นมะพร้าวมากกว่า" at bounding box center [311, 158] width 362 height 18
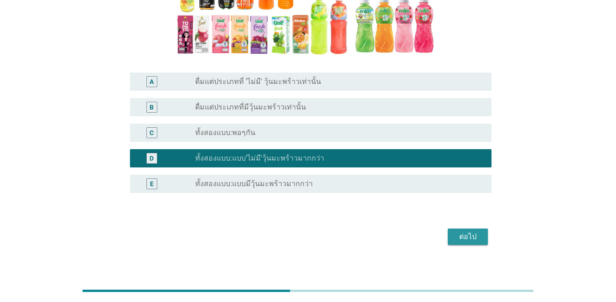
click at [449, 234] on div "ต่อไป" at bounding box center [468, 236] width 26 height 11
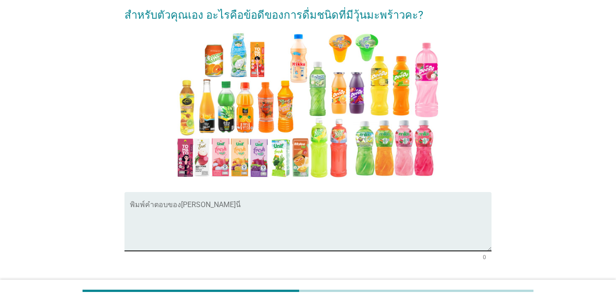
scroll to position [140, 0]
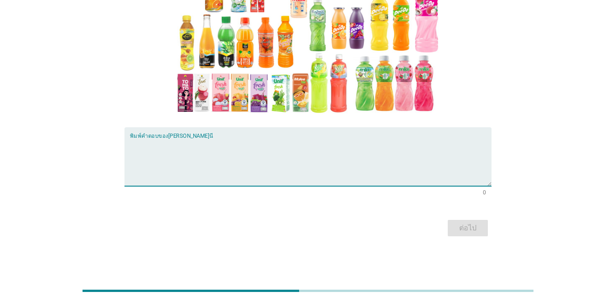
click at [253, 169] on textarea "พิมพ์คำตอบของคุณ ที่นี่" at bounding box center [311, 162] width 362 height 48
type textarea "ได้เคี้ยวด้วย"
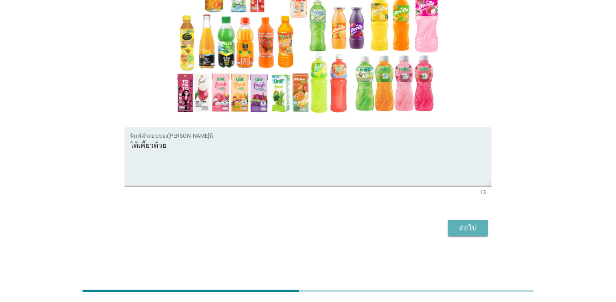
click at [449, 235] on button "ต่อไป" at bounding box center [468, 228] width 40 height 16
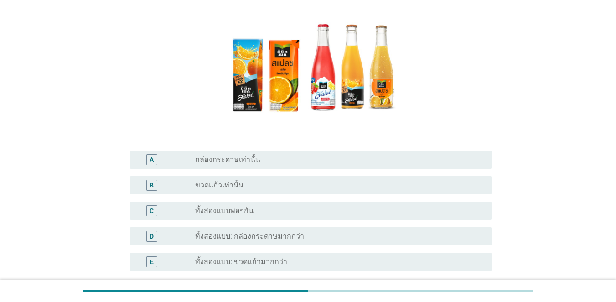
scroll to position [175, 0]
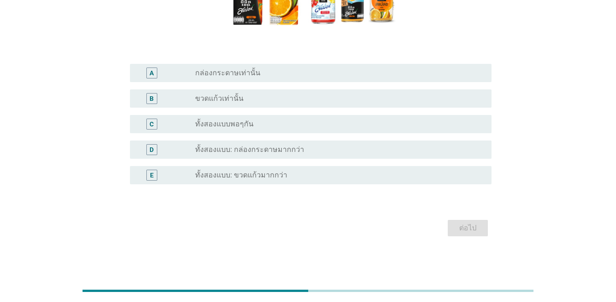
click at [203, 104] on div "radio_button_unchecked ขวดแก้วเท่านั้น" at bounding box center [339, 98] width 289 height 11
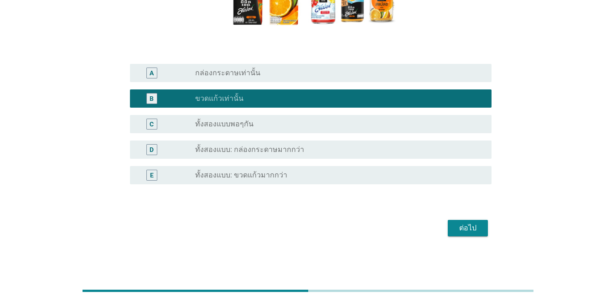
click at [449, 222] on button "ต่อไป" at bounding box center [468, 228] width 40 height 16
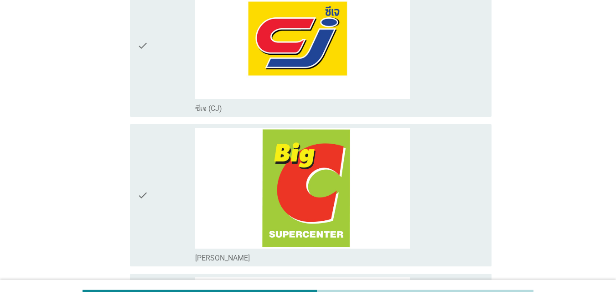
scroll to position [1140, 0]
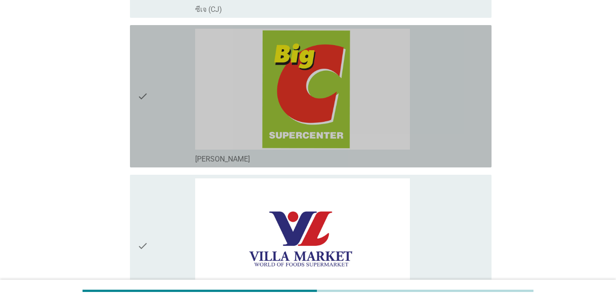
click at [164, 124] on div "check" at bounding box center [166, 96] width 58 height 135
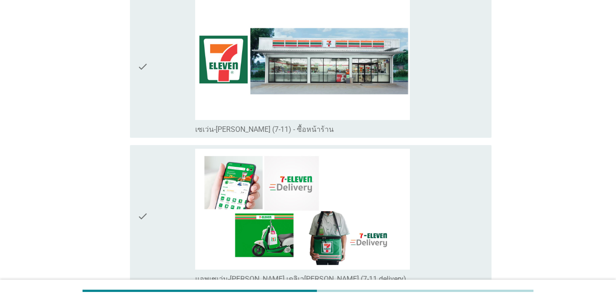
click at [162, 70] on div "check" at bounding box center [166, 66] width 58 height 135
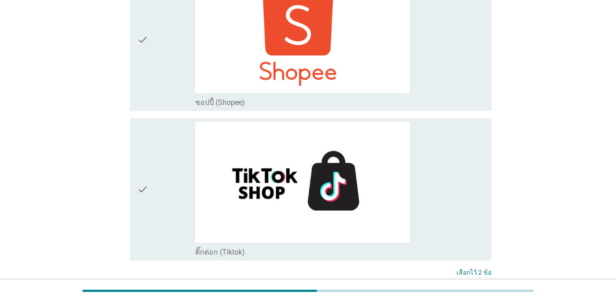
scroll to position [2804, 0]
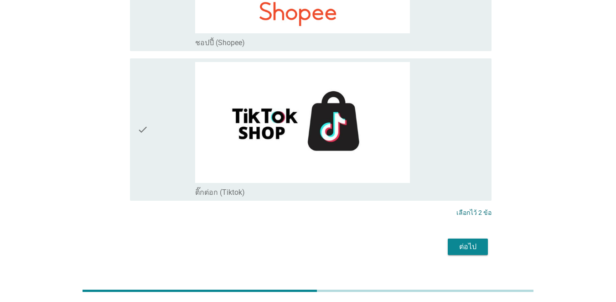
click at [449, 238] on button "ต่อไป" at bounding box center [468, 246] width 40 height 16
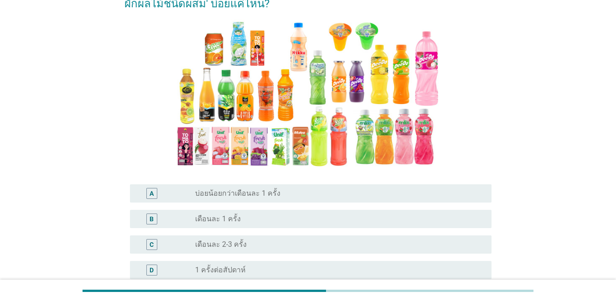
scroll to position [137, 0]
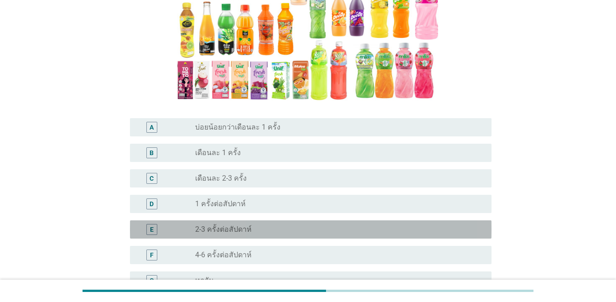
click at [155, 234] on div "E" at bounding box center [151, 229] width 11 height 11
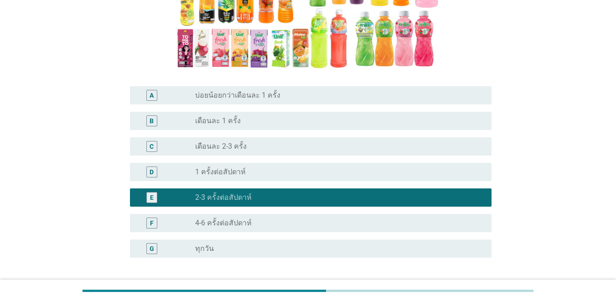
scroll to position [242, 0]
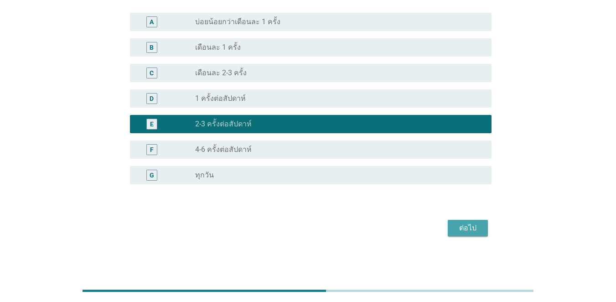
click at [449, 224] on div "ต่อไป" at bounding box center [468, 227] width 26 height 11
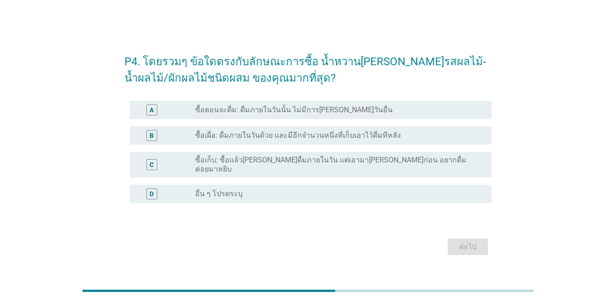
click at [243, 111] on label "ซื้อตอนจะดื่ม: ดื่มภายในวันนั้น ไม่มีการ[PERSON_NAME]วันอื่น" at bounding box center [293, 109] width 197 height 9
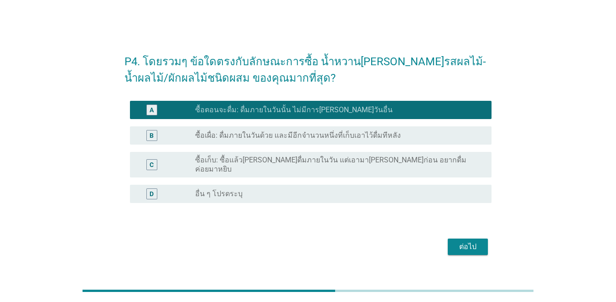
click at [449, 241] on div "ต่อไป" at bounding box center [468, 246] width 26 height 11
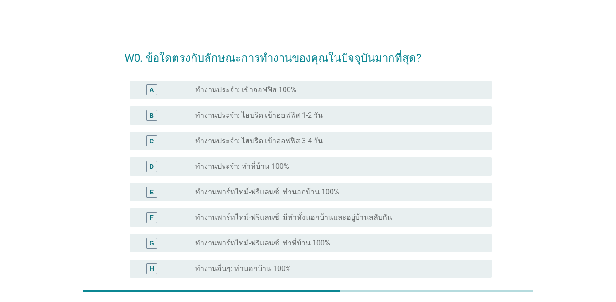
click at [207, 165] on label "ทำงานประจำ: ทำที่บ้าน 100%" at bounding box center [242, 166] width 94 height 9
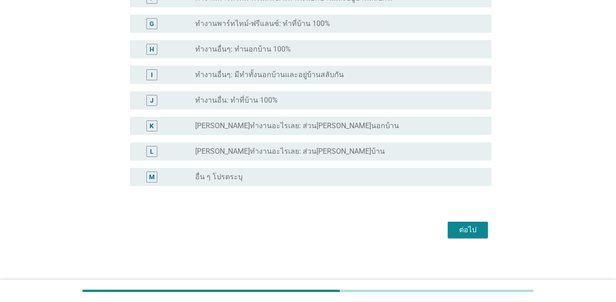
scroll to position [221, 0]
click at [449, 228] on div "ต่อไป" at bounding box center [468, 228] width 26 height 11
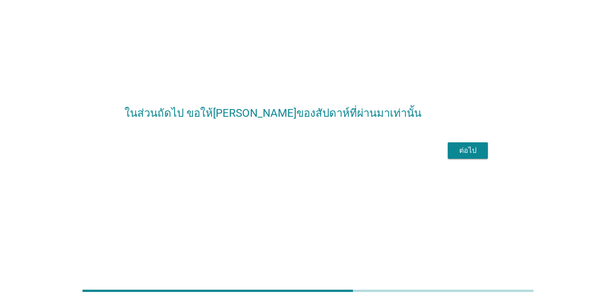
scroll to position [0, 0]
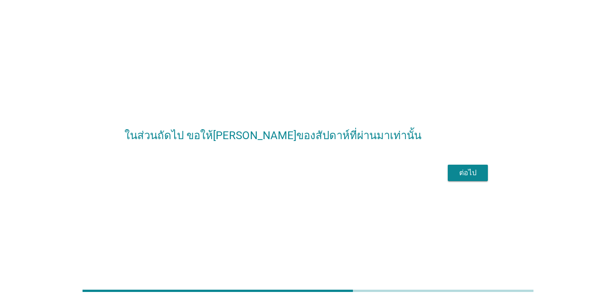
click at [449, 178] on div "ต่อไป" at bounding box center [468, 172] width 26 height 11
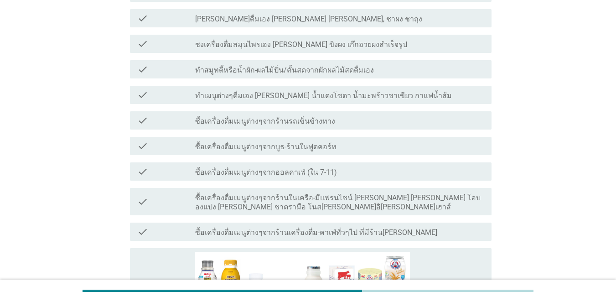
scroll to position [274, 0]
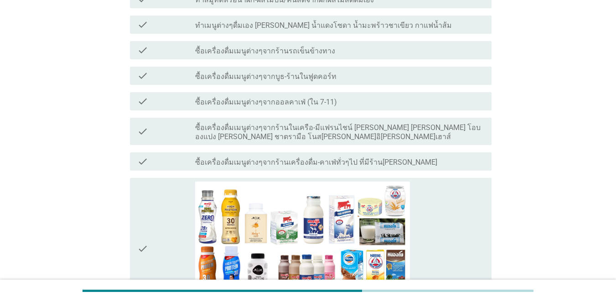
click at [164, 121] on div "check" at bounding box center [166, 131] width 58 height 20
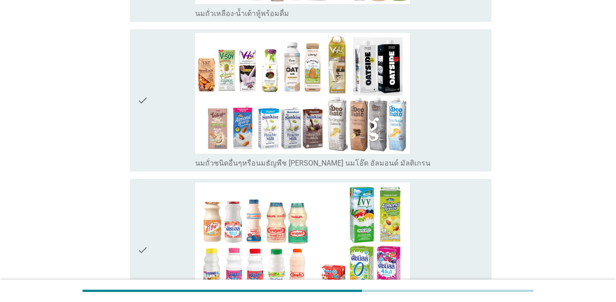
scroll to position [729, 0]
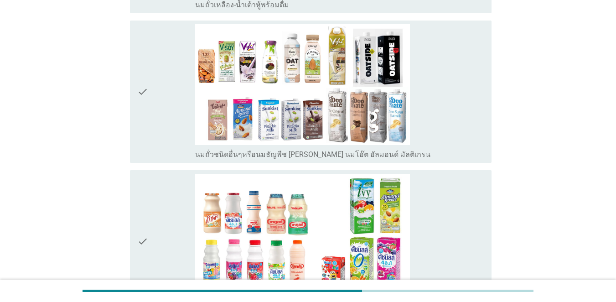
click at [177, 97] on div "check" at bounding box center [166, 91] width 58 height 135
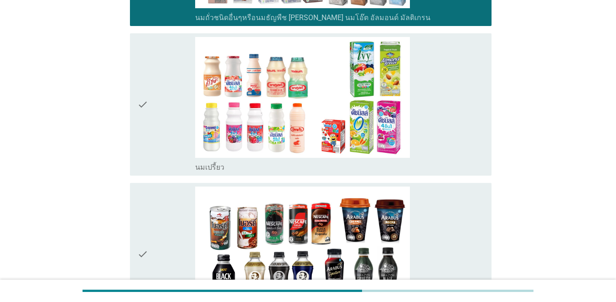
click at [177, 91] on div "check" at bounding box center [166, 104] width 58 height 135
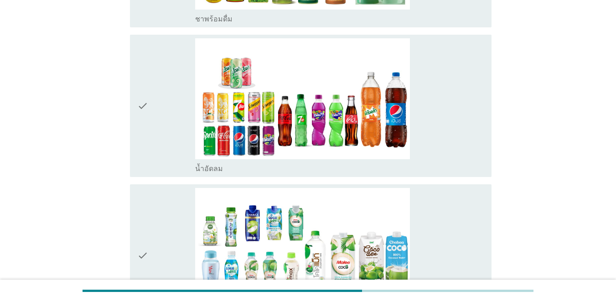
scroll to position [1413, 0]
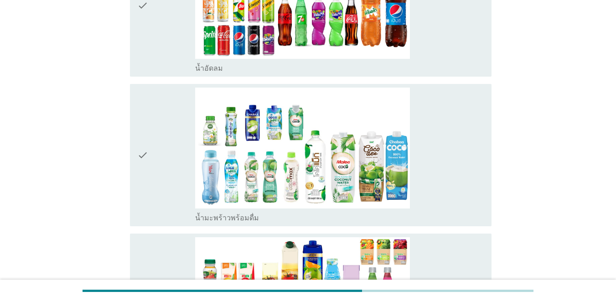
click at [170, 128] on div "check" at bounding box center [166, 155] width 58 height 135
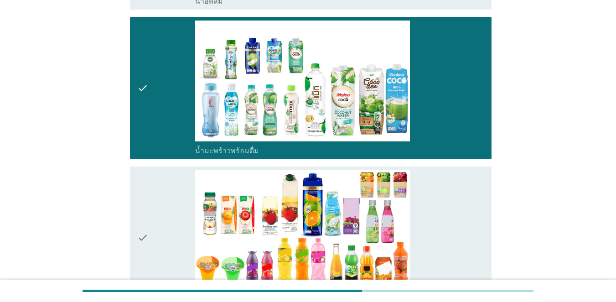
scroll to position [1550, 0]
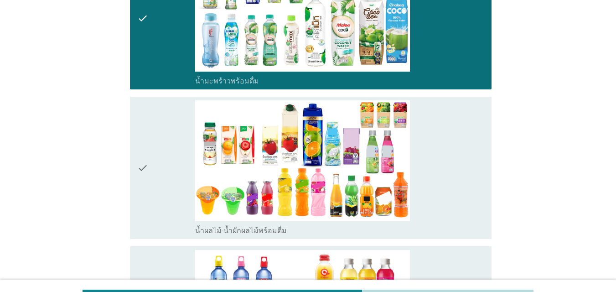
click at [173, 139] on div "check" at bounding box center [166, 167] width 58 height 135
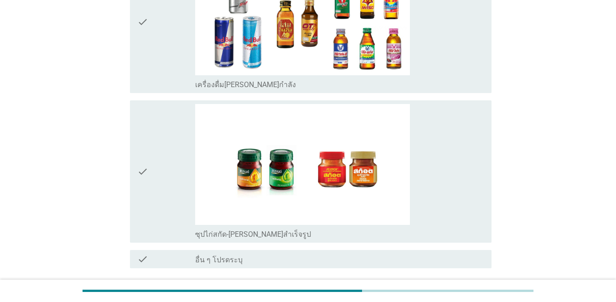
scroll to position [2350, 0]
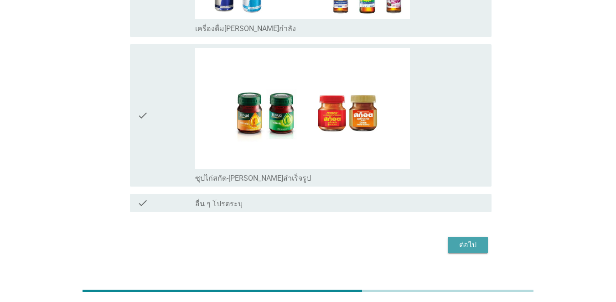
click at [449, 239] on div "ต่อไป" at bounding box center [468, 244] width 26 height 11
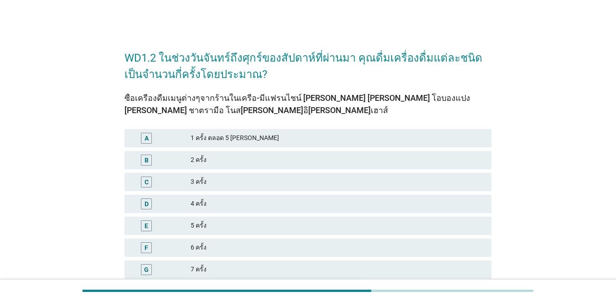
scroll to position [46, 0]
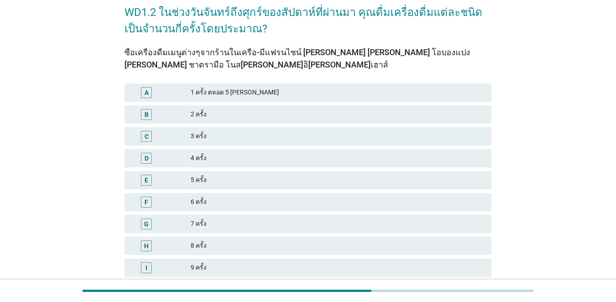
click at [194, 135] on div "3 ครั้ง" at bounding box center [338, 136] width 294 height 11
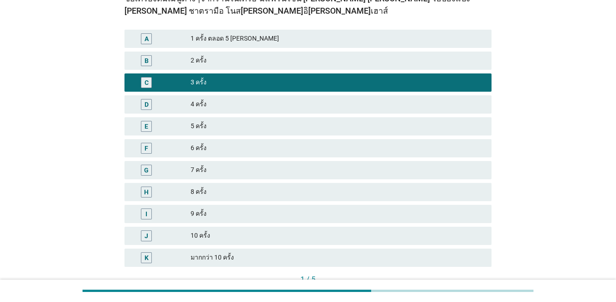
scroll to position [163, 0]
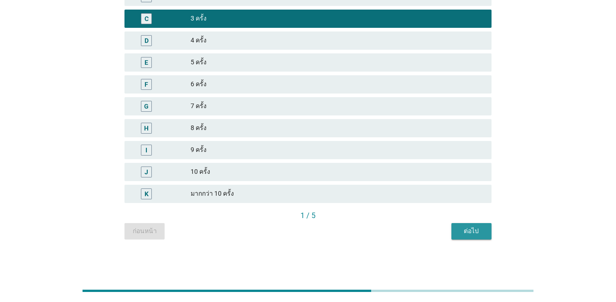
click at [449, 232] on div "ต่อไป" at bounding box center [472, 231] width 26 height 10
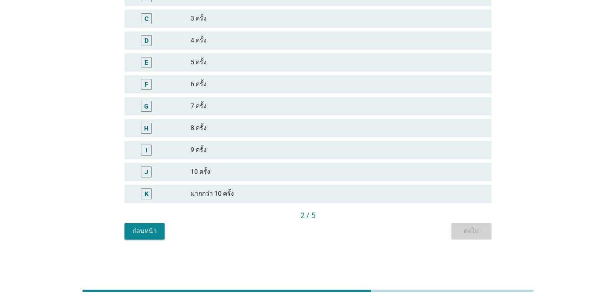
scroll to position [0, 0]
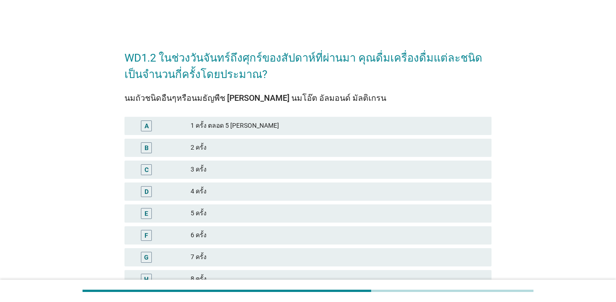
click at [207, 150] on div "2 ครั้ง" at bounding box center [338, 147] width 294 height 11
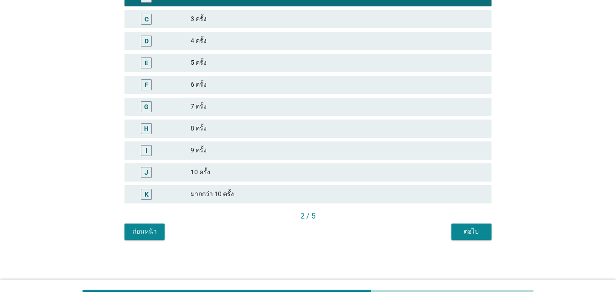
scroll to position [151, 0]
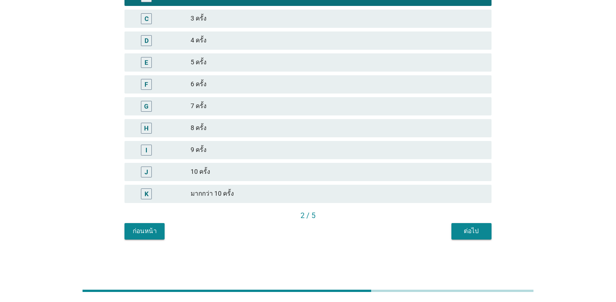
click at [449, 227] on div "ต่อไป" at bounding box center [472, 231] width 26 height 10
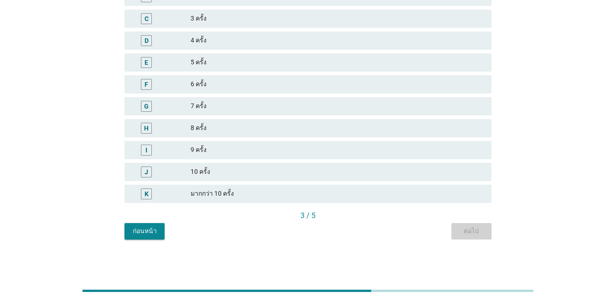
scroll to position [0, 0]
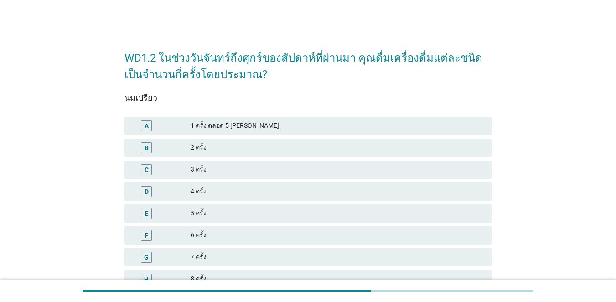
click at [225, 164] on div "3 ครั้ง" at bounding box center [338, 169] width 294 height 11
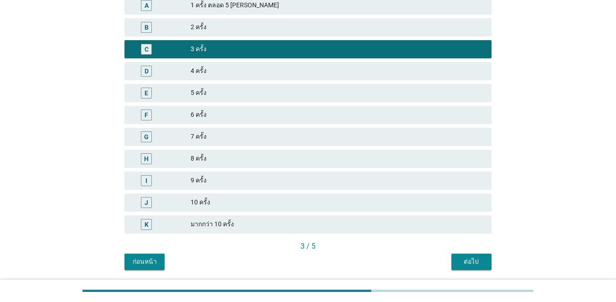
scroll to position [151, 0]
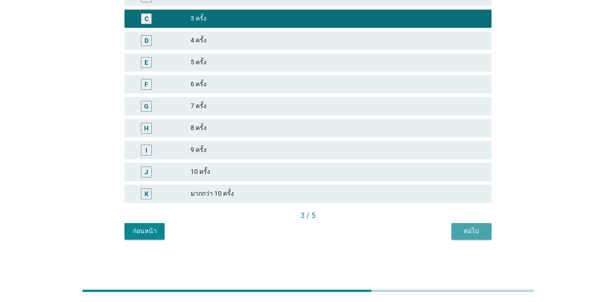
click at [449, 237] on button "ต่อไป" at bounding box center [471, 231] width 40 height 16
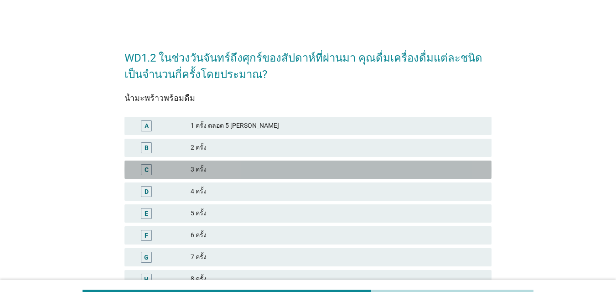
click at [204, 167] on div "3 ครั้ง" at bounding box center [338, 169] width 294 height 11
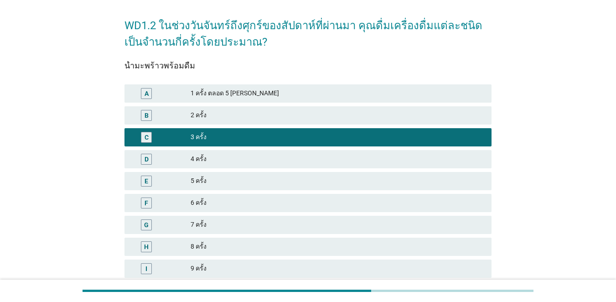
scroll to position [151, 0]
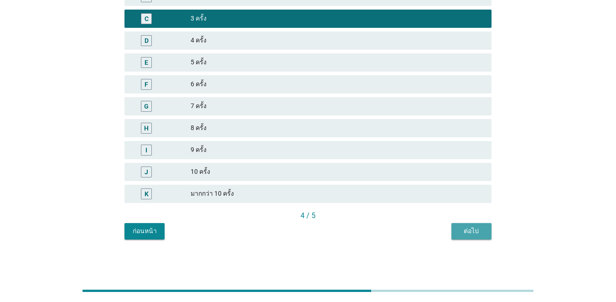
click at [449, 234] on button "ต่อไป" at bounding box center [471, 231] width 40 height 16
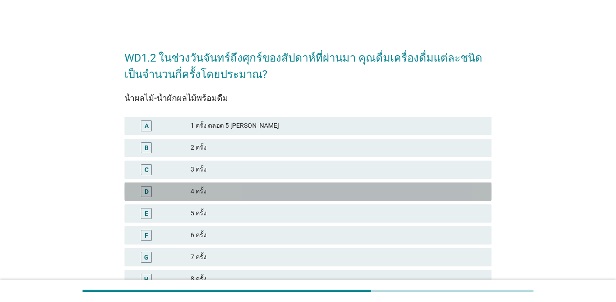
drag, startPoint x: 176, startPoint y: 193, endPoint x: 220, endPoint y: 188, distance: 43.7
click at [177, 193] on div "D" at bounding box center [161, 191] width 59 height 11
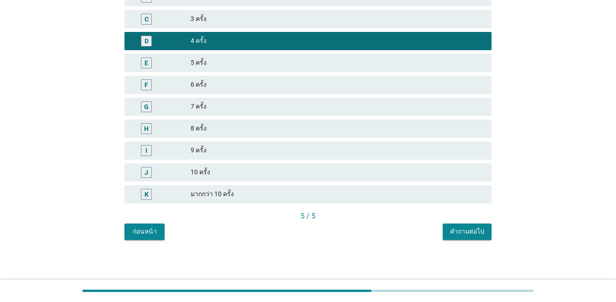
scroll to position [151, 0]
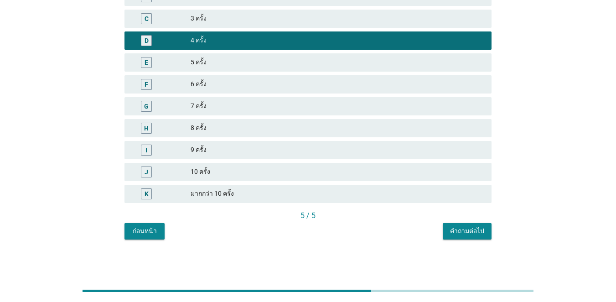
click at [449, 235] on div "คำถามต่อไป" at bounding box center [467, 231] width 34 height 10
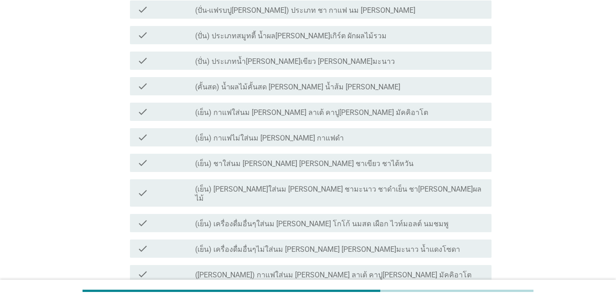
scroll to position [137, 0]
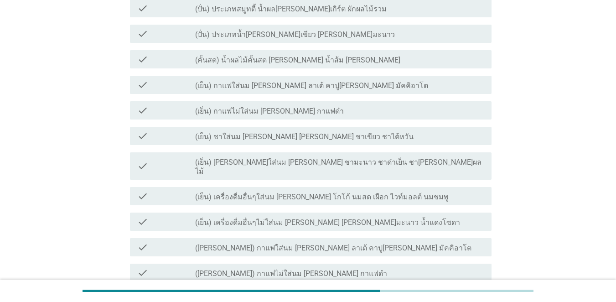
click at [198, 85] on label "(เย็น) กาแฟใส่นม [PERSON_NAME] ลาเต้ คาปู[PERSON_NAME] มัคคิอาโต" at bounding box center [311, 85] width 233 height 9
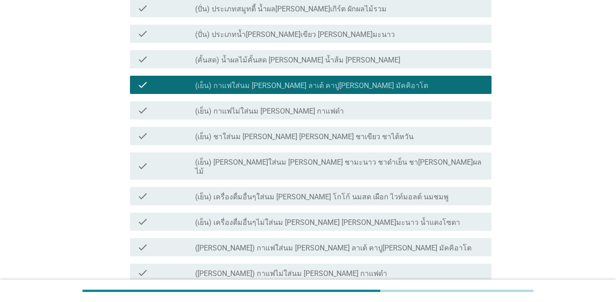
scroll to position [91, 0]
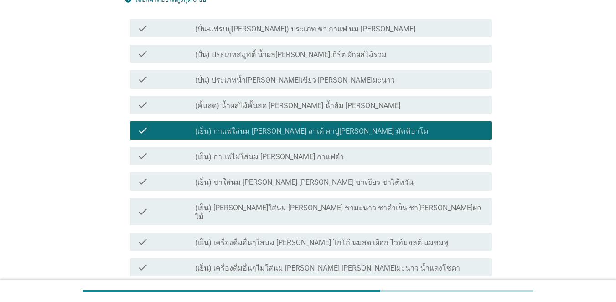
click at [278, 110] on label "(คั้นสด) น้ำผลไม้คั้นสด [PERSON_NAME] น้ำส้ม [PERSON_NAME]" at bounding box center [297, 105] width 205 height 9
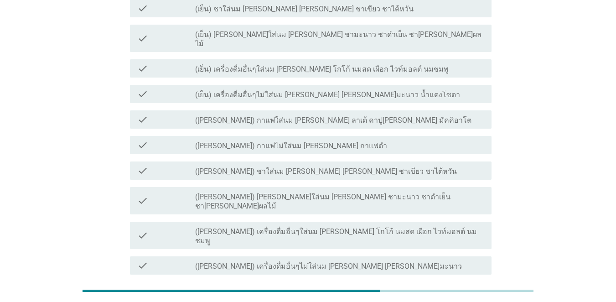
scroll to position [264, 0]
click at [248, 117] on label "([PERSON_NAME]) กาแฟใส่นม [PERSON_NAME] ลาเต้ คาปู[PERSON_NAME] มัคคิอาโต" at bounding box center [333, 121] width 276 height 9
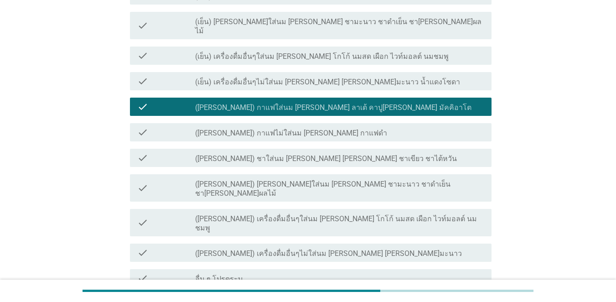
scroll to position [355, 0]
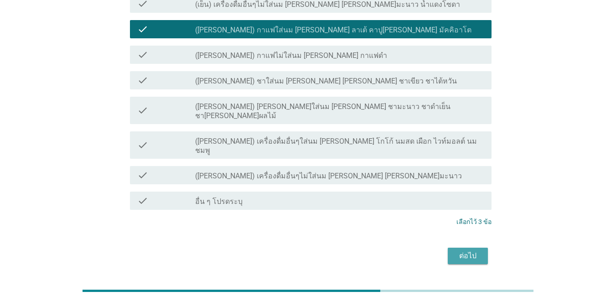
click at [449, 250] on div "ต่อไป" at bounding box center [468, 255] width 26 height 11
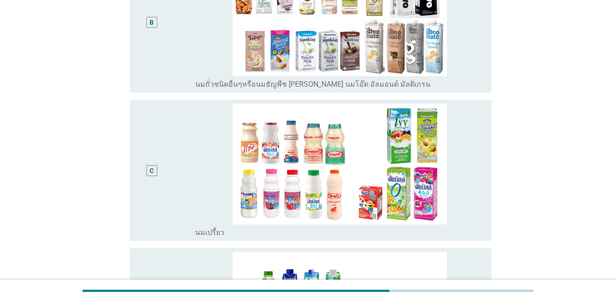
scroll to position [182, 0]
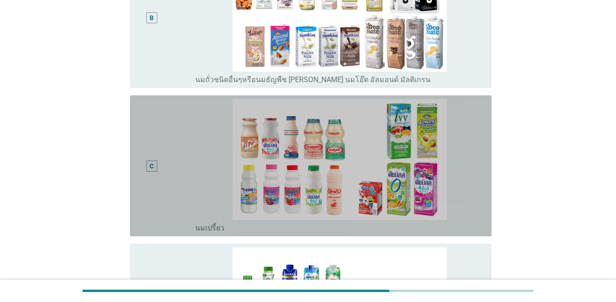
click at [151, 188] on div "C" at bounding box center [151, 166] width 29 height 134
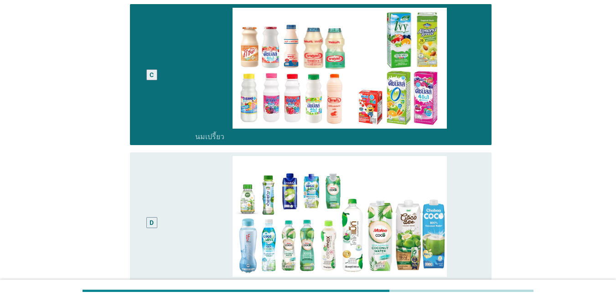
click at [159, 193] on div "D" at bounding box center [151, 223] width 29 height 134
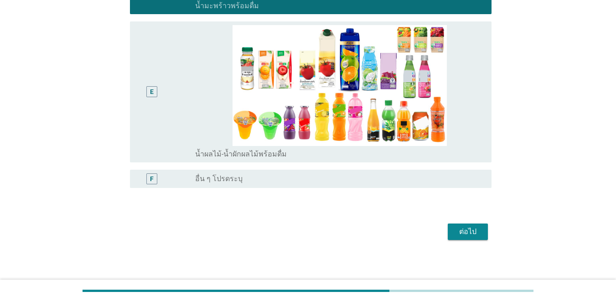
scroll to position [556, 0]
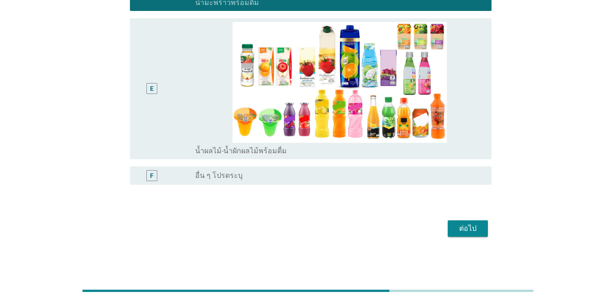
click at [163, 104] on div "E" at bounding box center [151, 89] width 29 height 134
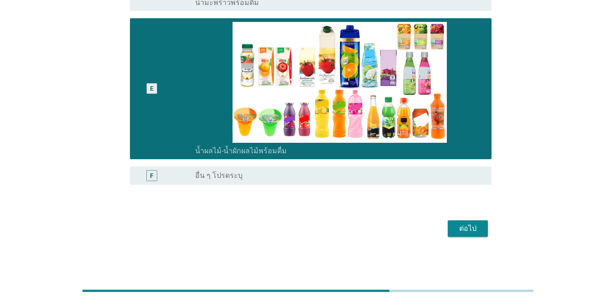
click at [449, 232] on div "ต่อไป" at bounding box center [468, 228] width 26 height 11
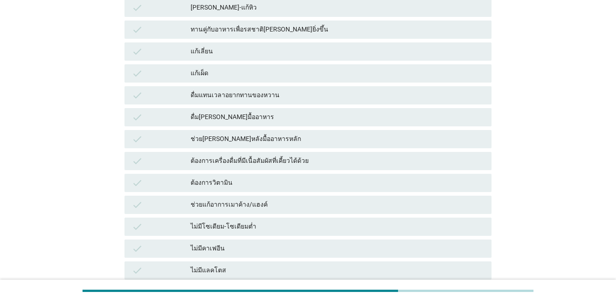
scroll to position [502, 0]
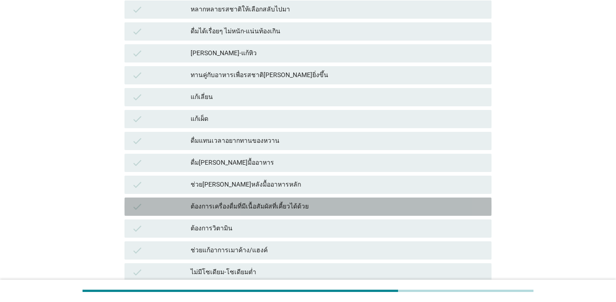
click at [137, 204] on icon "check" at bounding box center [137, 206] width 11 height 11
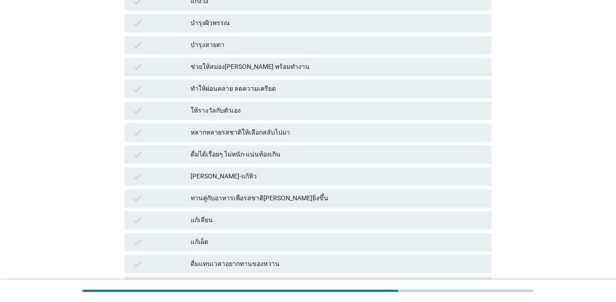
scroll to position [365, 0]
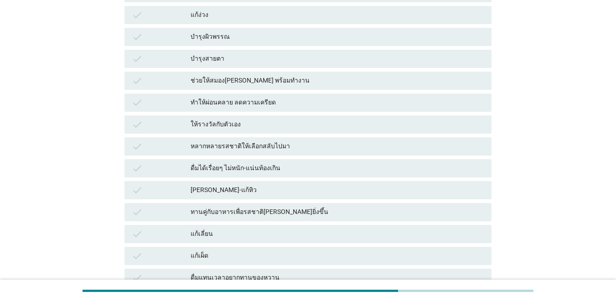
click at [157, 209] on div "check" at bounding box center [161, 212] width 59 height 11
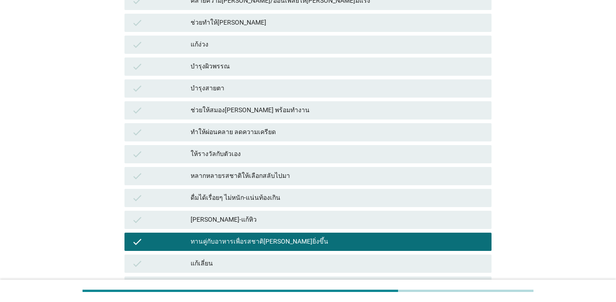
scroll to position [319, 0]
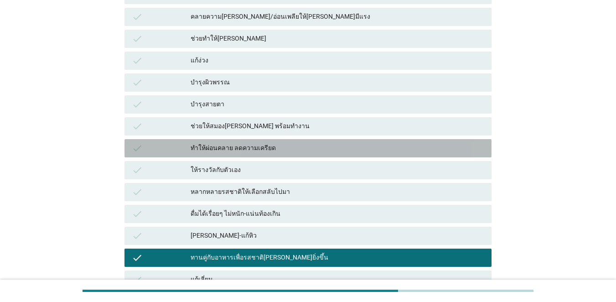
click at [155, 155] on div "check ทำให้ผ่อนคลาย ลดความเครียด" at bounding box center [307, 148] width 367 height 18
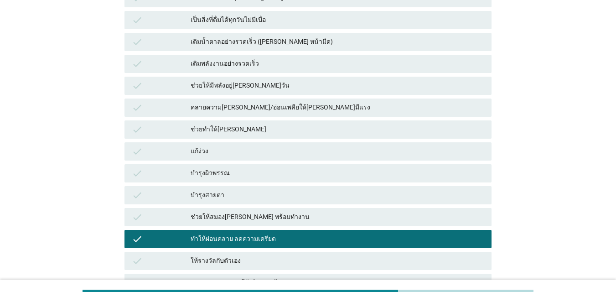
scroll to position [228, 0]
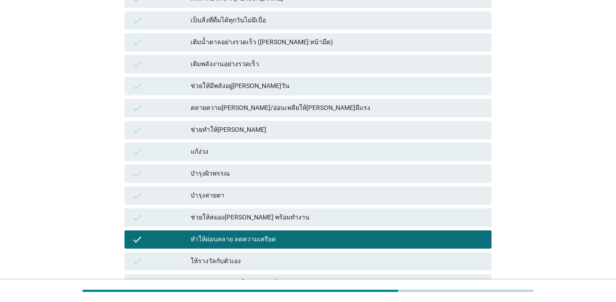
click at [164, 130] on div "check" at bounding box center [161, 129] width 59 height 11
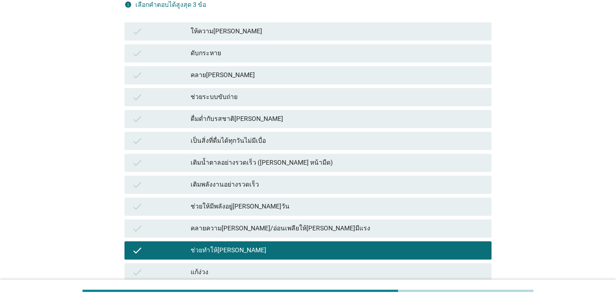
scroll to position [91, 0]
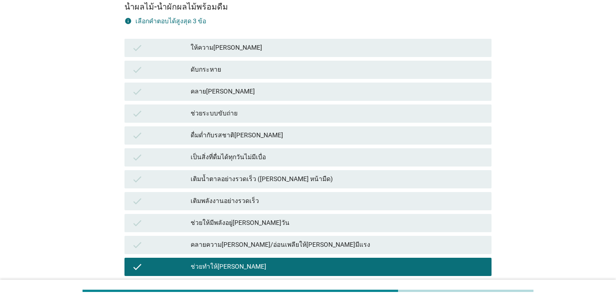
click at [184, 143] on div "check ดื่มด่ำกับรสชาติ[PERSON_NAME]" at bounding box center [307, 135] width 367 height 18
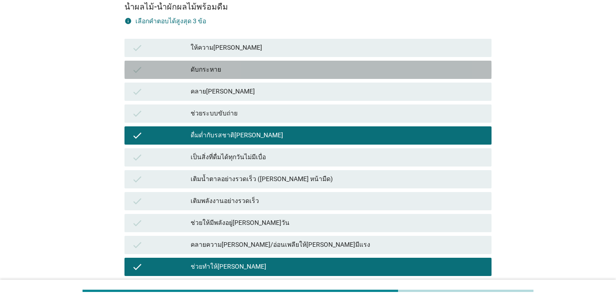
click at [207, 72] on div "ดับกระหาย" at bounding box center [338, 69] width 294 height 11
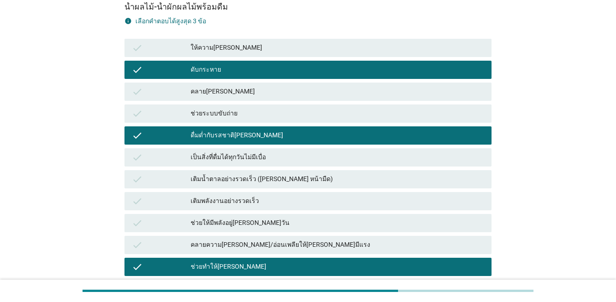
click at [250, 220] on div "ช่วยให้มีพลังอยู่[PERSON_NAME]วัน" at bounding box center [338, 222] width 294 height 11
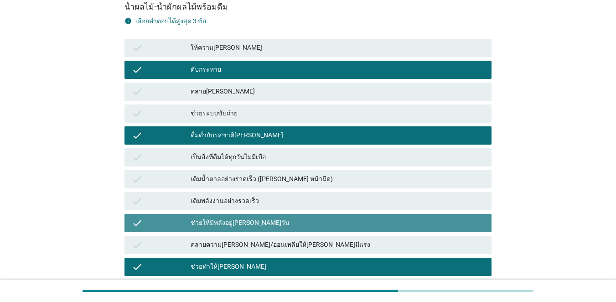
click at [254, 227] on div "ช่วยให้มีพลังอยู่[PERSON_NAME]วัน" at bounding box center [338, 222] width 294 height 11
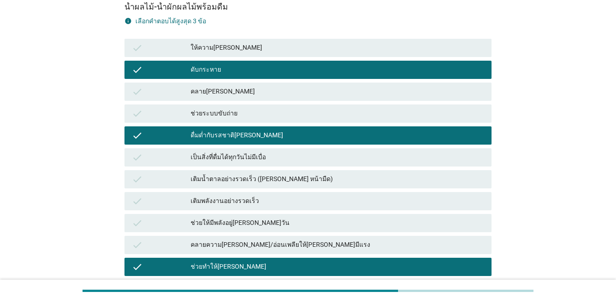
click at [257, 244] on div "คลายความ[PERSON_NAME]/อ่อนเพลียให้[PERSON_NAME]มีแรง" at bounding box center [338, 244] width 294 height 11
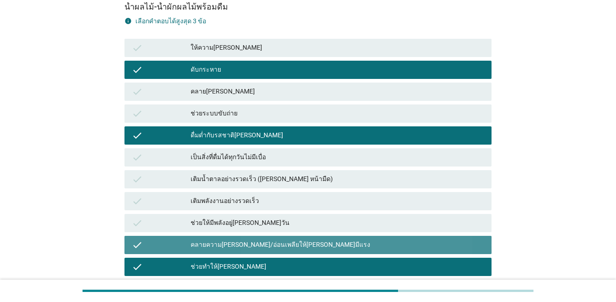
click at [257, 244] on div "คลายความ[PERSON_NAME]/อ่อนเพลียให้[PERSON_NAME]มีแรง" at bounding box center [338, 244] width 294 height 11
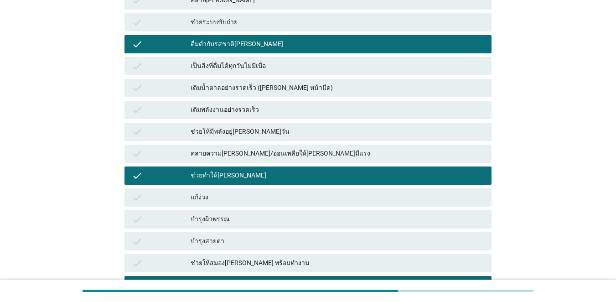
scroll to position [319, 0]
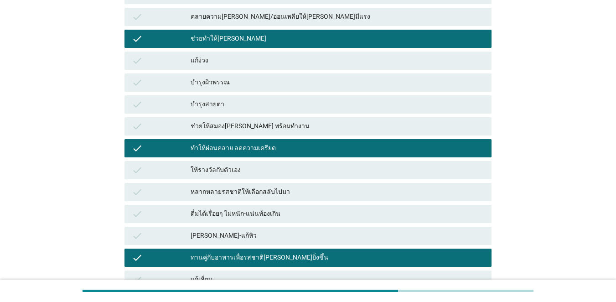
click at [248, 258] on div "ทานคู่กับอาหารเพื่อรสชาติ[PERSON_NAME]ยิ่งขึ้น" at bounding box center [338, 257] width 294 height 11
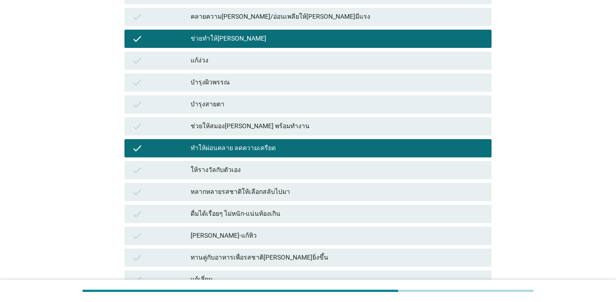
click at [277, 155] on div "check ทำให้ผ่อนคลาย ลดความเครียด" at bounding box center [307, 148] width 367 height 18
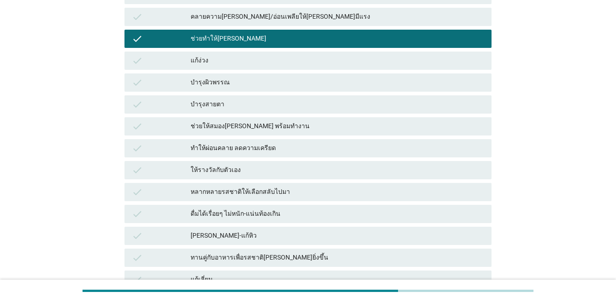
scroll to position [593, 0]
click at [295, 40] on div "ช่วยทำให้[PERSON_NAME]" at bounding box center [338, 38] width 294 height 11
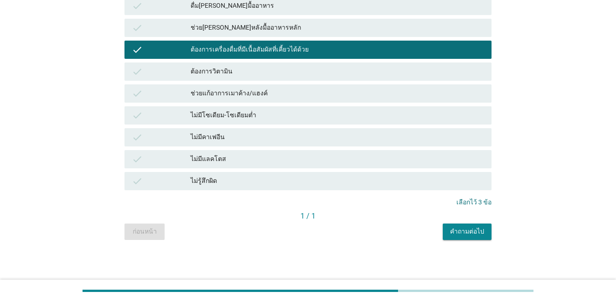
scroll to position [659, 0]
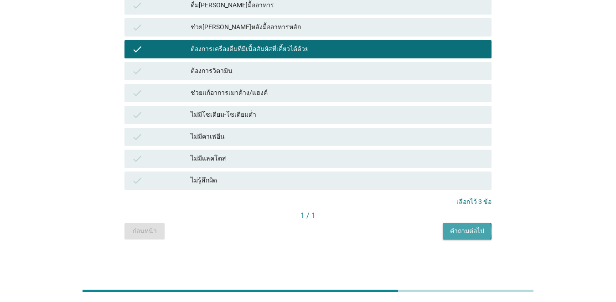
click at [449, 227] on div "คำถามต่อไป" at bounding box center [467, 231] width 34 height 10
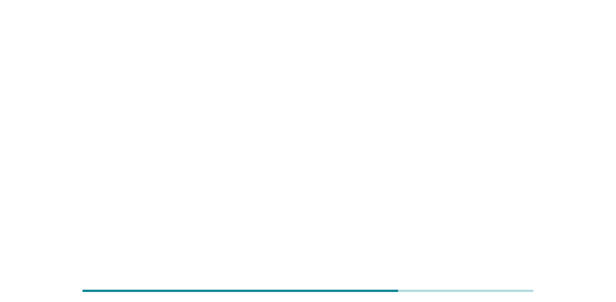
scroll to position [0, 0]
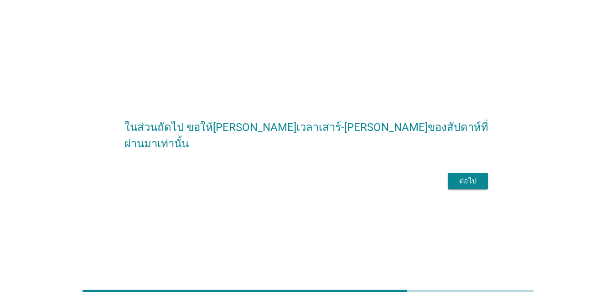
click at [449, 181] on div "ต่อไป" at bounding box center [307, 181] width 367 height 22
click at [449, 186] on div "ต่อไป" at bounding box center [468, 181] width 26 height 11
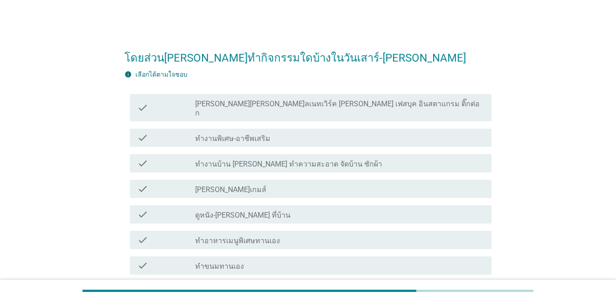
click at [166, 183] on div "check" at bounding box center [166, 188] width 58 height 11
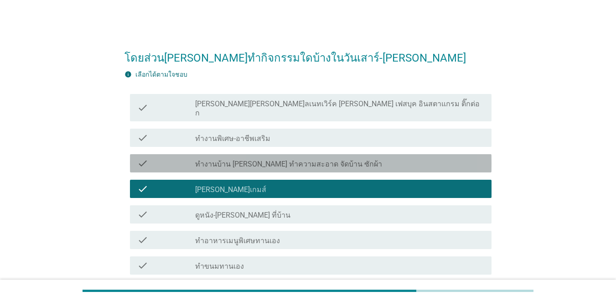
click at [167, 158] on div "check" at bounding box center [166, 163] width 58 height 11
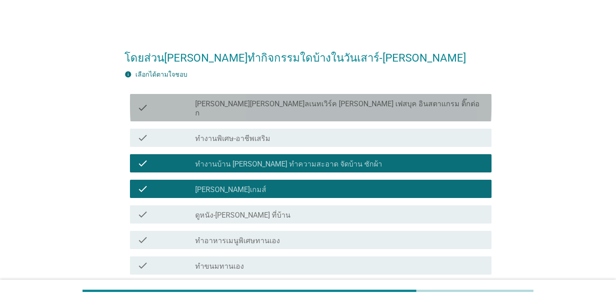
click at [164, 102] on div "check" at bounding box center [166, 108] width 58 height 20
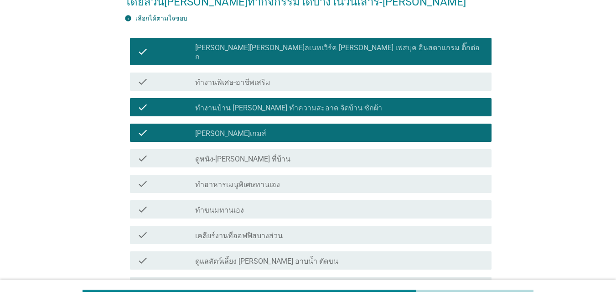
scroll to position [137, 0]
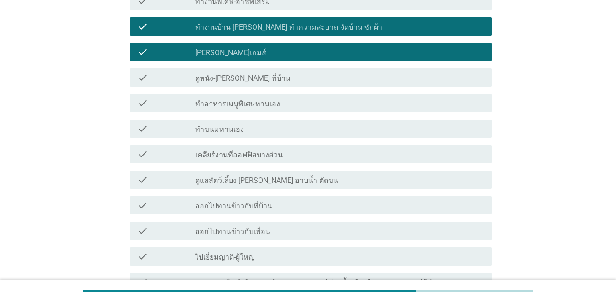
click at [166, 74] on div "check check_box_outline_blank ดูหนัง-[PERSON_NAME] ที่บ้าน" at bounding box center [311, 77] width 362 height 18
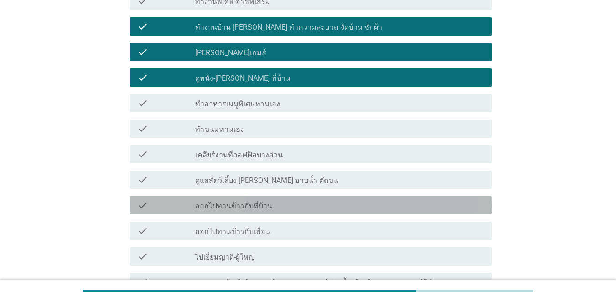
click at [187, 196] on div "check check_box_outline_blank ออกไปทานข้าวกับที่บ้าน" at bounding box center [311, 205] width 362 height 18
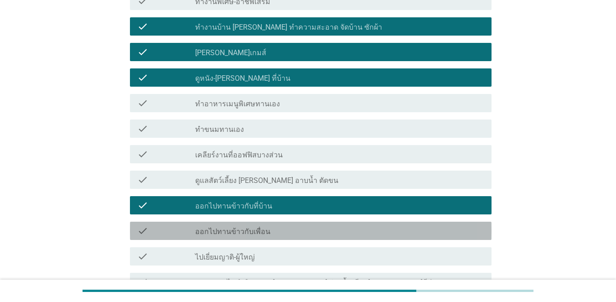
click at [207, 227] on label "ออกไปทานข้าวกับเพื่อน" at bounding box center [232, 231] width 75 height 9
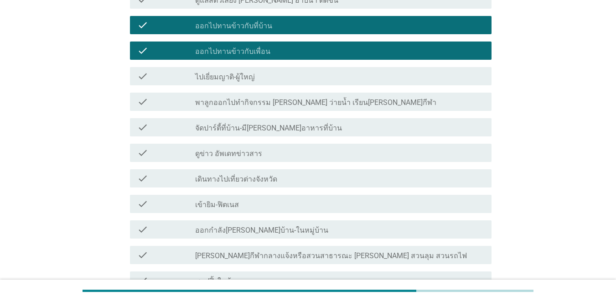
scroll to position [319, 0]
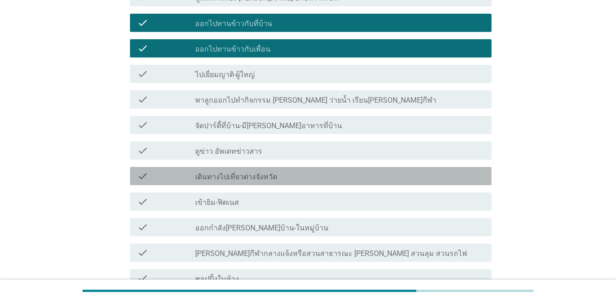
click at [212, 172] on label "เดินทางไปเที่ยวต่างจังหวัด" at bounding box center [236, 176] width 82 height 9
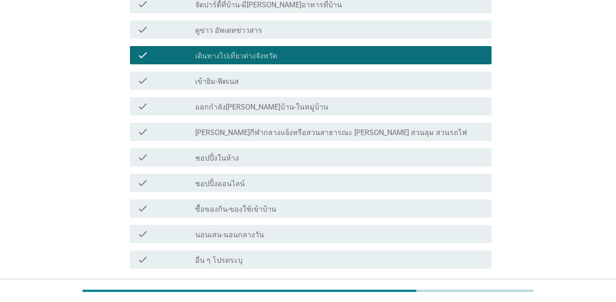
scroll to position [456, 0]
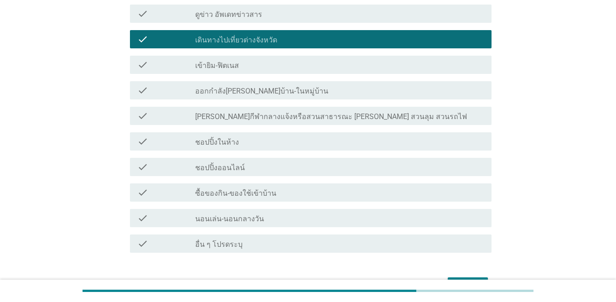
click at [198, 138] on label "ชอปปิ้งในห้าง" at bounding box center [217, 142] width 44 height 9
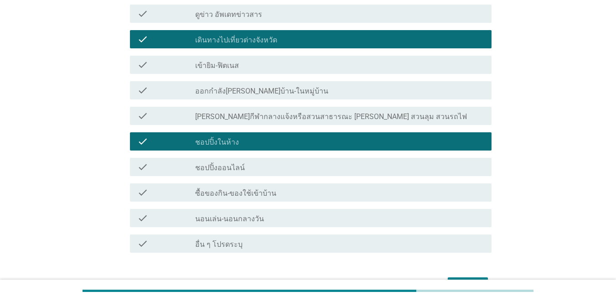
click at [205, 163] on label "ชอปปิ้งออนไลน์" at bounding box center [220, 167] width 50 height 9
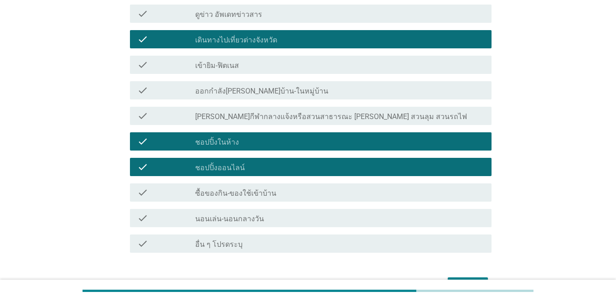
click at [221, 189] on div "check check_box_outline_blank ซื้อของกิน-ของใช้เข้าบ้าน" at bounding box center [311, 192] width 362 height 18
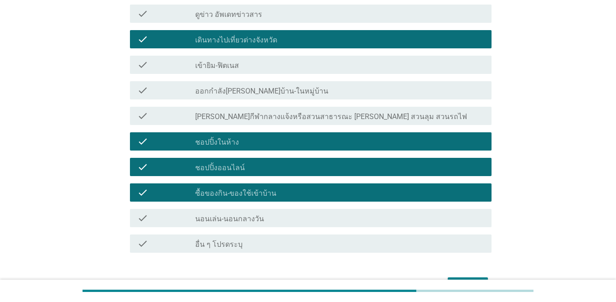
click at [449, 280] on div "ต่อไป" at bounding box center [468, 285] width 26 height 11
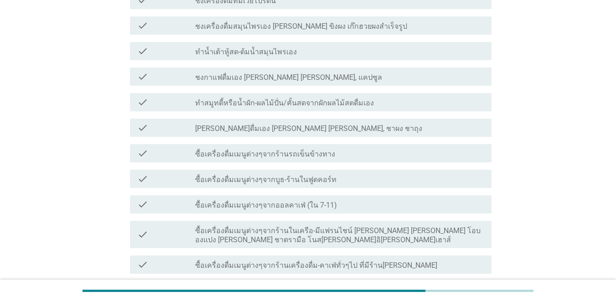
scroll to position [228, 0]
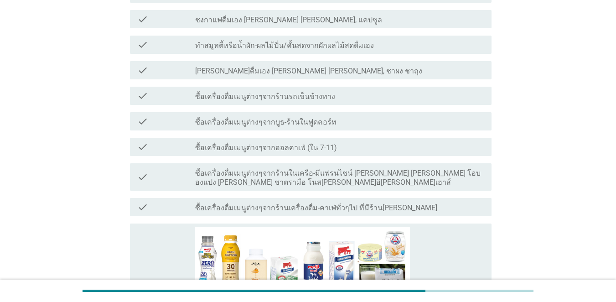
click at [181, 167] on div "check" at bounding box center [166, 177] width 58 height 20
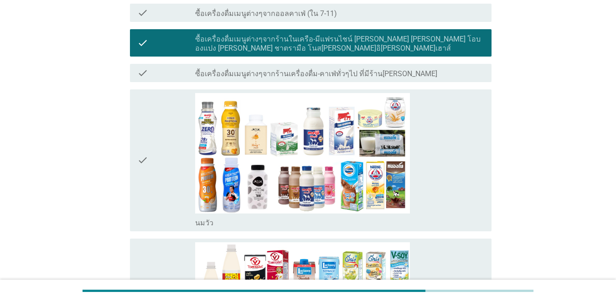
scroll to position [365, 0]
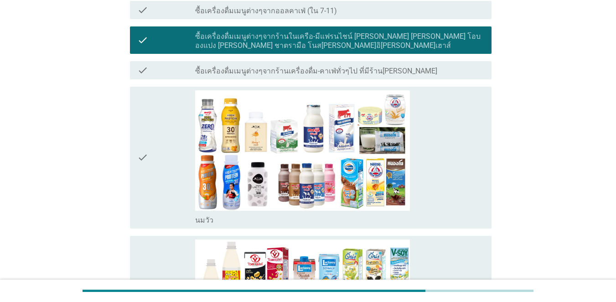
click at [180, 65] on div "check" at bounding box center [166, 70] width 58 height 11
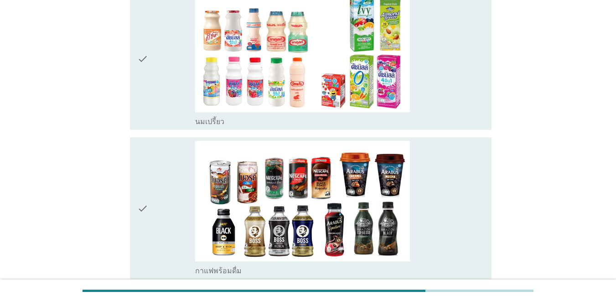
click at [179, 84] on div "check" at bounding box center [166, 58] width 58 height 135
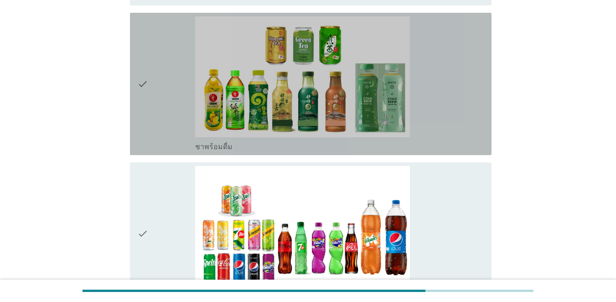
click at [179, 84] on div "check" at bounding box center [166, 83] width 58 height 135
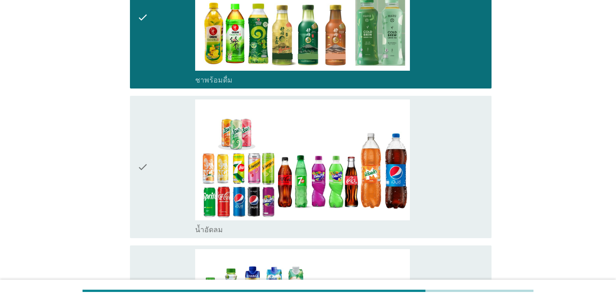
scroll to position [1322, 0]
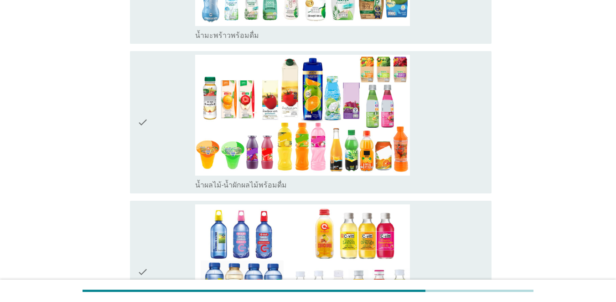
click at [170, 159] on div "check" at bounding box center [166, 122] width 58 height 135
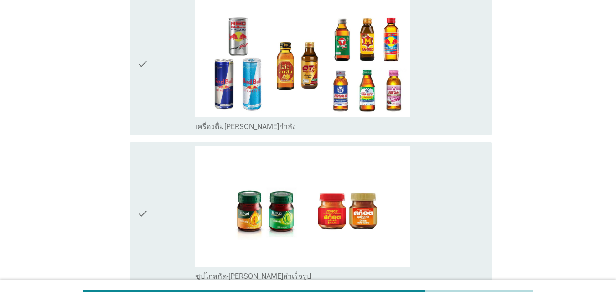
scroll to position [2350, 0]
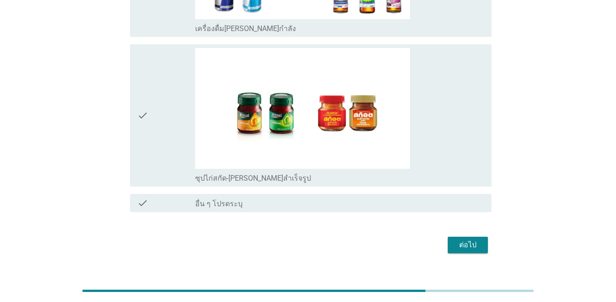
click at [449, 237] on button "ต่อไป" at bounding box center [468, 245] width 40 height 16
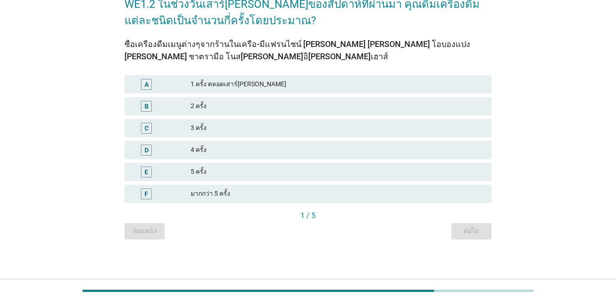
scroll to position [0, 0]
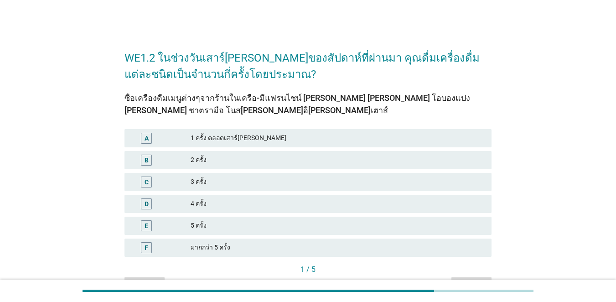
click at [205, 158] on div "2 ครั้ง" at bounding box center [338, 160] width 294 height 11
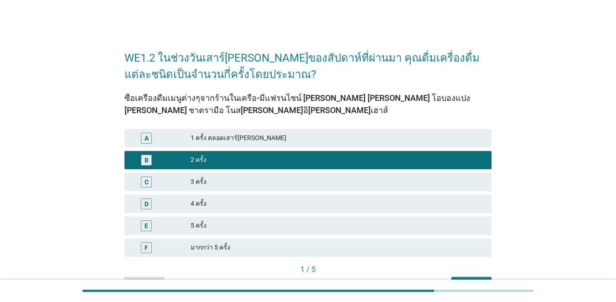
click at [222, 129] on div "A 1 ครั้ง ตลอดเสาร์[PERSON_NAME]" at bounding box center [307, 138] width 367 height 18
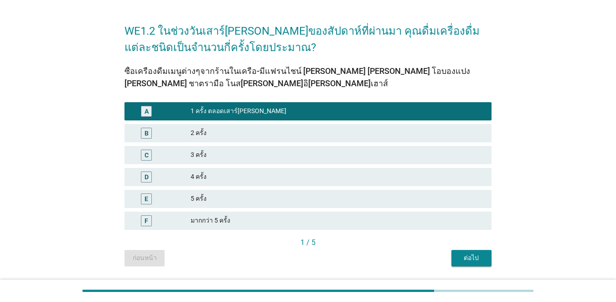
scroll to position [54, 0]
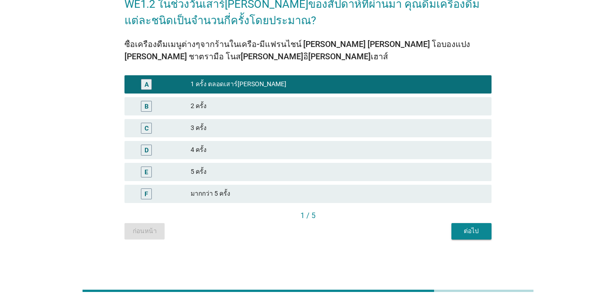
click at [449, 233] on div "ต่อไป" at bounding box center [472, 231] width 26 height 10
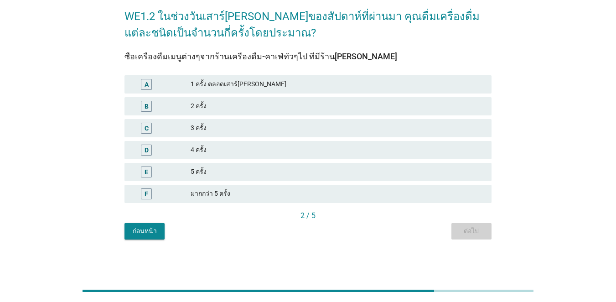
scroll to position [0, 0]
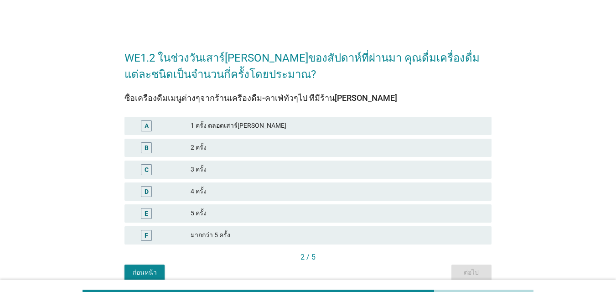
click at [190, 122] on div "A" at bounding box center [161, 125] width 59 height 11
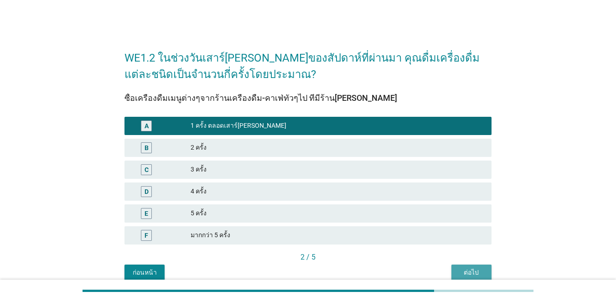
click at [449, 270] on div "ต่อไป" at bounding box center [472, 273] width 26 height 10
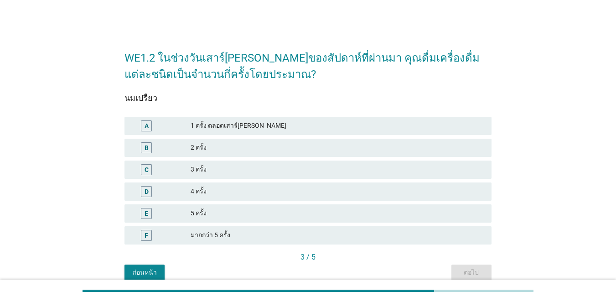
click at [196, 143] on div "2 ครั้ง" at bounding box center [338, 147] width 294 height 11
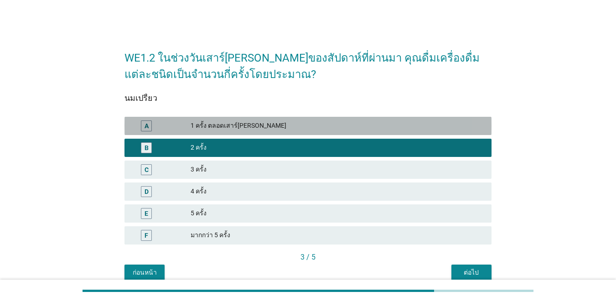
click at [200, 118] on div "A 1 ครั้ง ตลอดเสาร์[PERSON_NAME]" at bounding box center [307, 126] width 367 height 18
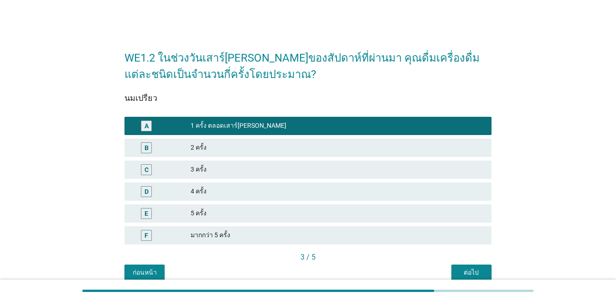
click at [449, 266] on button "ต่อไป" at bounding box center [471, 272] width 40 height 16
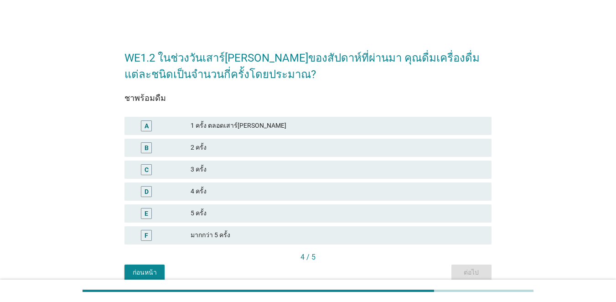
click at [187, 135] on div "A 1 ครั้ง ตลอดเสาร์[PERSON_NAME]" at bounding box center [308, 126] width 371 height 22
click at [199, 123] on div "1 ครั้ง ตลอดเสาร์[PERSON_NAME]" at bounding box center [338, 125] width 294 height 11
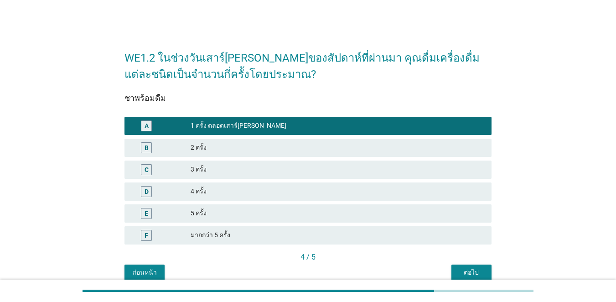
click at [449, 278] on button "ต่อไป" at bounding box center [471, 272] width 40 height 16
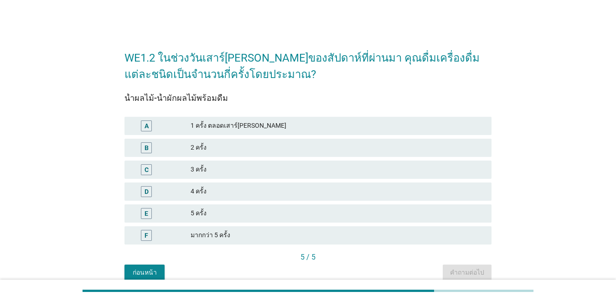
click at [188, 143] on div "B" at bounding box center [161, 147] width 59 height 11
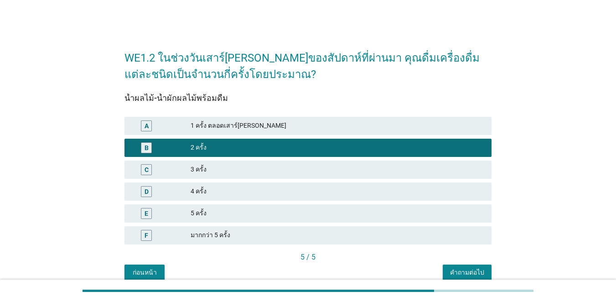
click at [449, 274] on div "คำถามต่อไป" at bounding box center [467, 273] width 34 height 10
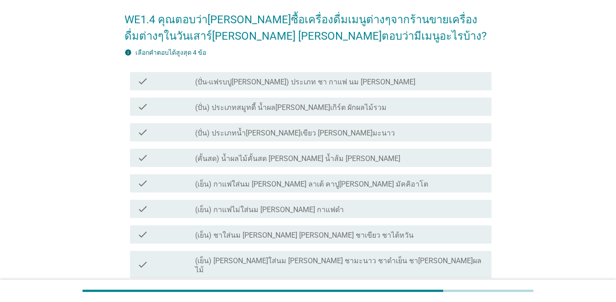
scroll to position [91, 0]
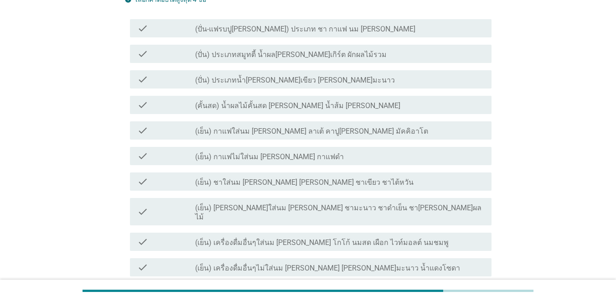
click at [168, 105] on div "check" at bounding box center [166, 104] width 58 height 11
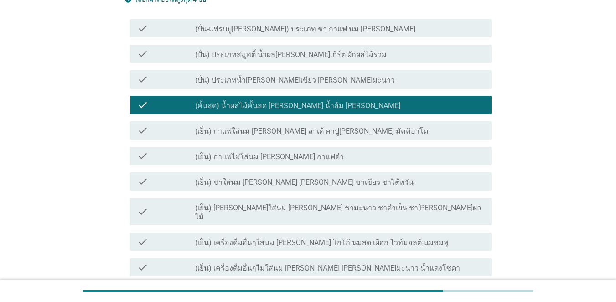
click at [173, 131] on div "check" at bounding box center [166, 130] width 58 height 11
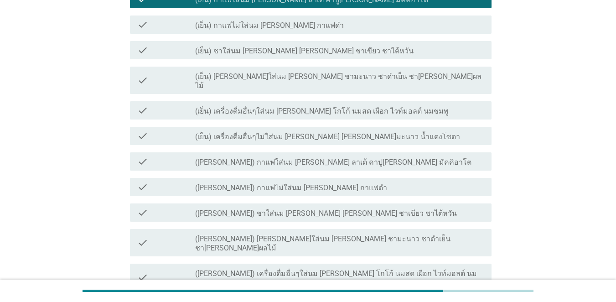
scroll to position [228, 0]
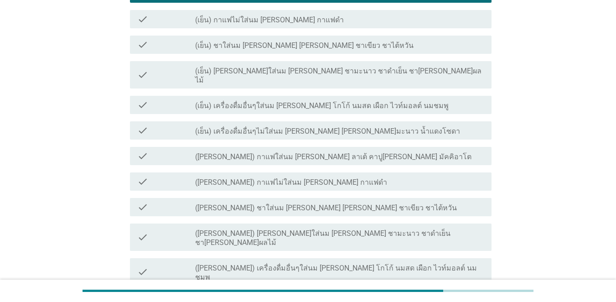
click at [213, 50] on label "(เย็น) ชาใส่นม [PERSON_NAME] [PERSON_NAME] ชาเขียว ชาไต้หวัน" at bounding box center [304, 45] width 218 height 9
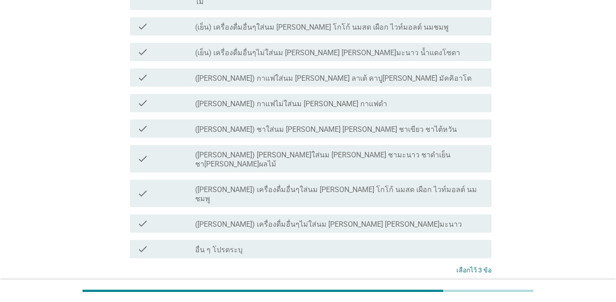
scroll to position [355, 0]
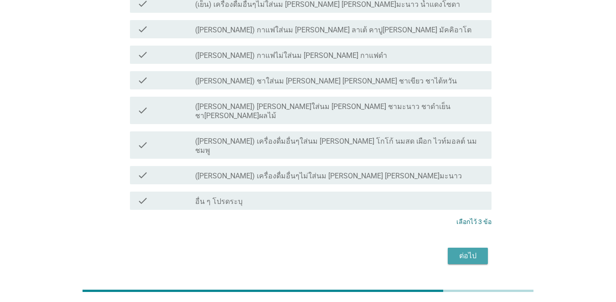
click at [449, 248] on button "ต่อไป" at bounding box center [468, 256] width 40 height 16
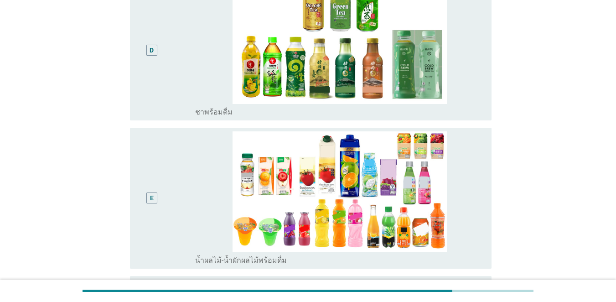
scroll to position [433, 0]
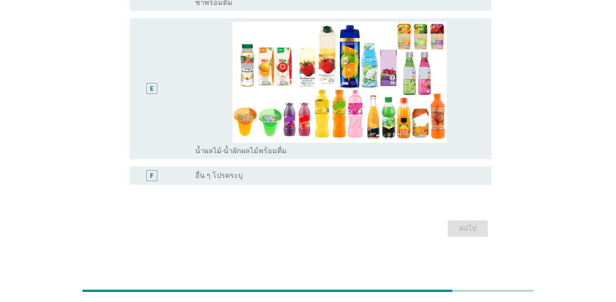
click at [175, 120] on div "E" at bounding box center [166, 89] width 58 height 134
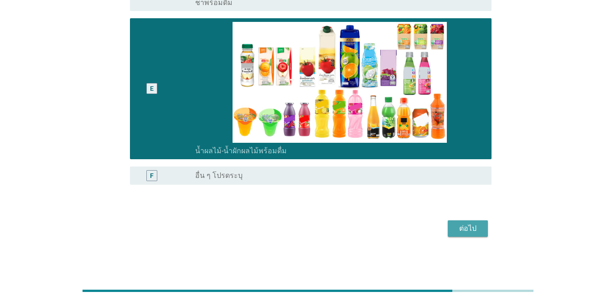
click at [449, 227] on div "ต่อไป" at bounding box center [468, 228] width 26 height 11
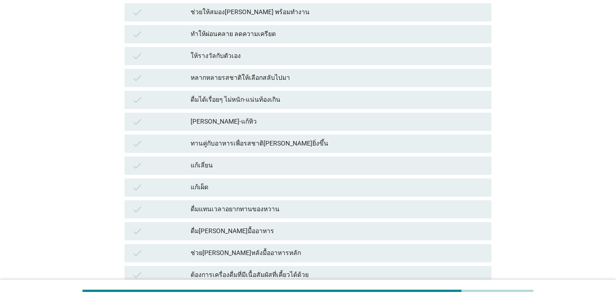
scroll to position [0, 0]
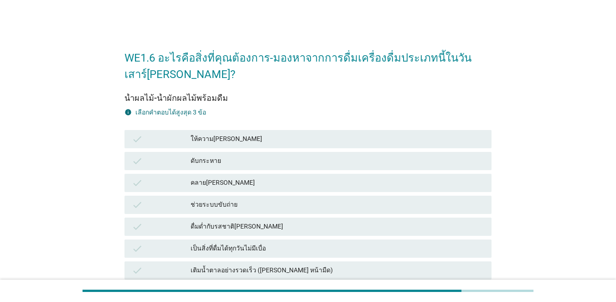
click at [161, 143] on div "check" at bounding box center [161, 139] width 59 height 11
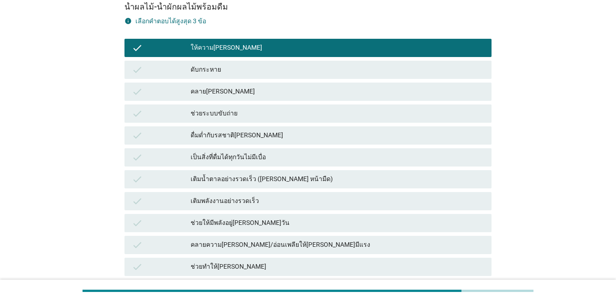
click at [171, 145] on div "check ดื่มด่ำกับรสชาติ[PERSON_NAME]" at bounding box center [308, 135] width 371 height 22
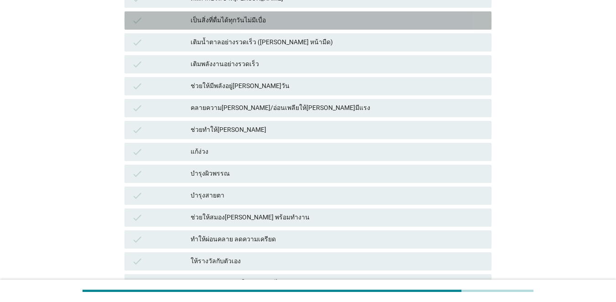
click at [195, 15] on div "เป็นสิ่งที่ดื่มได้ทุกวันไม่มีเบื่อ" at bounding box center [338, 20] width 294 height 11
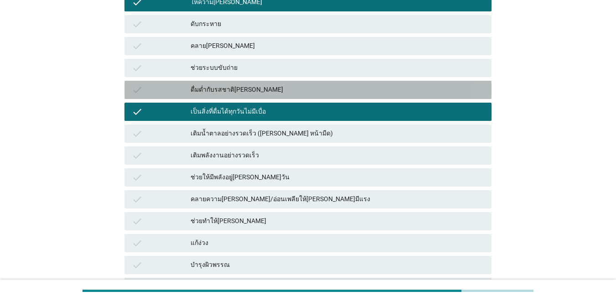
click at [202, 90] on div "ดื่มด่ำกับรสชาติ[PERSON_NAME]" at bounding box center [338, 89] width 294 height 11
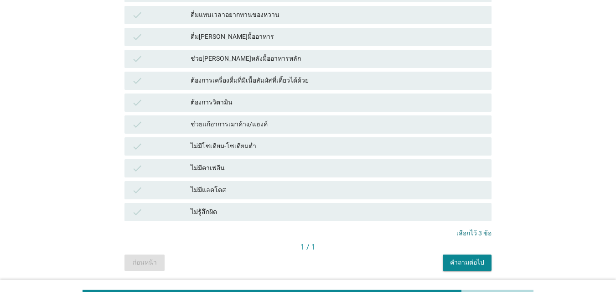
scroll to position [659, 0]
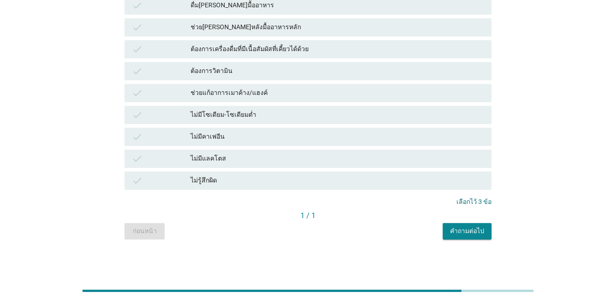
click at [449, 236] on button "คำถามต่อไป" at bounding box center [467, 231] width 49 height 16
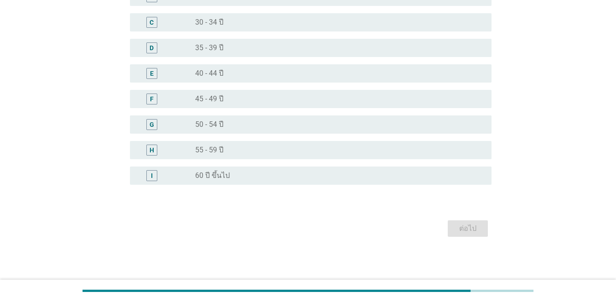
scroll to position [0, 0]
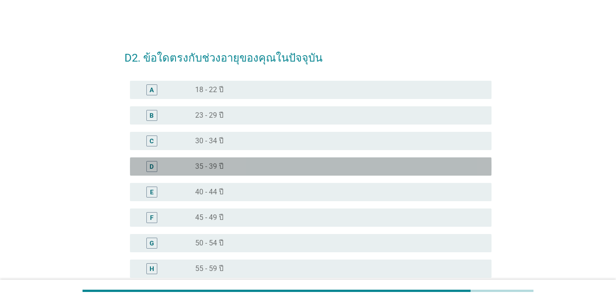
click at [156, 161] on div "D" at bounding box center [151, 166] width 11 height 11
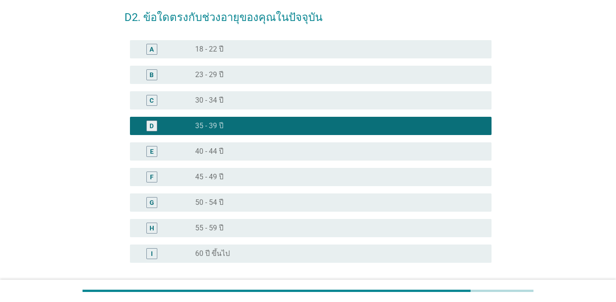
scroll to position [119, 0]
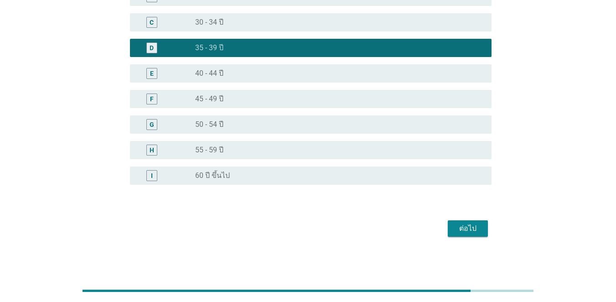
click at [449, 237] on div "ต่อไป" at bounding box center [307, 228] width 367 height 22
click at [449, 230] on div "ต่อไป" at bounding box center [468, 228] width 26 height 11
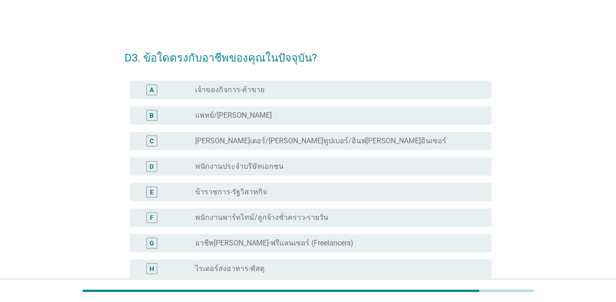
click at [164, 92] on div "A" at bounding box center [151, 89] width 29 height 11
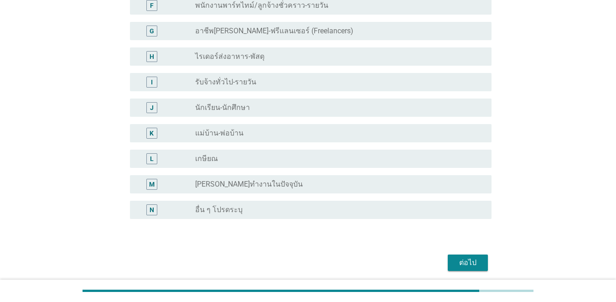
scroll to position [246, 0]
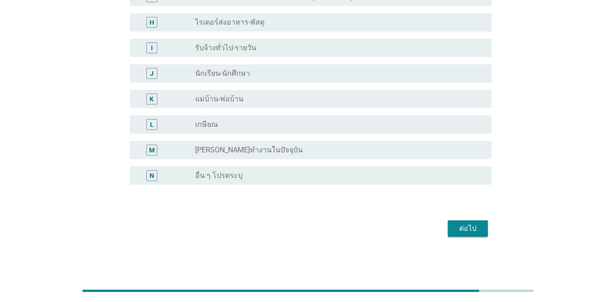
click at [449, 231] on div "ต่อไป" at bounding box center [468, 228] width 26 height 11
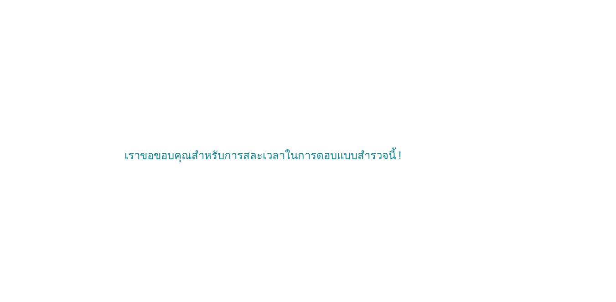
scroll to position [0, 0]
